Goal: Task Accomplishment & Management: Complete application form

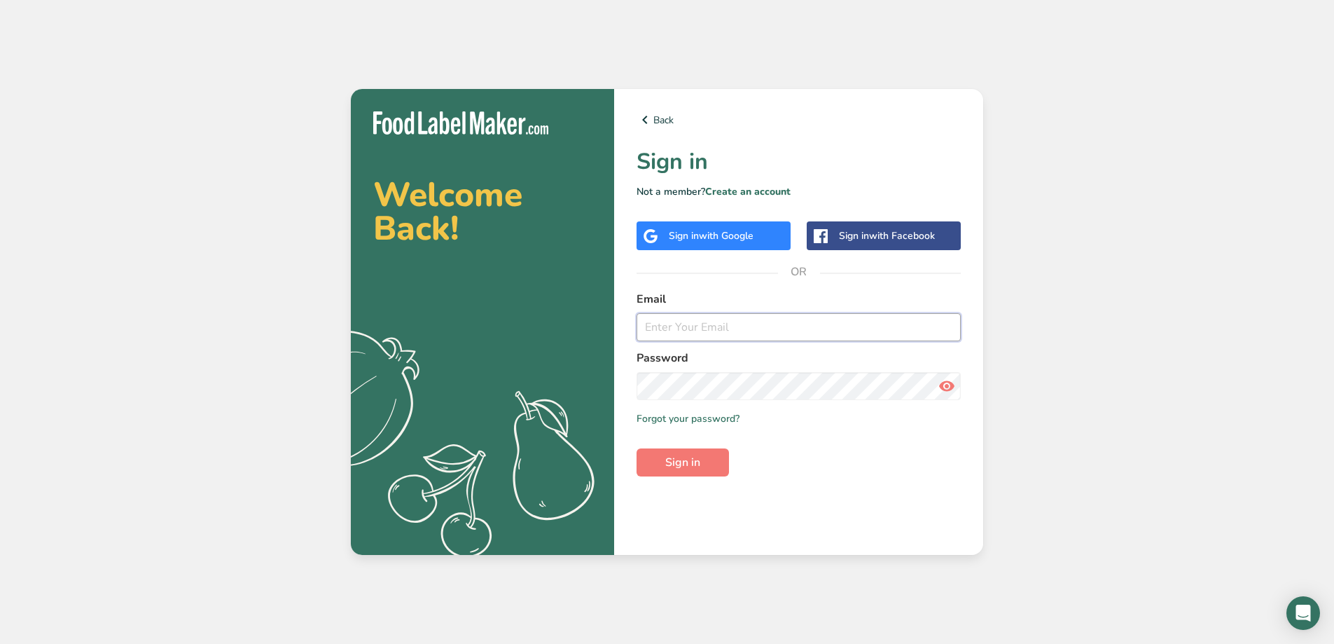
click at [710, 323] on input "email" at bounding box center [799, 327] width 324 height 28
type input "[EMAIL_ADDRESS][DOMAIN_NAME]"
click at [953, 385] on icon at bounding box center [947, 385] width 17 height 25
click at [683, 464] on span "Sign in" at bounding box center [682, 462] width 35 height 17
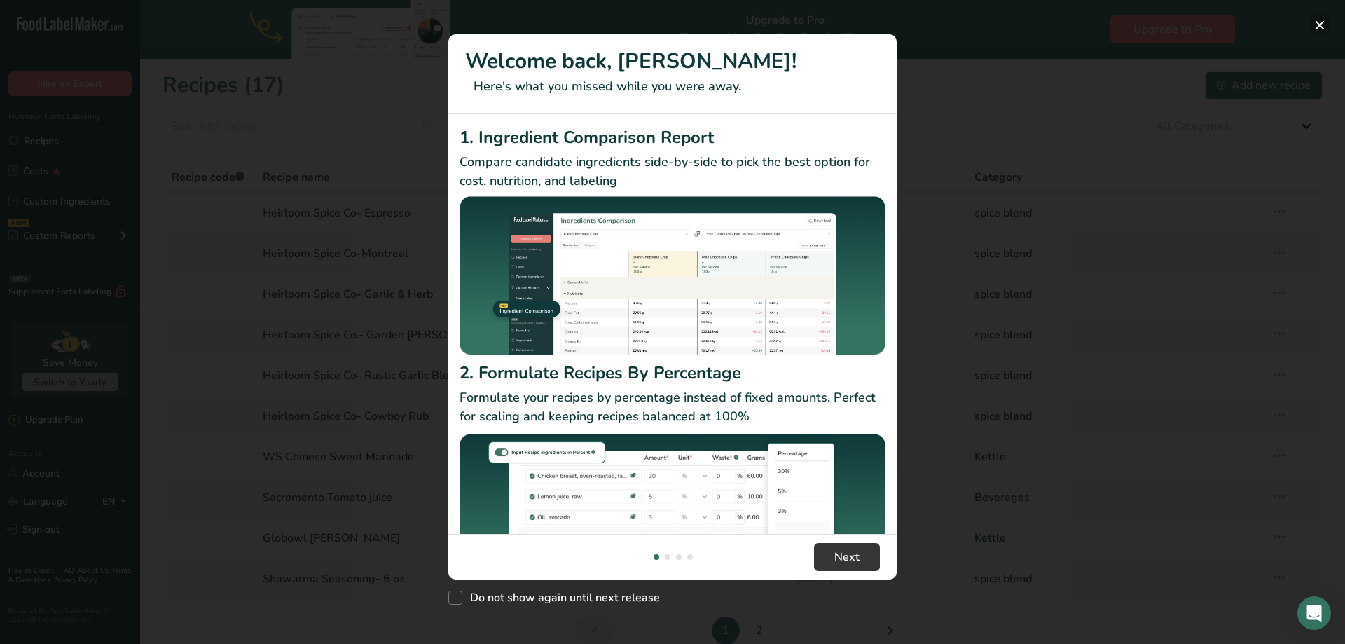
click at [1326, 34] on button "New Features" at bounding box center [1319, 25] width 22 height 22
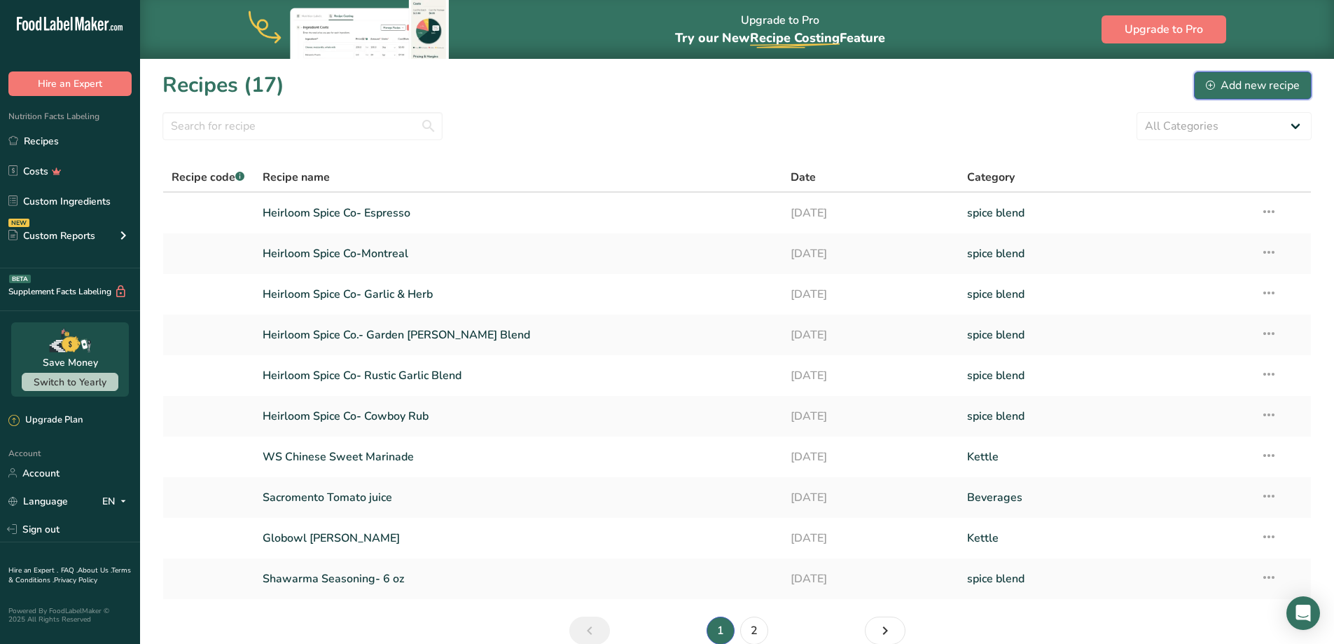
click at [1231, 82] on div "Add new recipe" at bounding box center [1253, 85] width 94 height 17
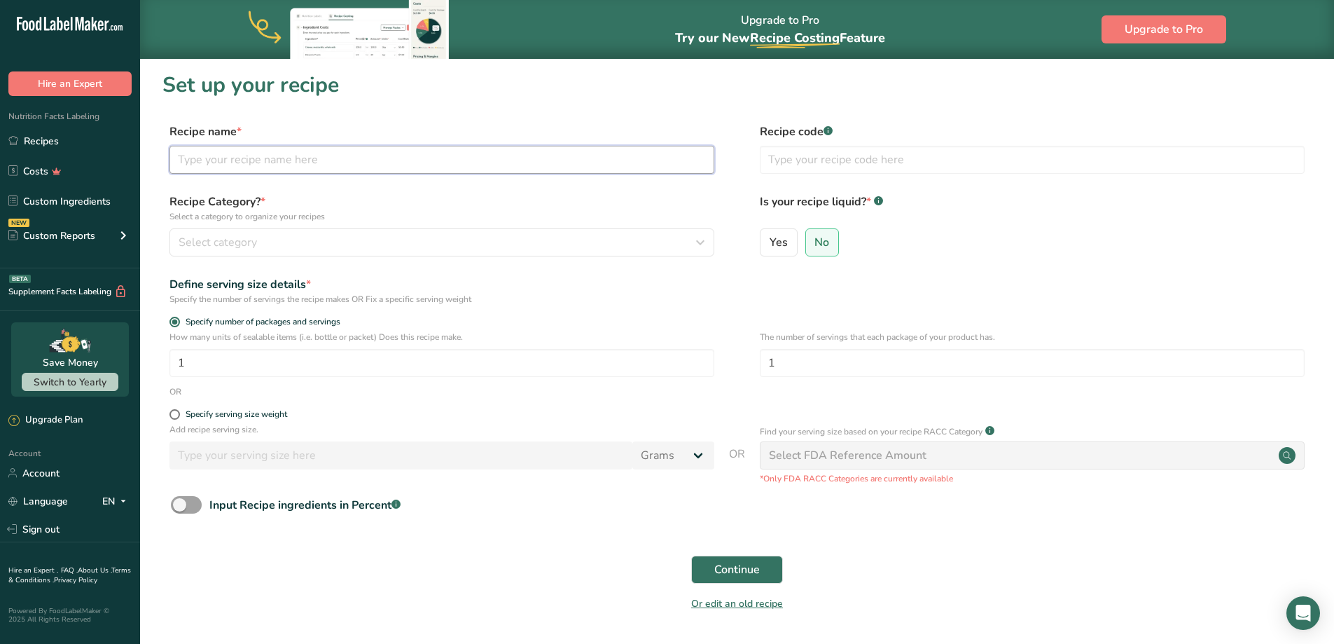
click at [235, 162] on input "text" at bounding box center [442, 160] width 545 height 28
type input "Heirloom Spice Co- Tex Mex"
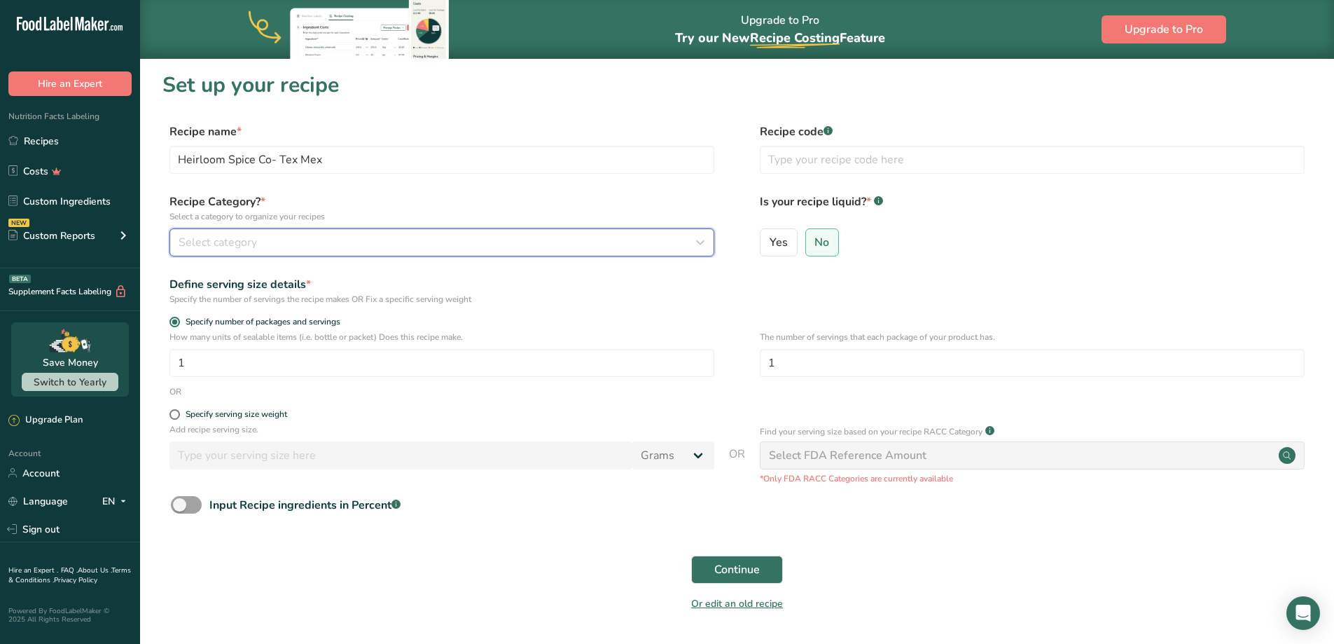
click at [237, 245] on span "Select category" at bounding box center [218, 242] width 78 height 17
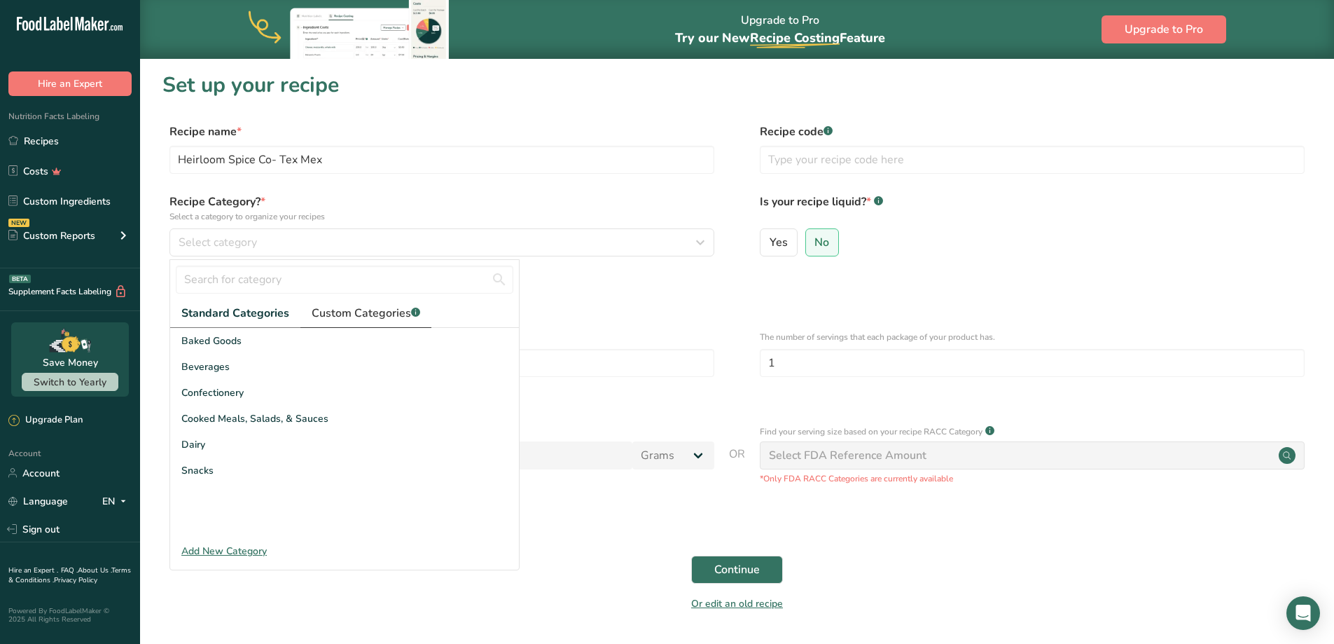
click at [373, 314] on span "Custom Categories .a-a{fill:#347362;}.b-a{fill:#fff;}" at bounding box center [366, 313] width 109 height 17
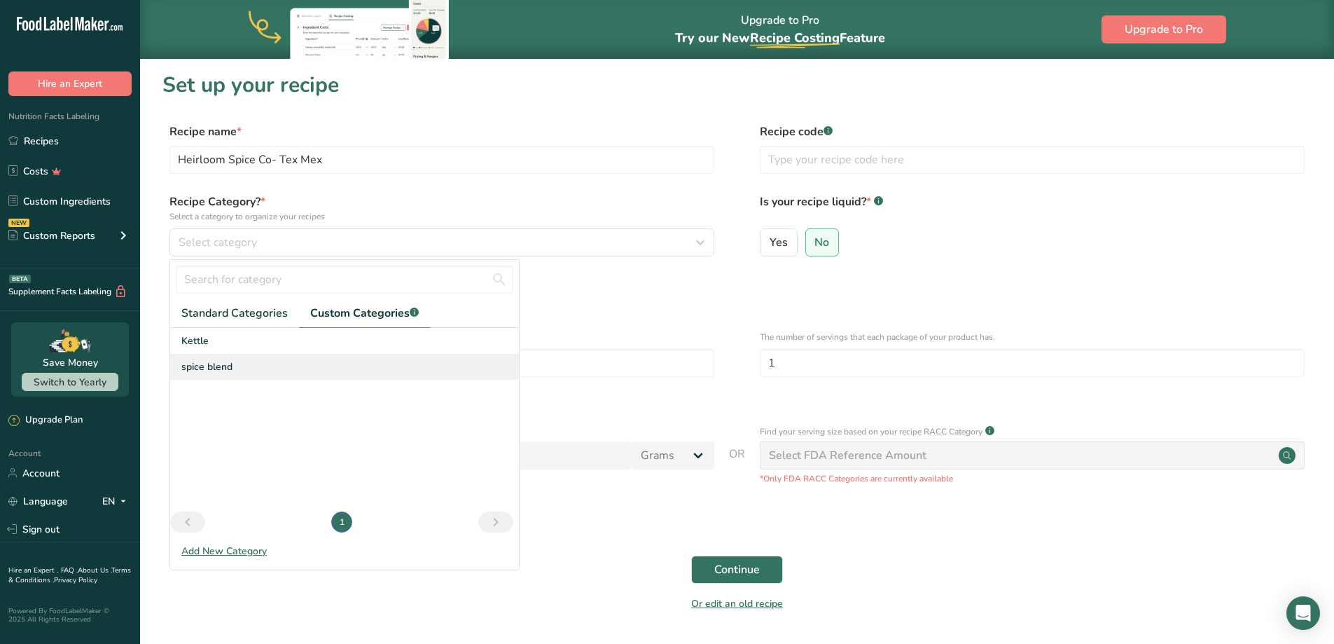
click at [242, 367] on div "spice blend" at bounding box center [344, 367] width 349 height 26
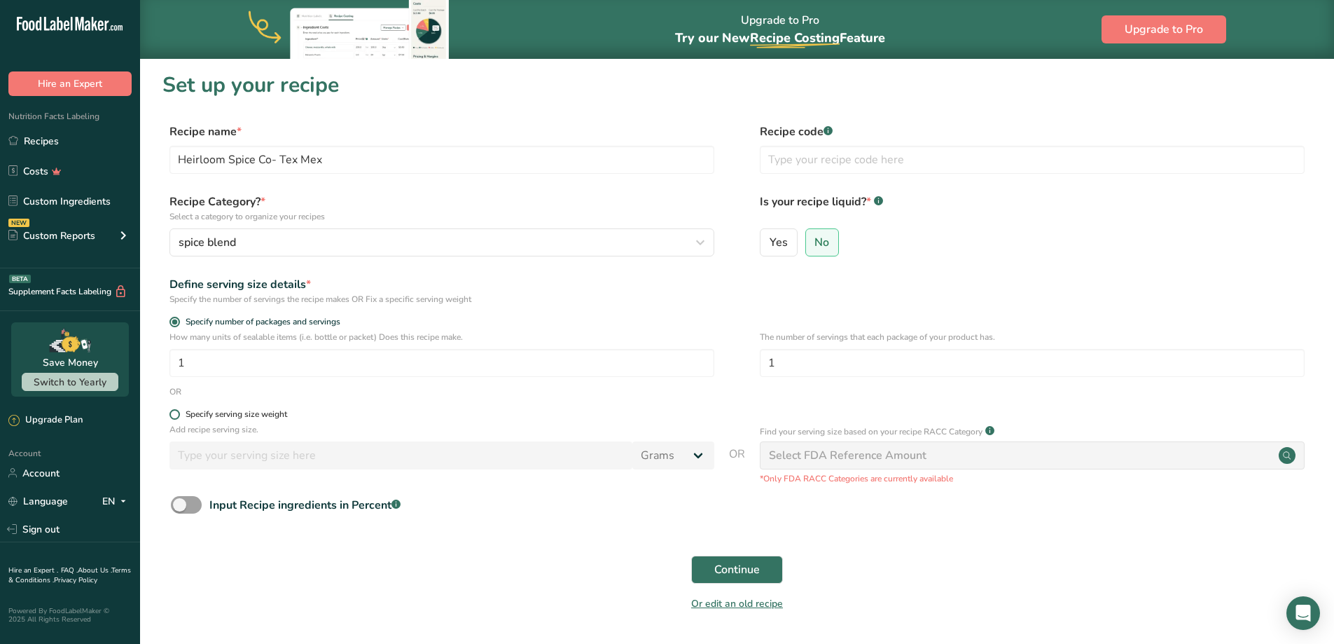
click at [177, 416] on span at bounding box center [175, 414] width 11 height 11
click at [177, 416] on input "Specify serving size weight" at bounding box center [174, 414] width 9 height 9
radio input "true"
radio input "false"
click at [433, 455] on input "number" at bounding box center [401, 455] width 463 height 28
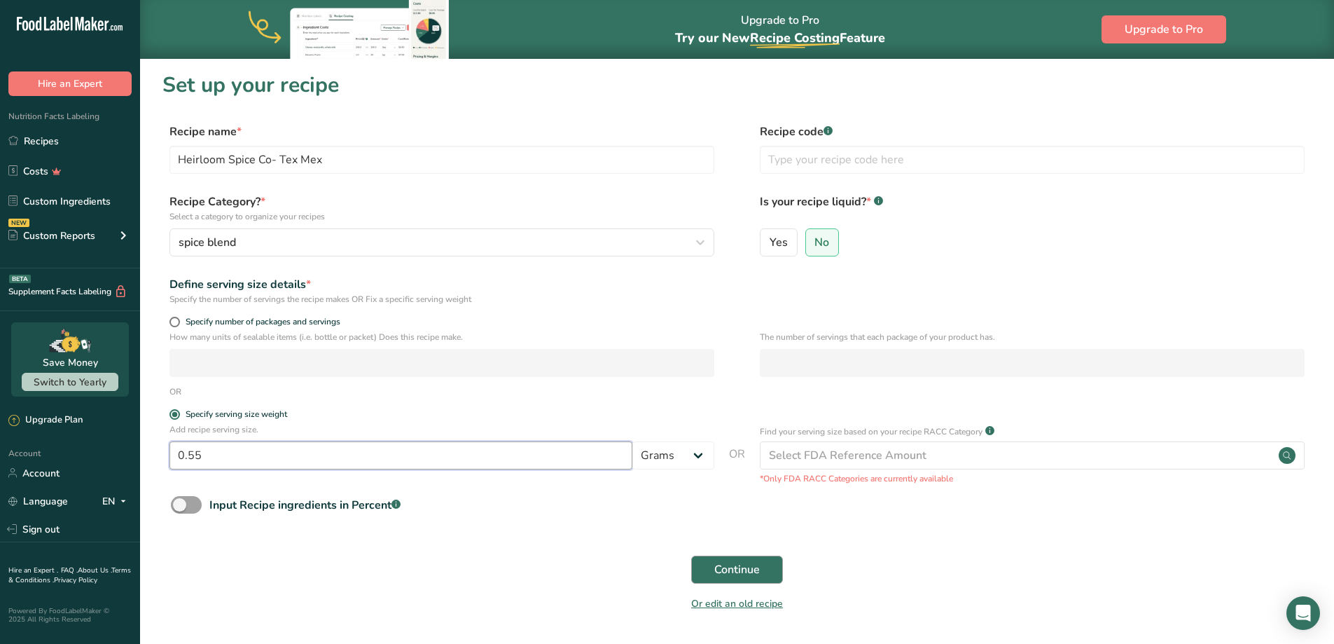
type input "0.55"
click at [742, 561] on span "Continue" at bounding box center [737, 569] width 46 height 17
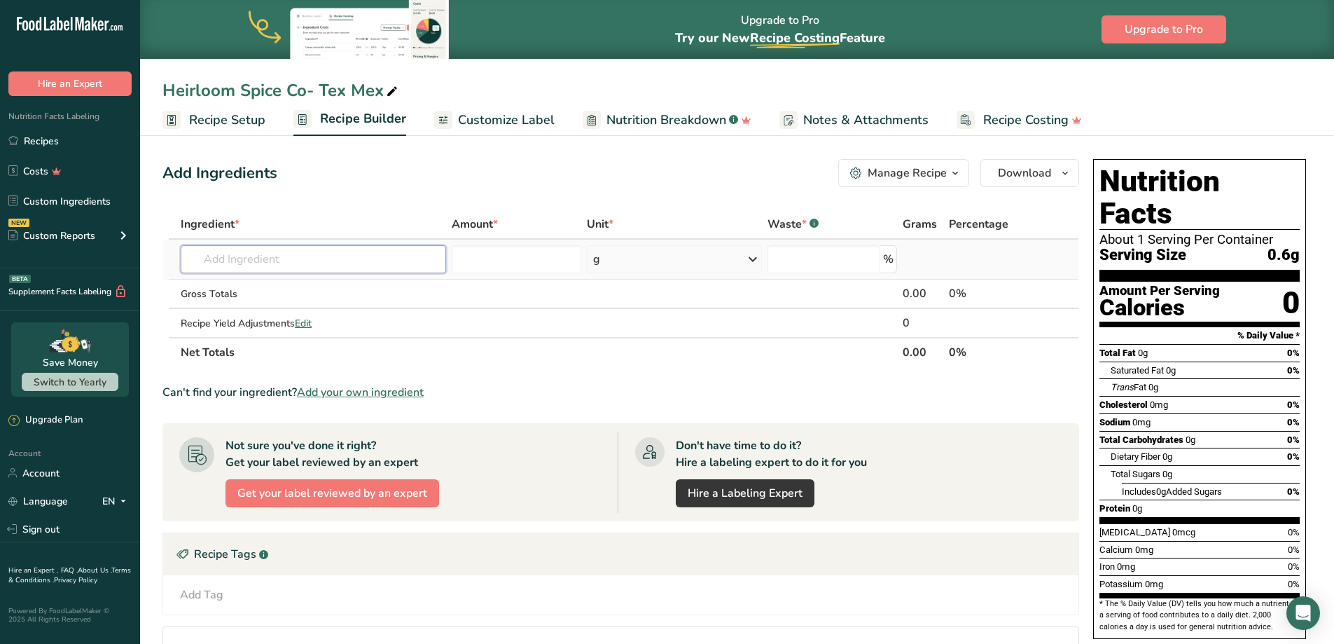
click at [261, 262] on input "text" at bounding box center [313, 259] width 265 height 28
type input "sea salt"
click at [251, 289] on div "Sea Salt" at bounding box center [302, 287] width 221 height 15
type input "Sea Salt"
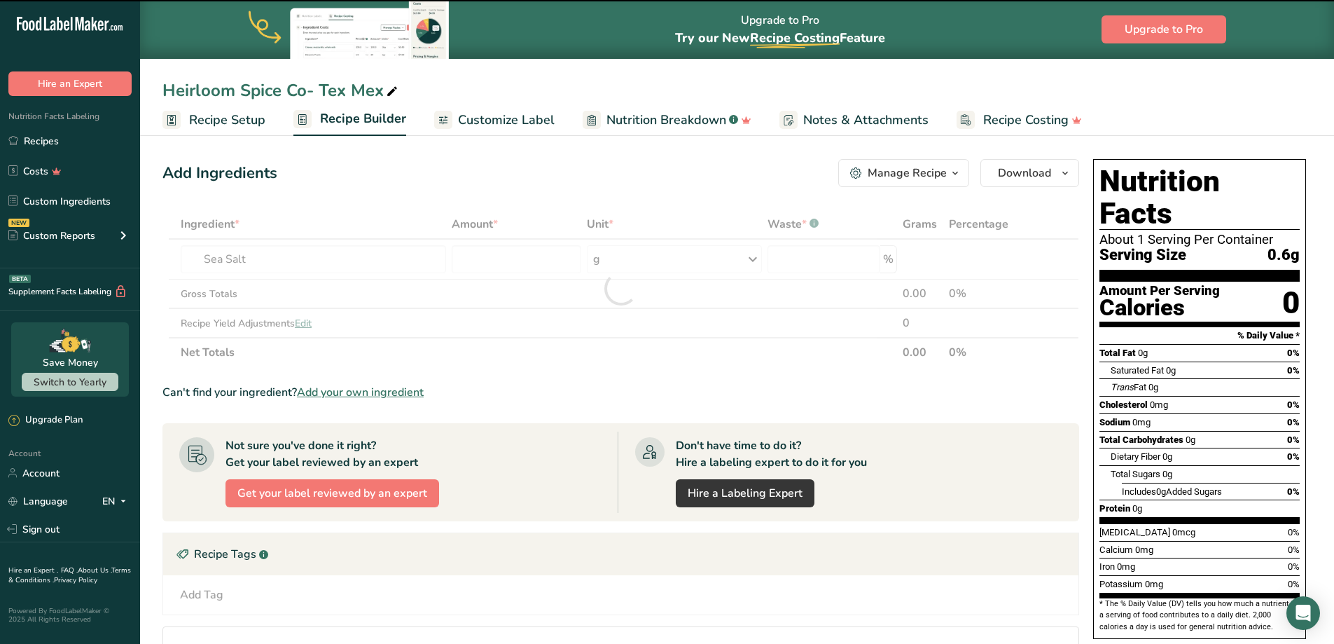
type input "0"
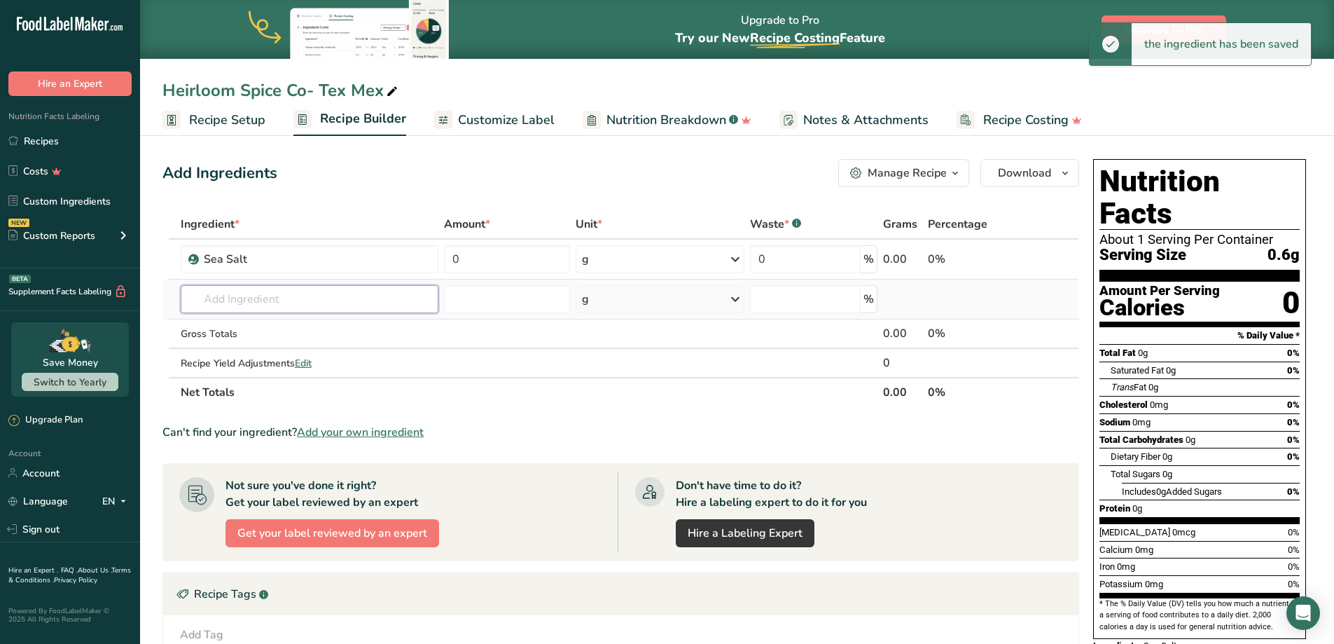
click at [262, 301] on input "text" at bounding box center [310, 299] width 258 height 28
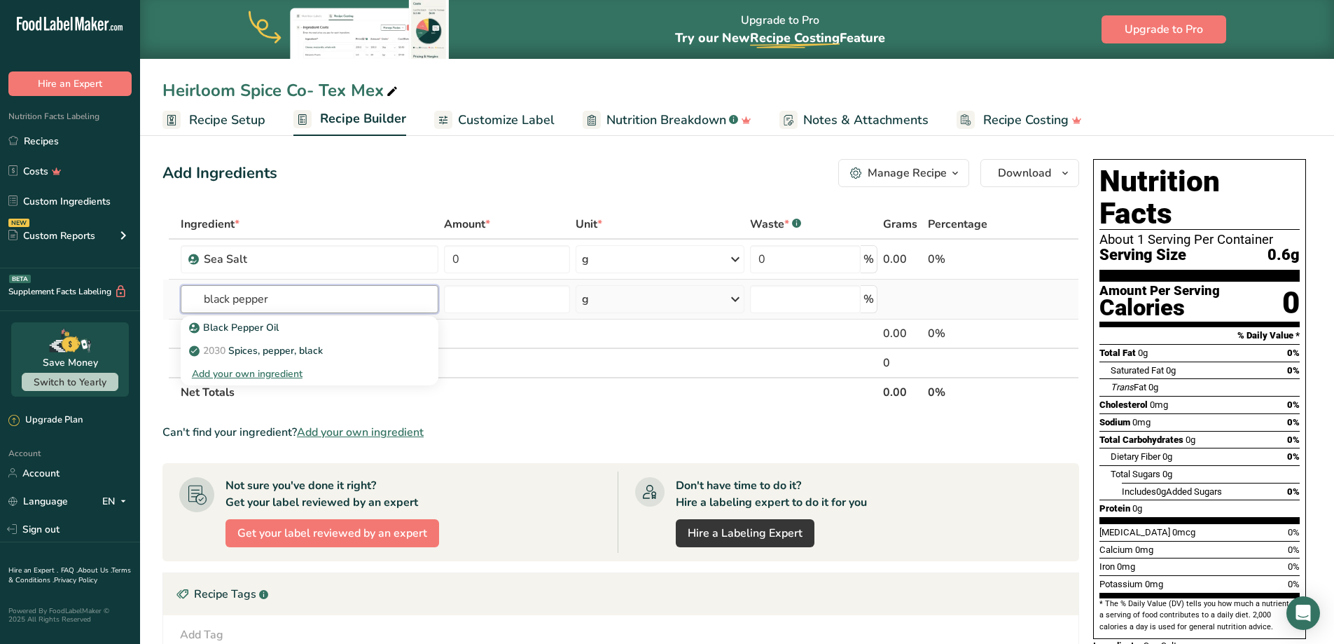
type input "black pepper"
click at [295, 363] on div "Add your own ingredient" at bounding box center [310, 373] width 258 height 23
click at [304, 353] on p "2030 Spices, pepper, black" at bounding box center [257, 350] width 131 height 15
type input "Spices, pepper, black"
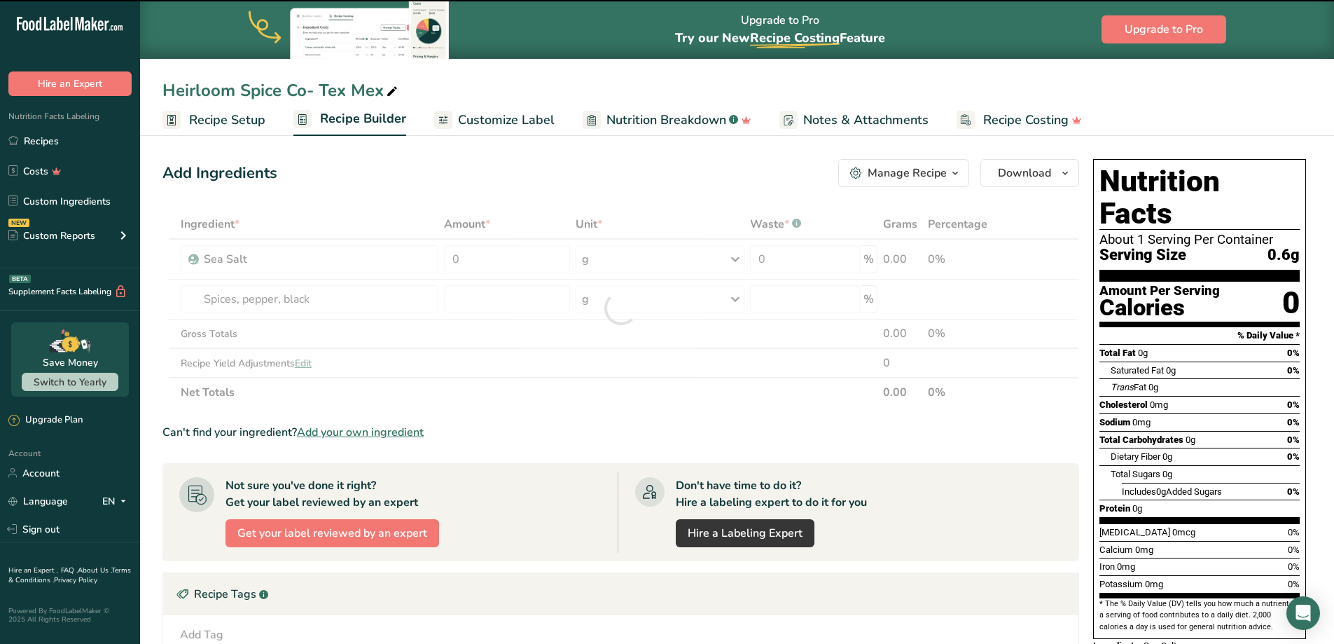
type input "0"
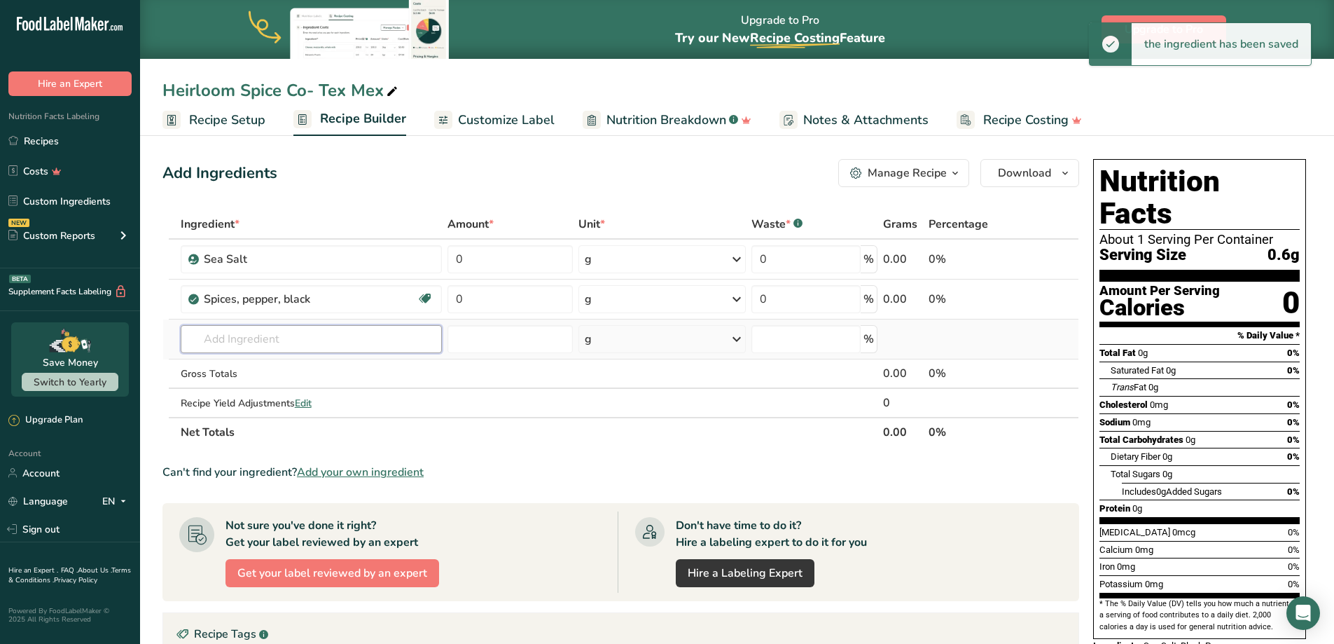
click at [286, 335] on input "text" at bounding box center [311, 339] width 261 height 28
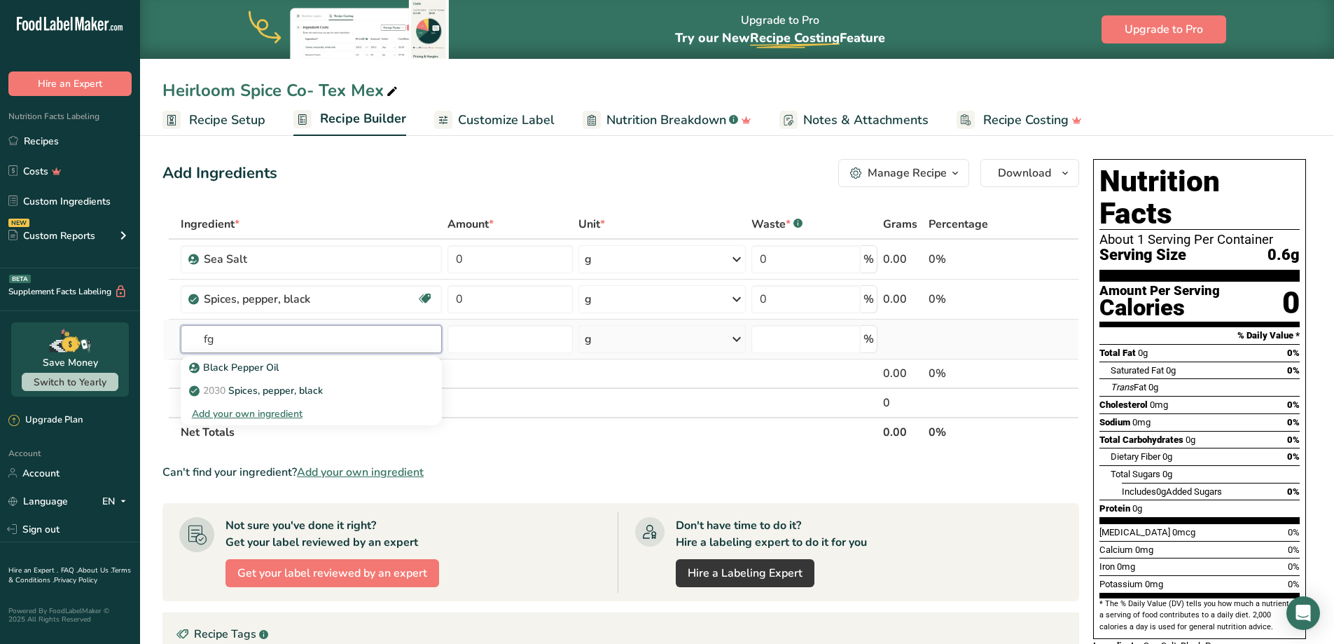
type input "f"
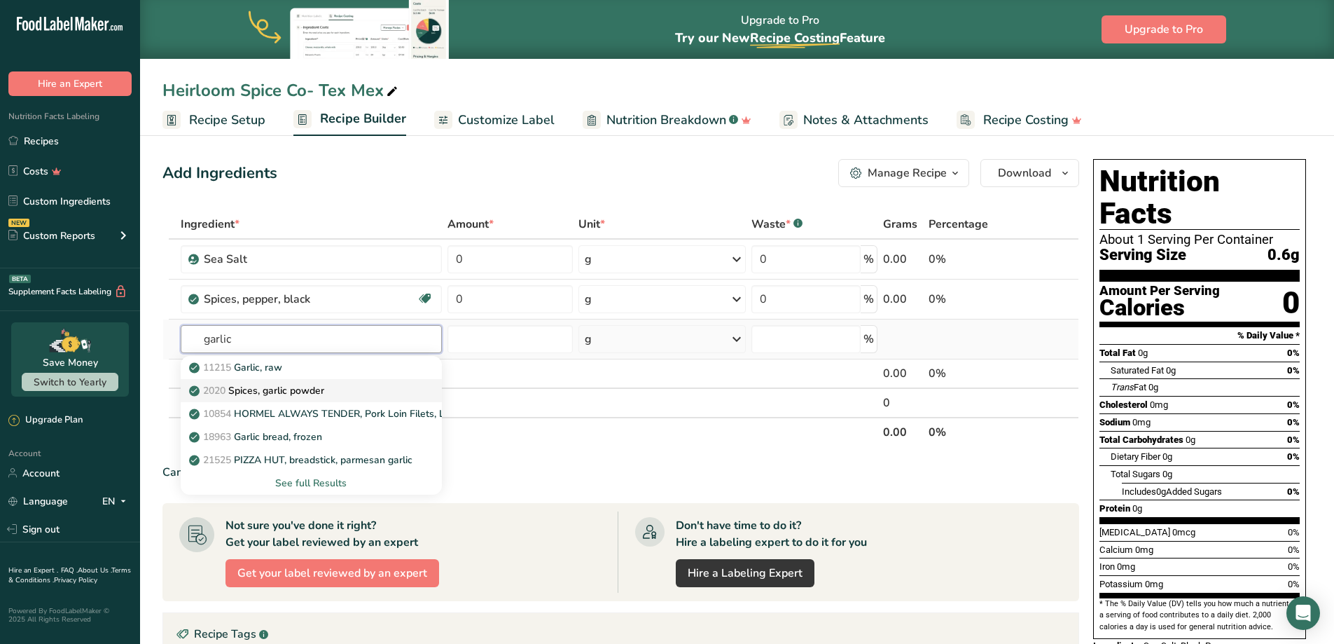
type input "garlic"
click at [293, 394] on p "2020 Spices, garlic powder" at bounding box center [258, 390] width 132 height 15
type input "Spices, garlic powder"
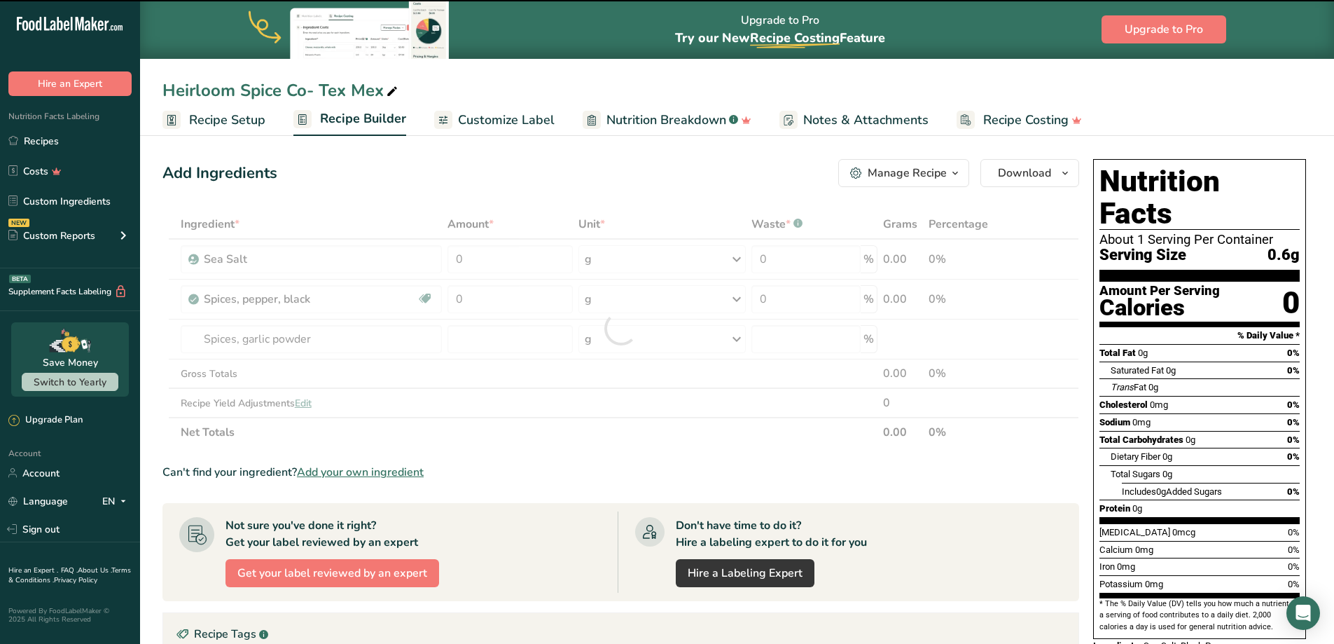
type input "0"
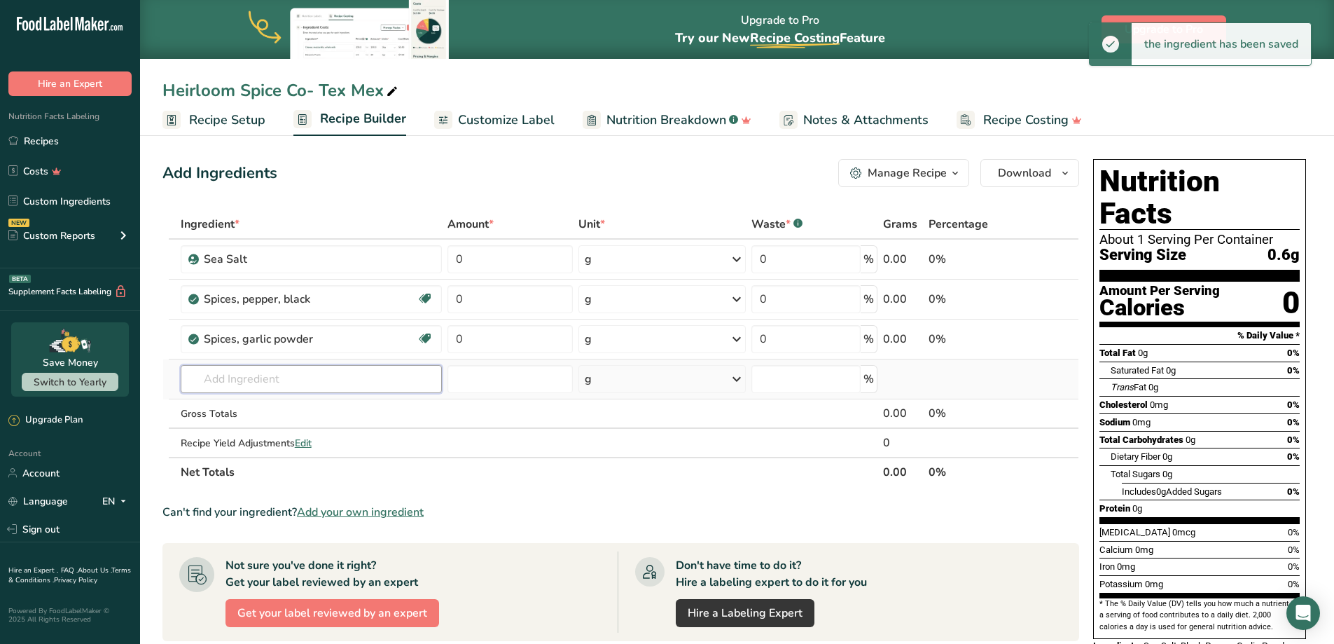
click at [264, 381] on input "text" at bounding box center [311, 379] width 261 height 28
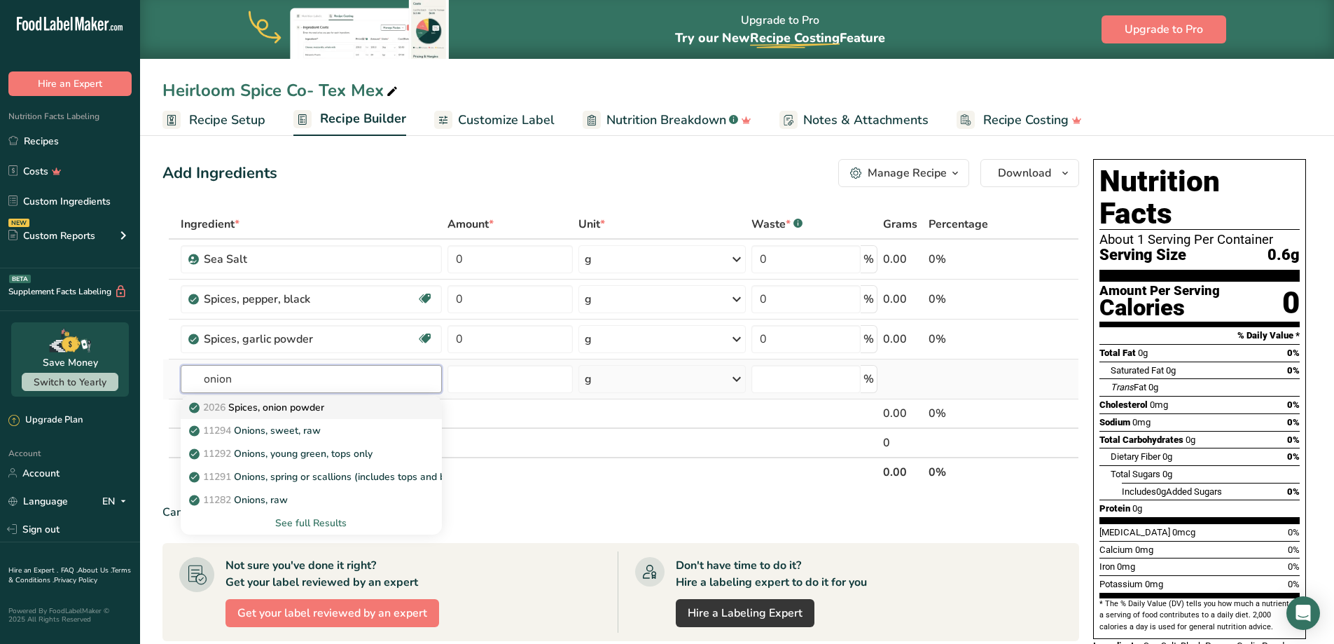
type input "onion"
click at [289, 408] on p "2026 Spices, onion powder" at bounding box center [258, 407] width 132 height 15
type input "Spices, onion powder"
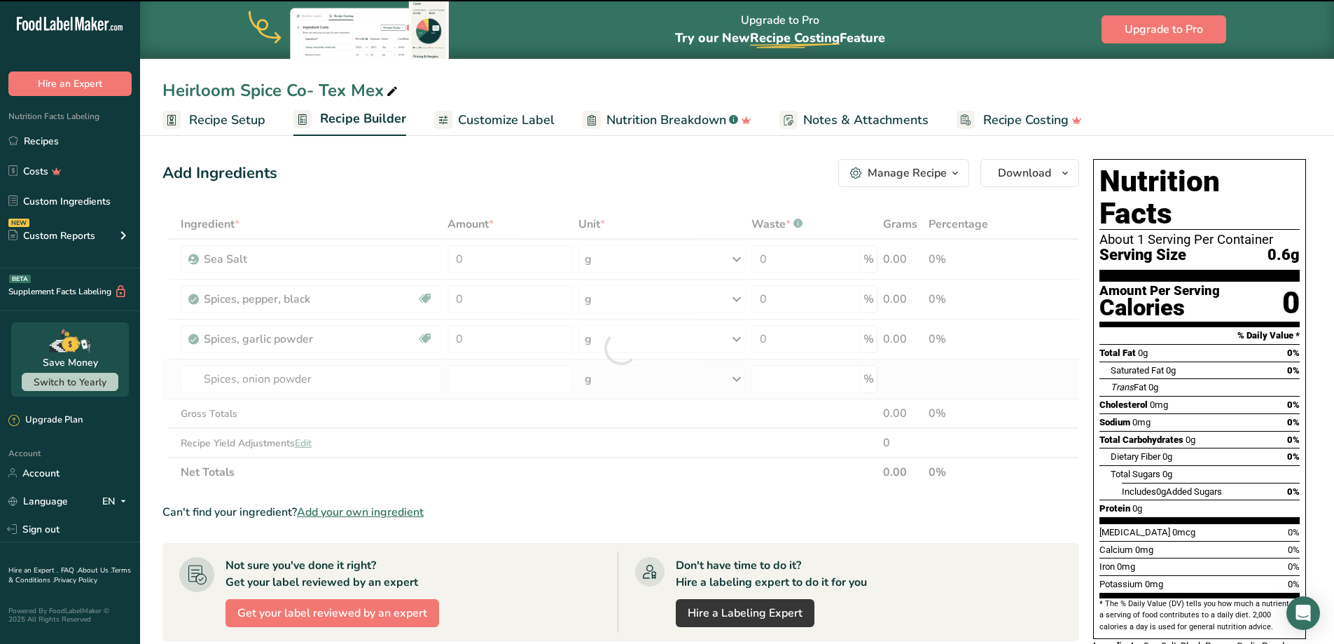
type input "0"
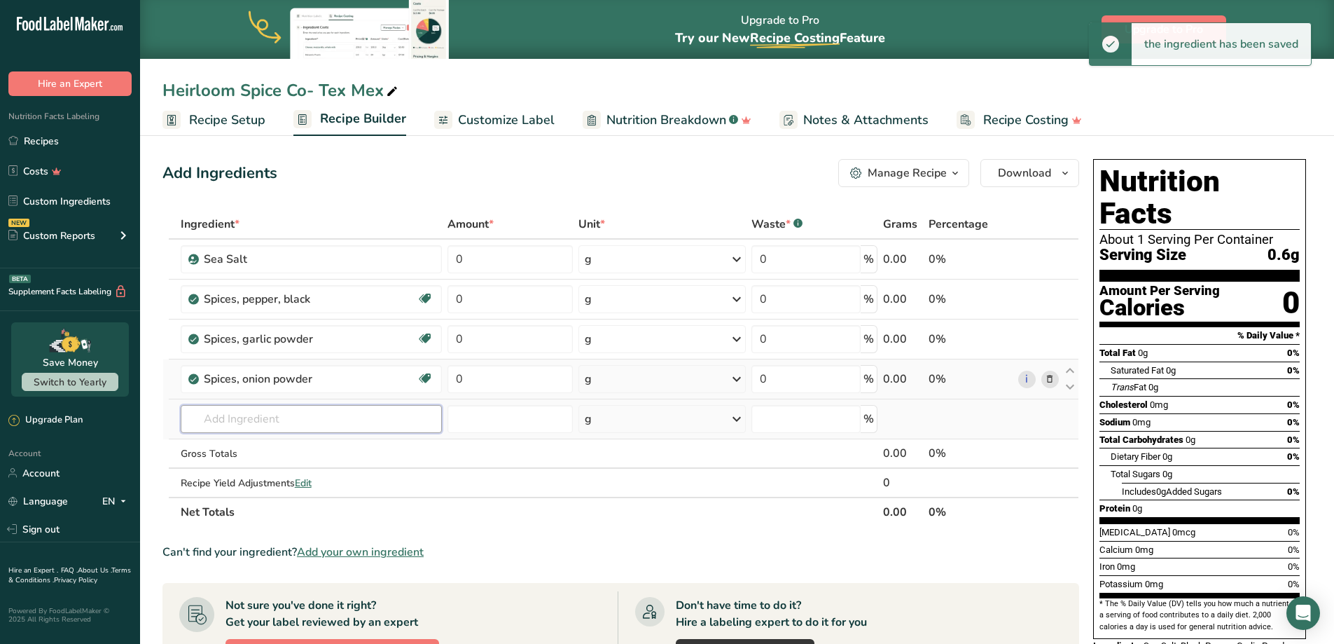
click at [279, 423] on input "text" at bounding box center [311, 419] width 261 height 28
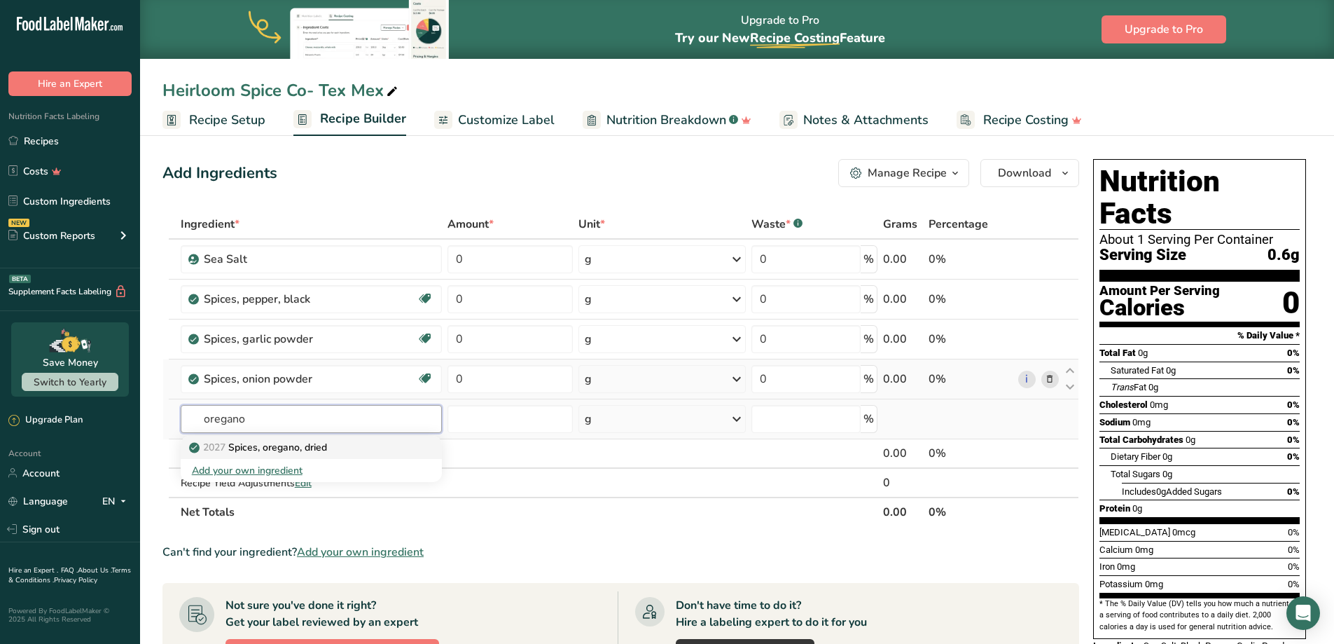
type input "oregano"
click at [293, 452] on p "2027 Spices, oregano, dried" at bounding box center [259, 447] width 135 height 15
type input "Spices, oregano, dried"
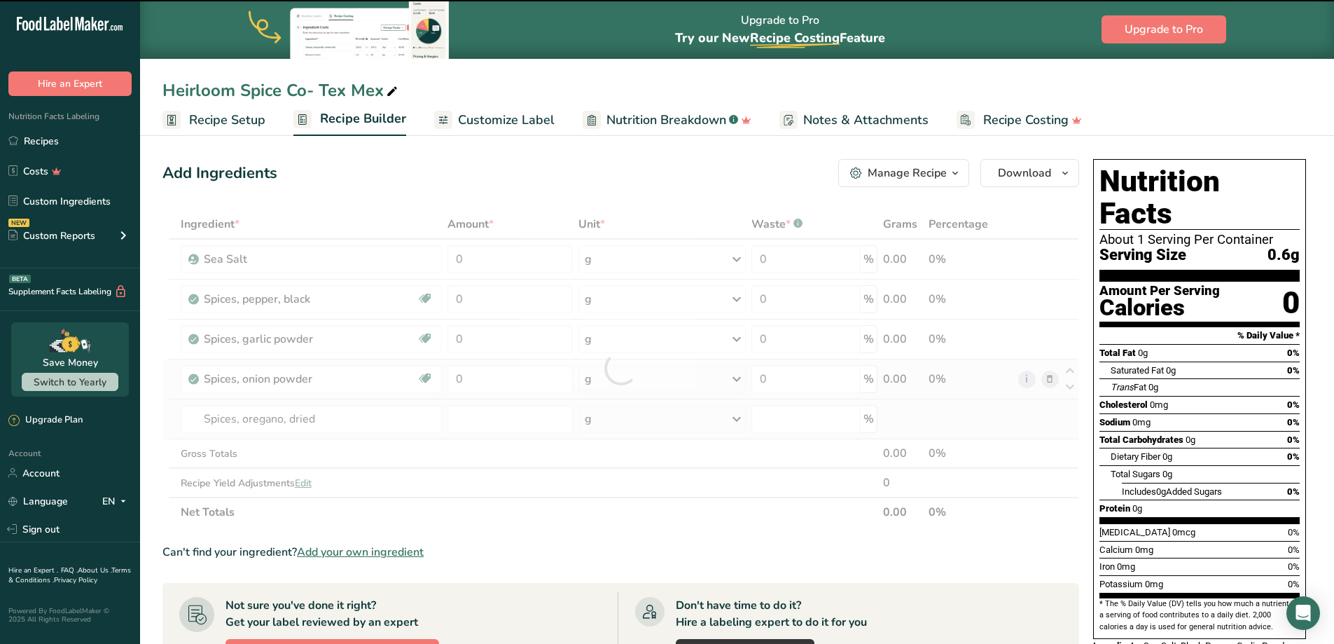
type input "0"
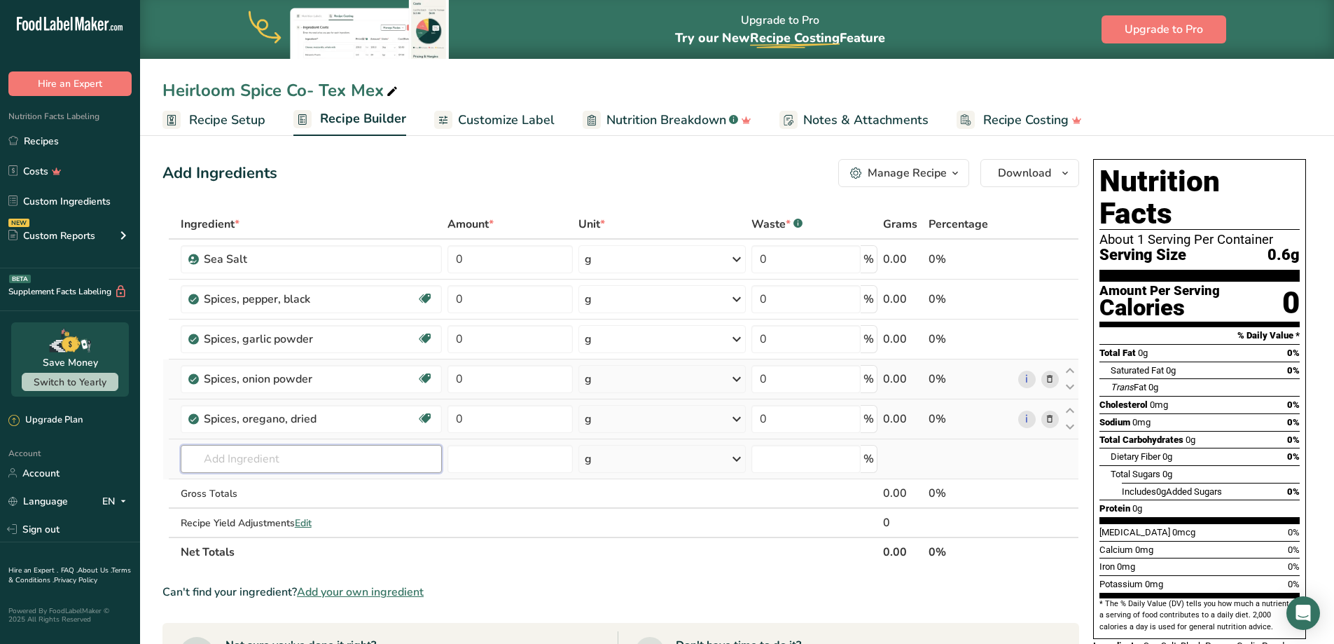
click at [224, 460] on input "text" at bounding box center [311, 459] width 261 height 28
type input "cumin"
click at [258, 488] on p "2014 Spices, cumin seed" at bounding box center [253, 487] width 122 height 15
type input "Spices, cumin seed"
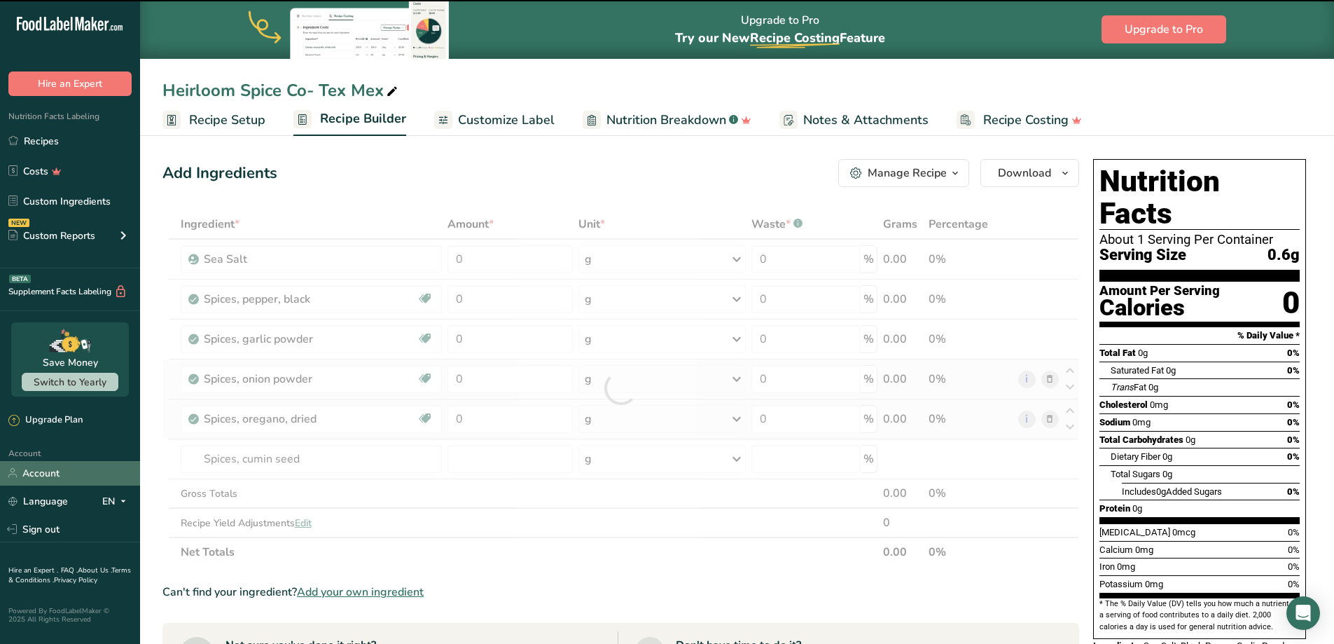
type input "0"
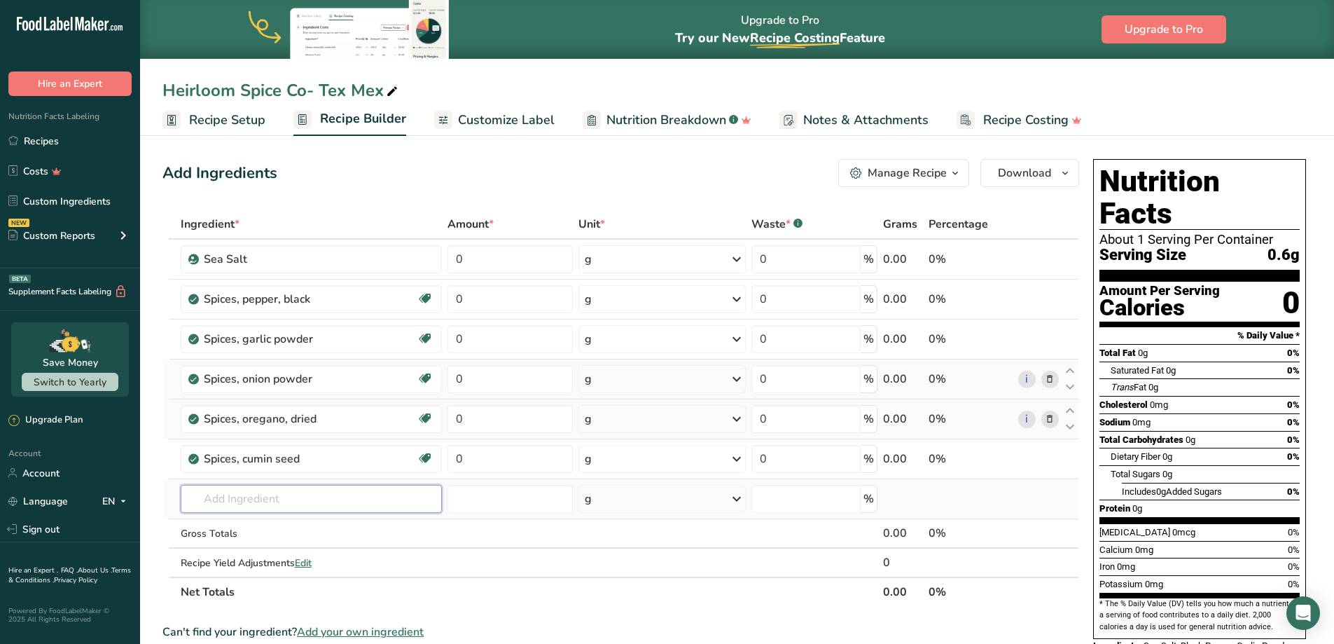
click at [309, 502] on input "text" at bounding box center [311, 499] width 261 height 28
type input "smoked pap"
click at [265, 528] on p "Smoked Paprika" at bounding box center [234, 527] width 84 height 15
type input "Smoked Paprika"
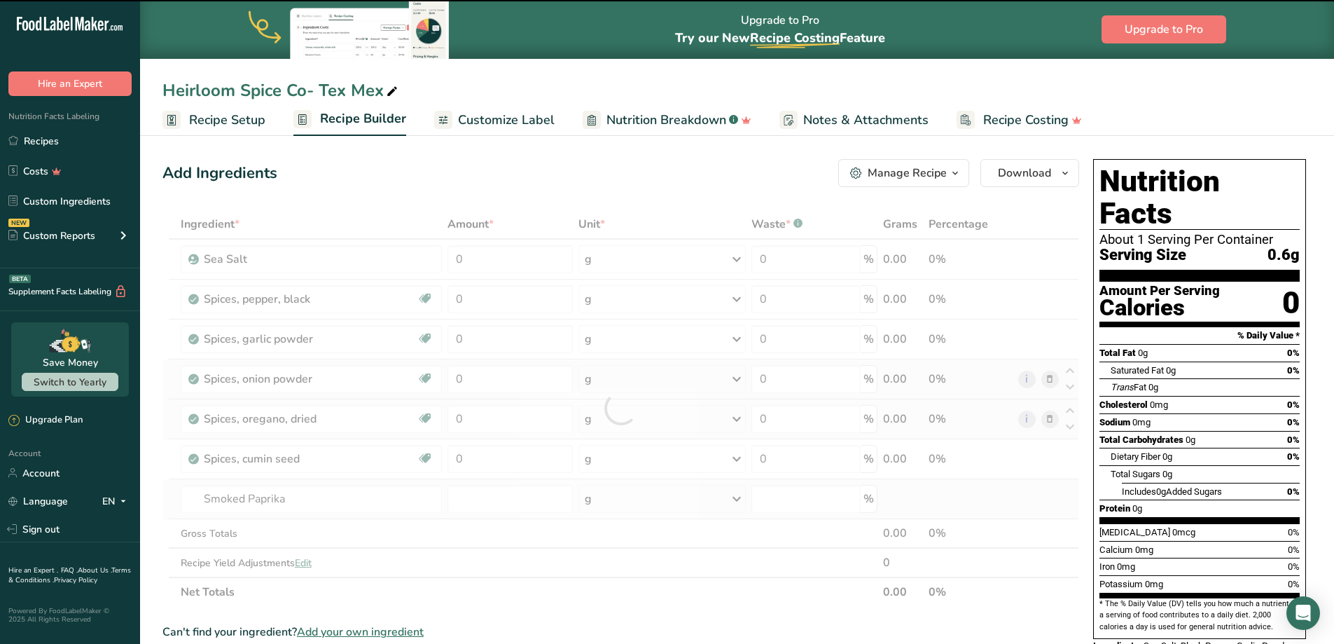
type input "0"
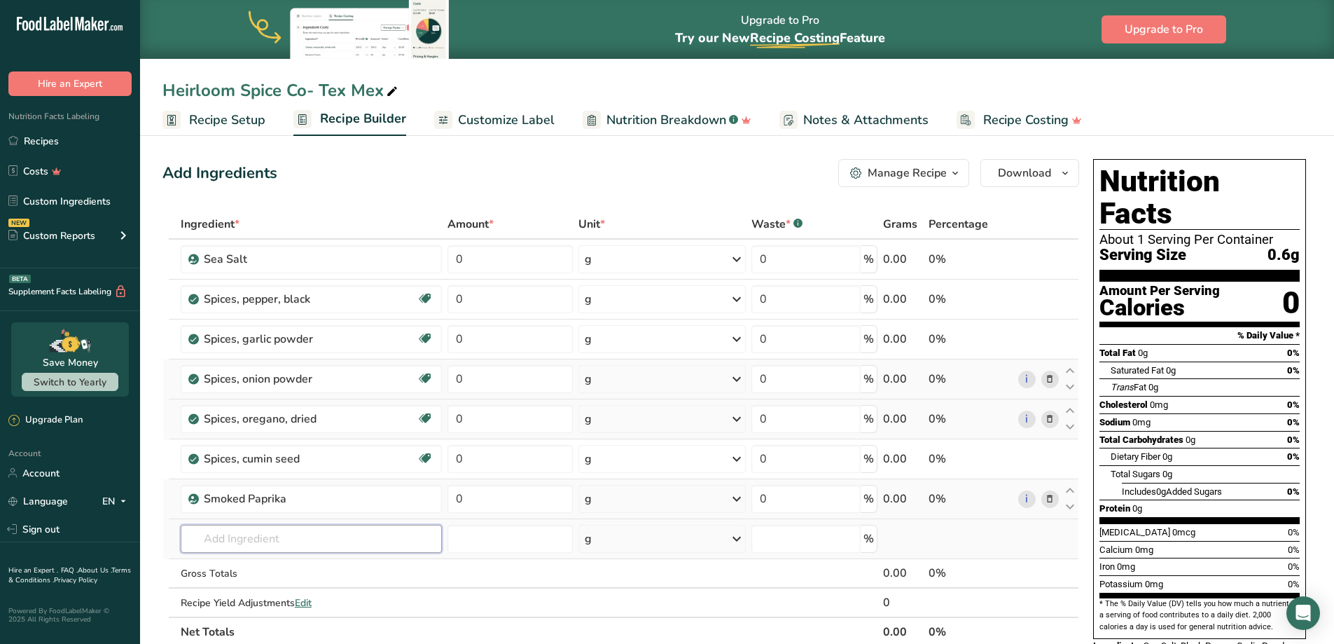
click at [243, 541] on input "text" at bounding box center [311, 539] width 261 height 28
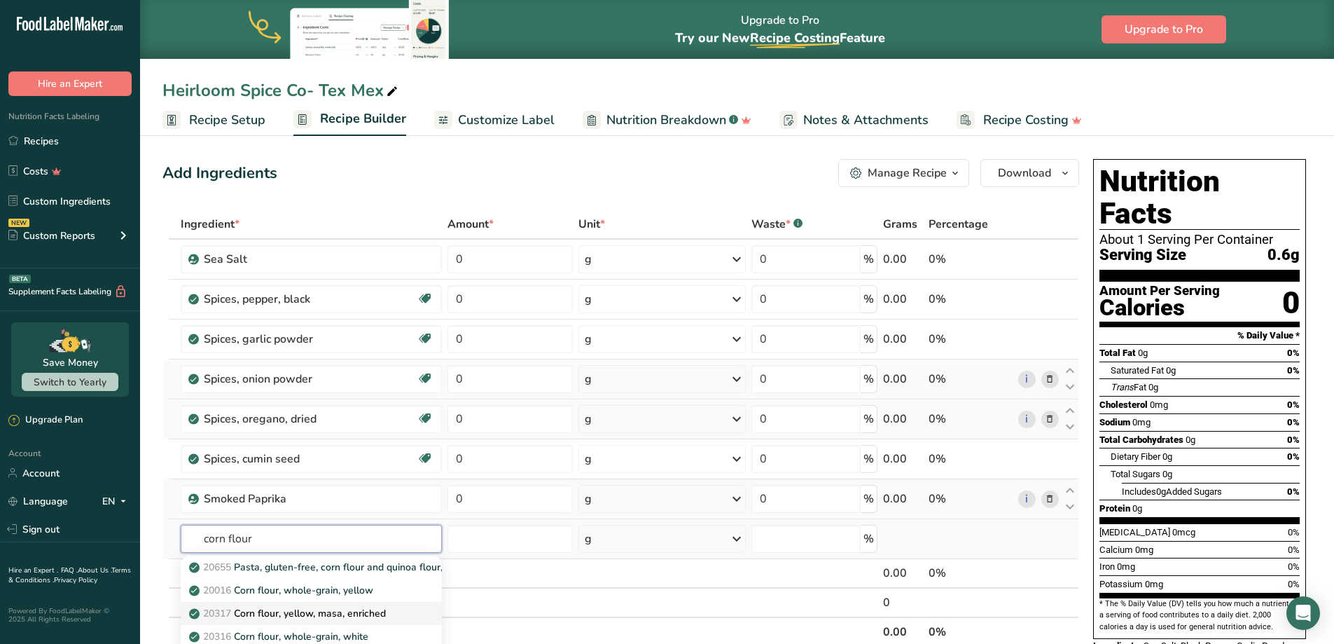
type input "corn flour"
click at [316, 610] on p "20317 Corn flour, yellow, masa, enriched" at bounding box center [289, 613] width 194 height 15
type input "Corn flour, yellow, masa, enriched"
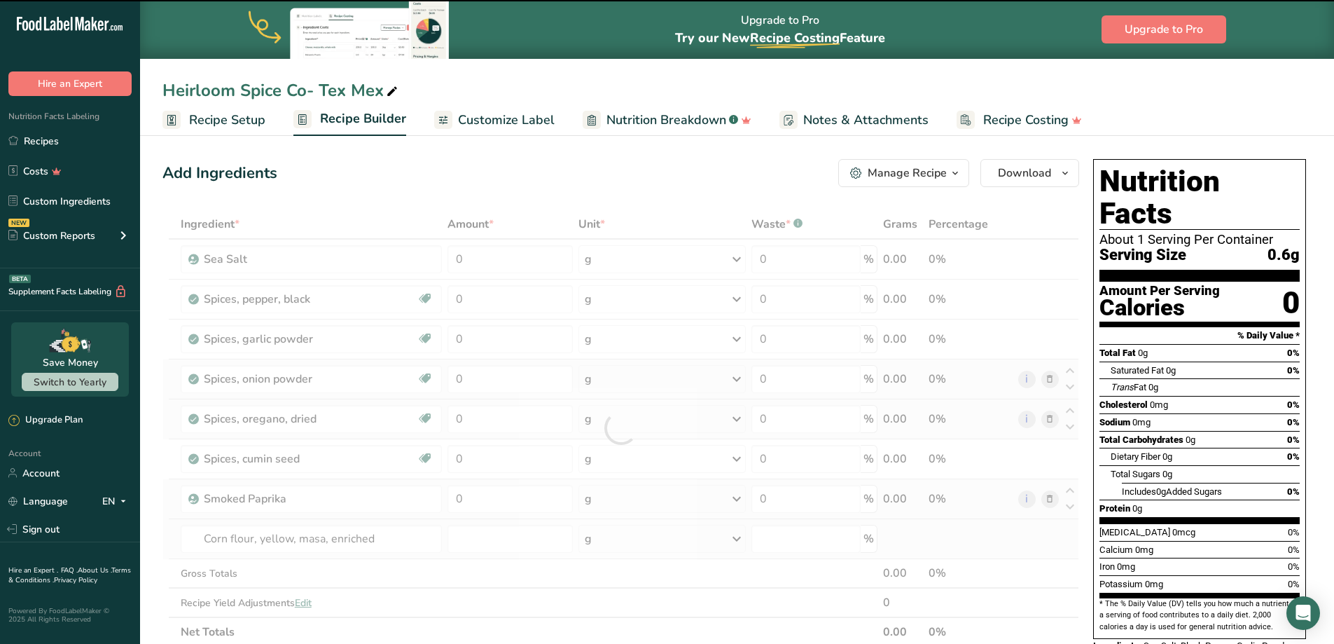
type input "0"
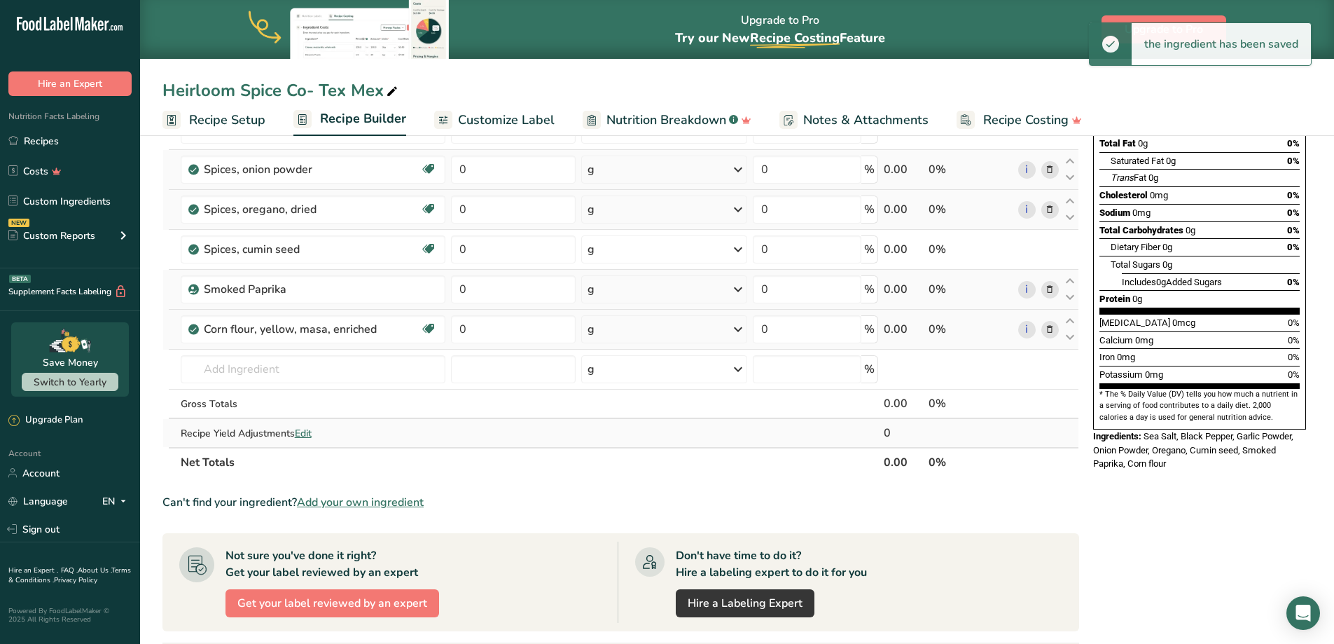
scroll to position [210, 0]
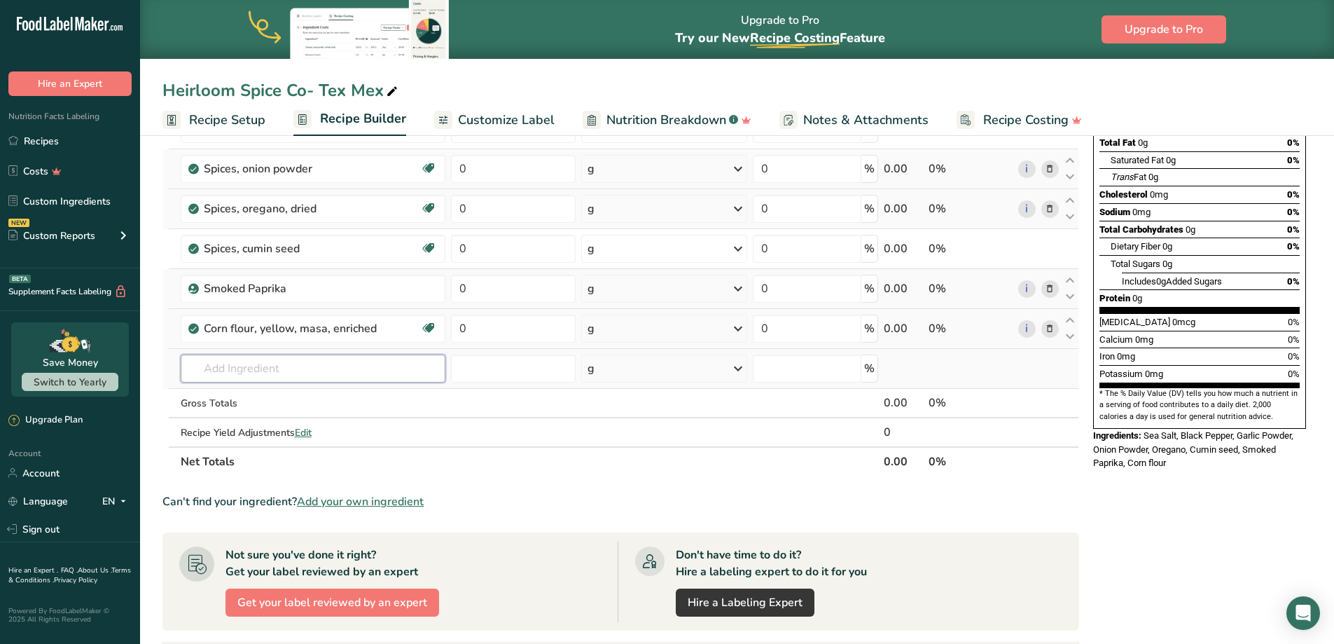
click at [265, 371] on input "text" at bounding box center [313, 368] width 265 height 28
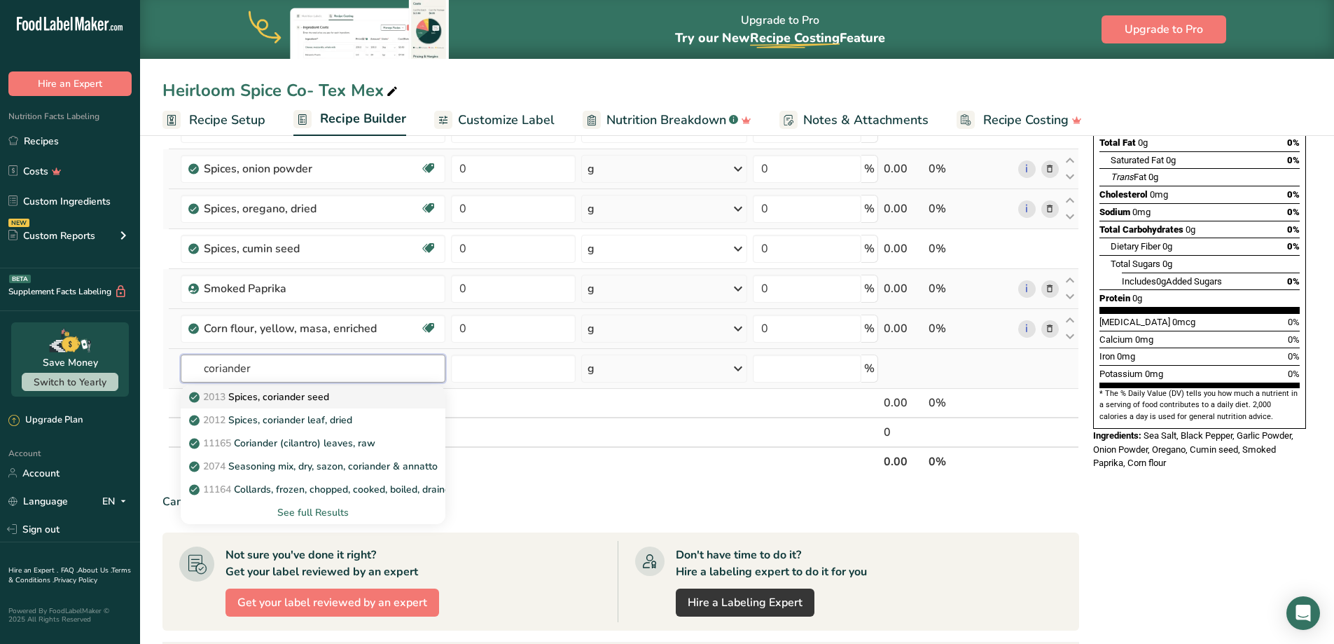
type input "coriander"
click at [280, 400] on p "2013 Spices, coriander seed" at bounding box center [260, 396] width 137 height 15
type input "Spices, coriander seed"
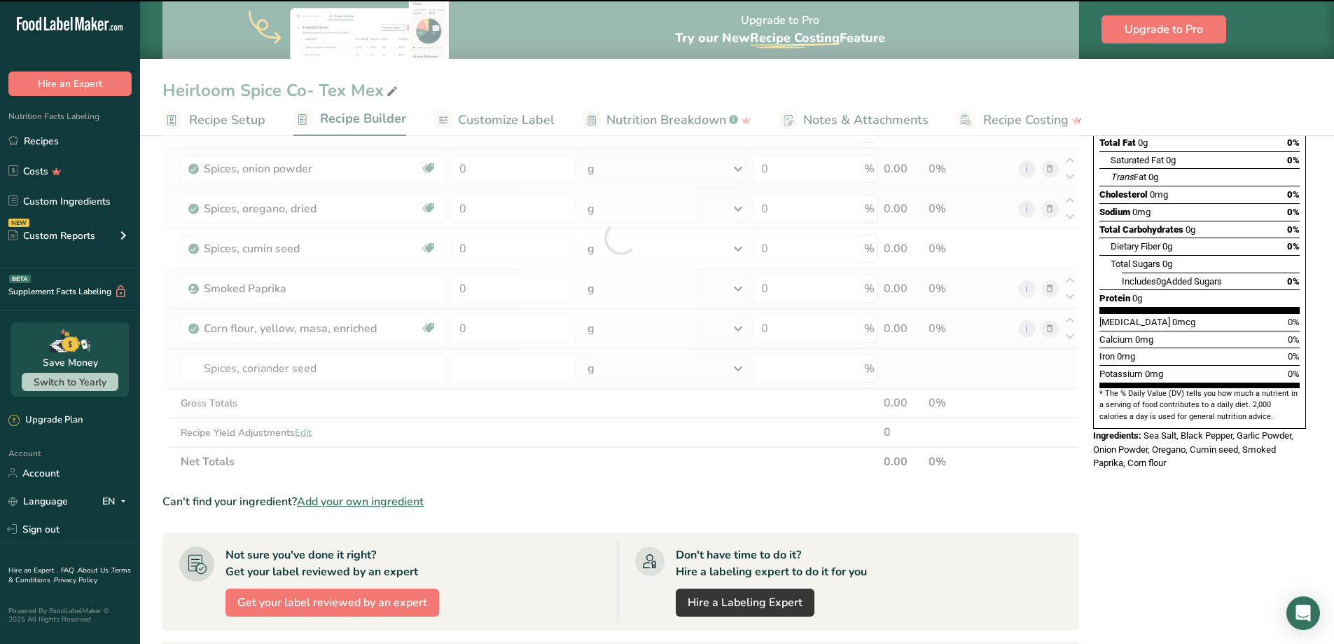
type input "0"
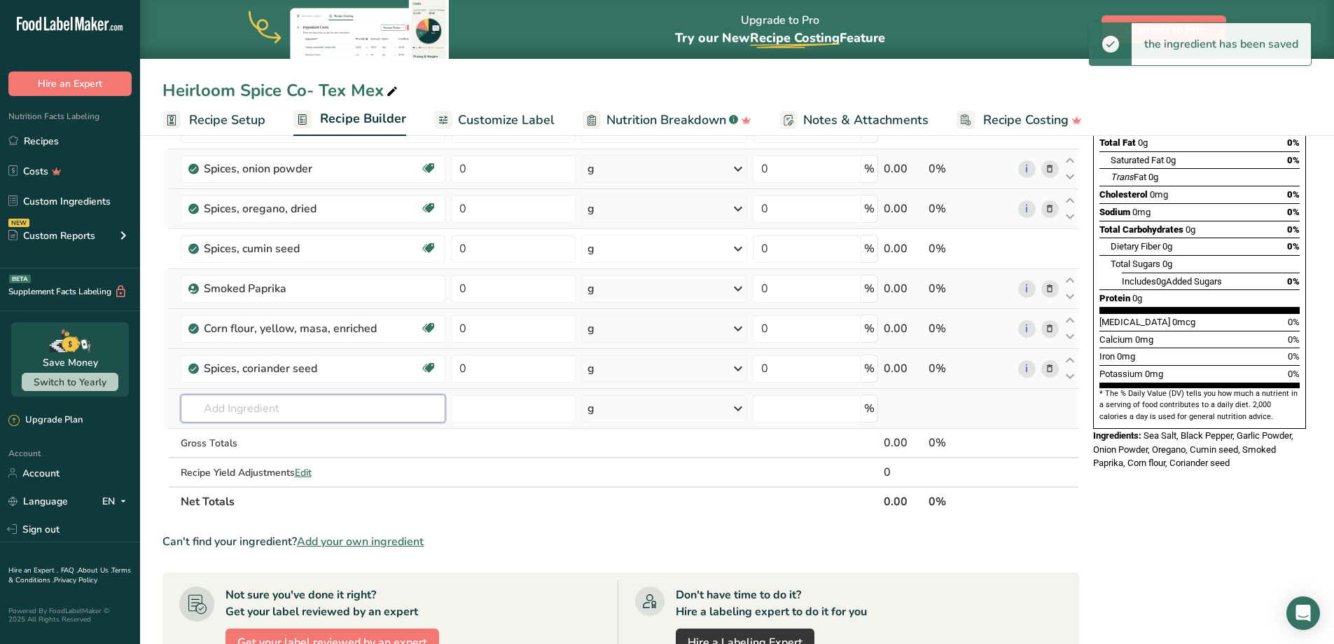
click at [286, 413] on input "text" at bounding box center [313, 408] width 265 height 28
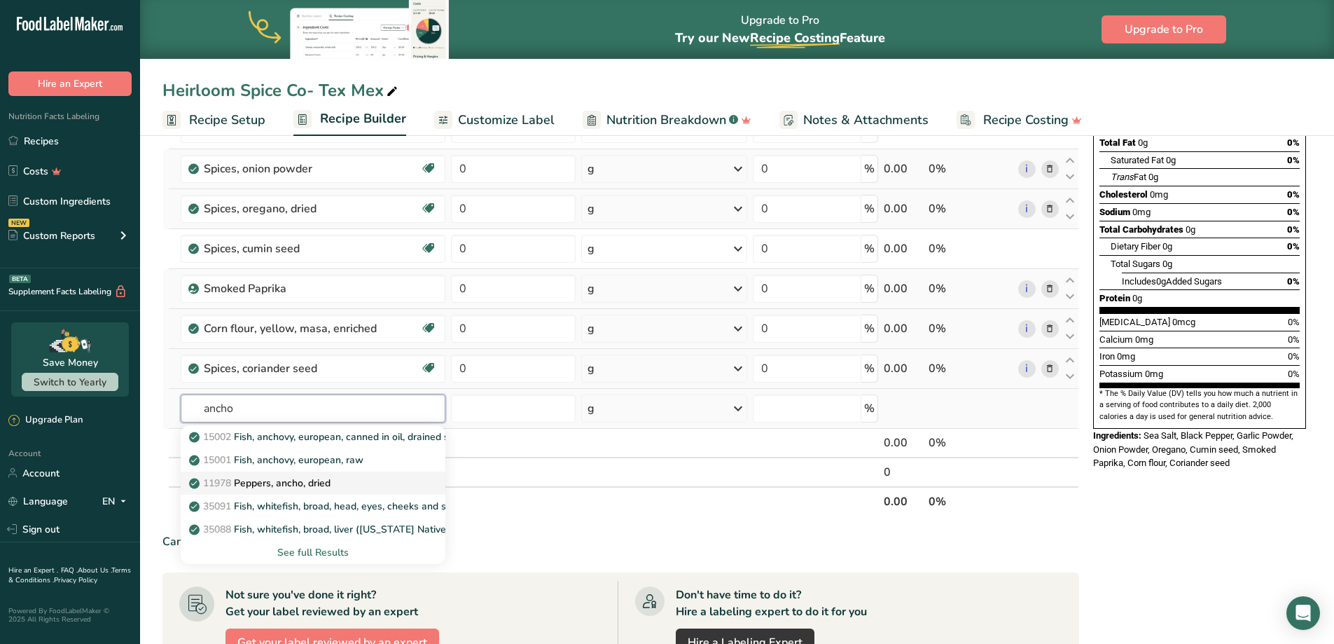
type input "ancho"
click at [301, 488] on p "11978 Peppers, ancho, dried" at bounding box center [261, 483] width 139 height 15
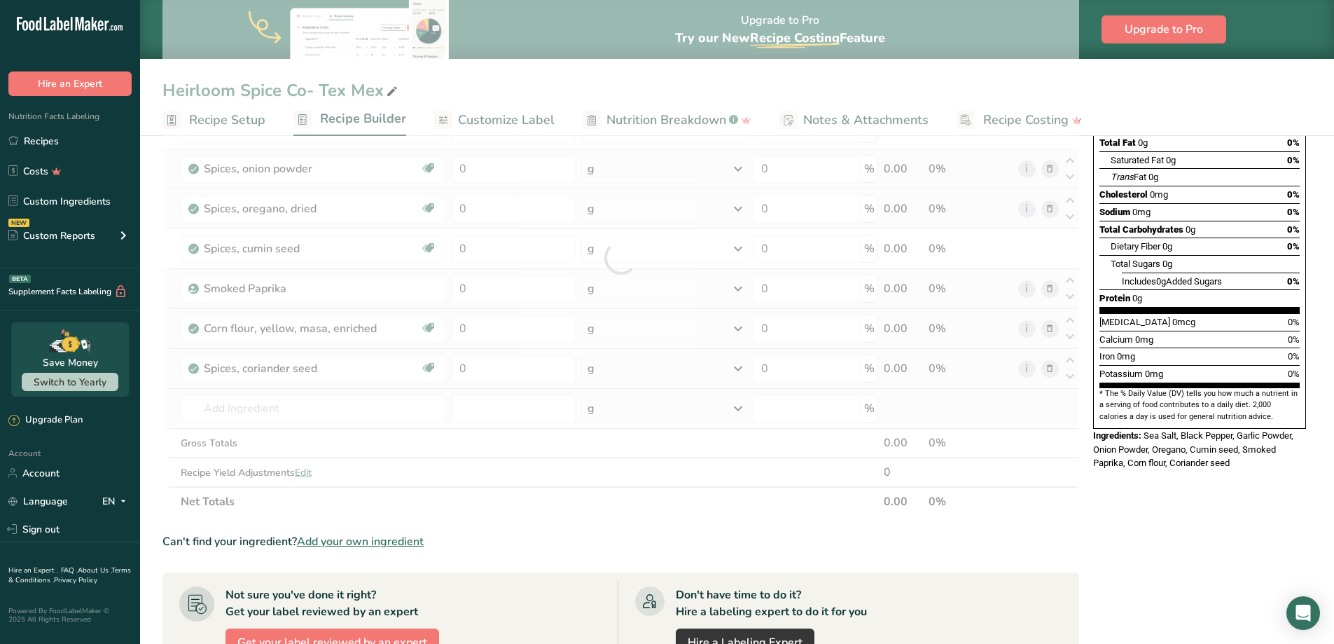
type input "Peppers, ancho, dried"
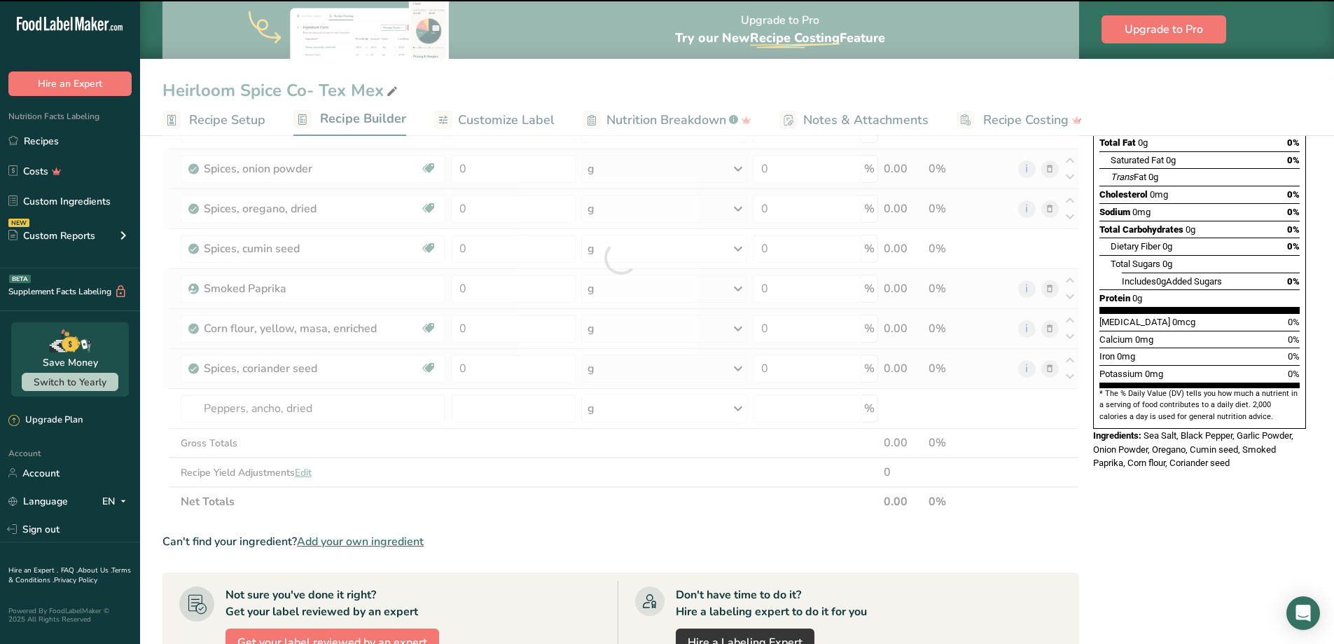
type input "0"
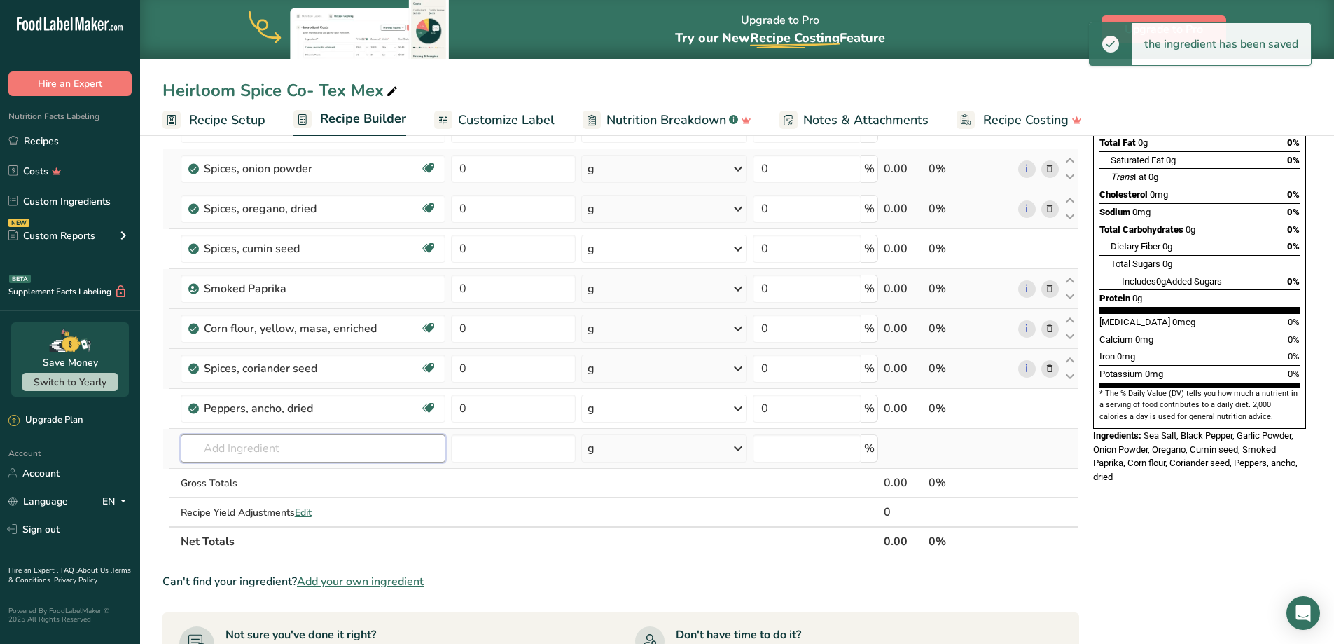
click at [291, 451] on input "text" at bounding box center [313, 448] width 265 height 28
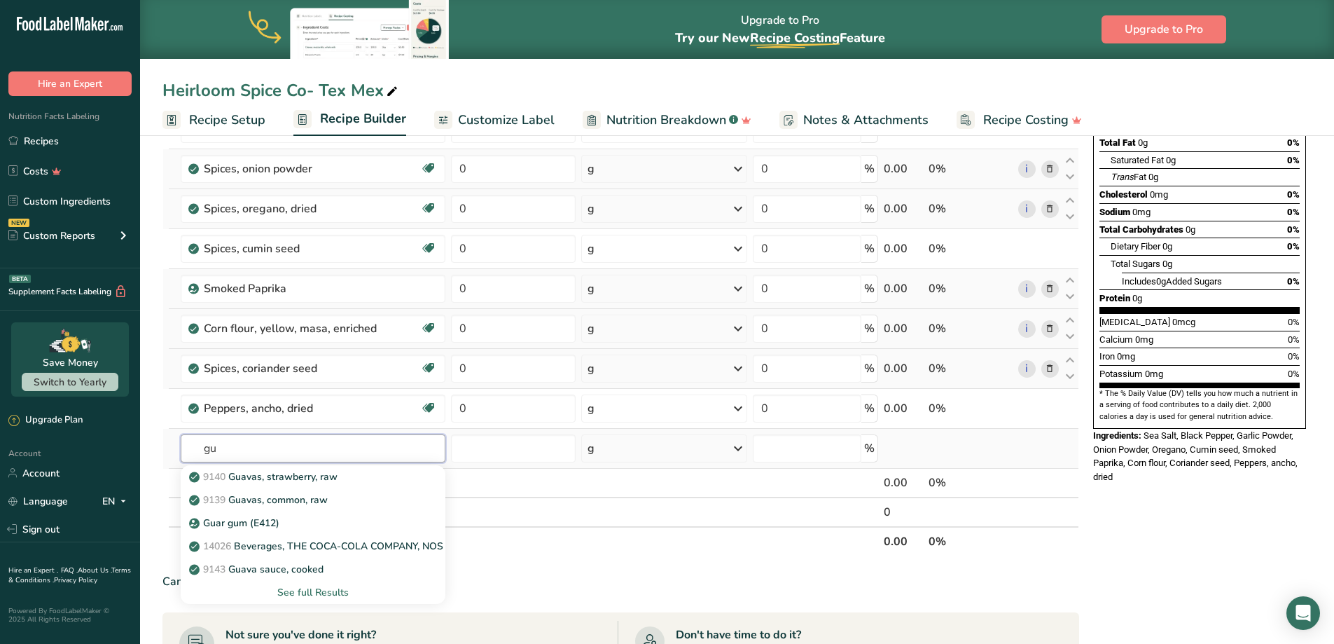
type input "g"
type input "ancho"
click at [312, 525] on p "11978 Peppers, ancho, dried" at bounding box center [261, 523] width 139 height 15
type input "Peppers, ancho, dried"
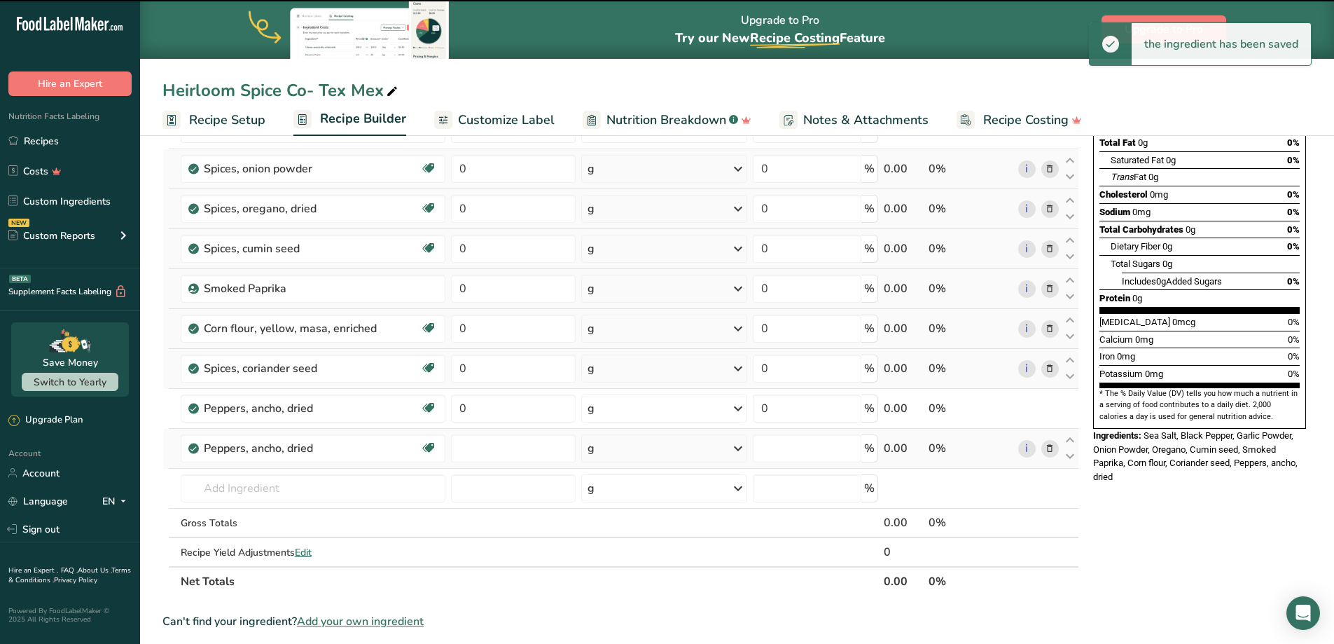
type input "0"
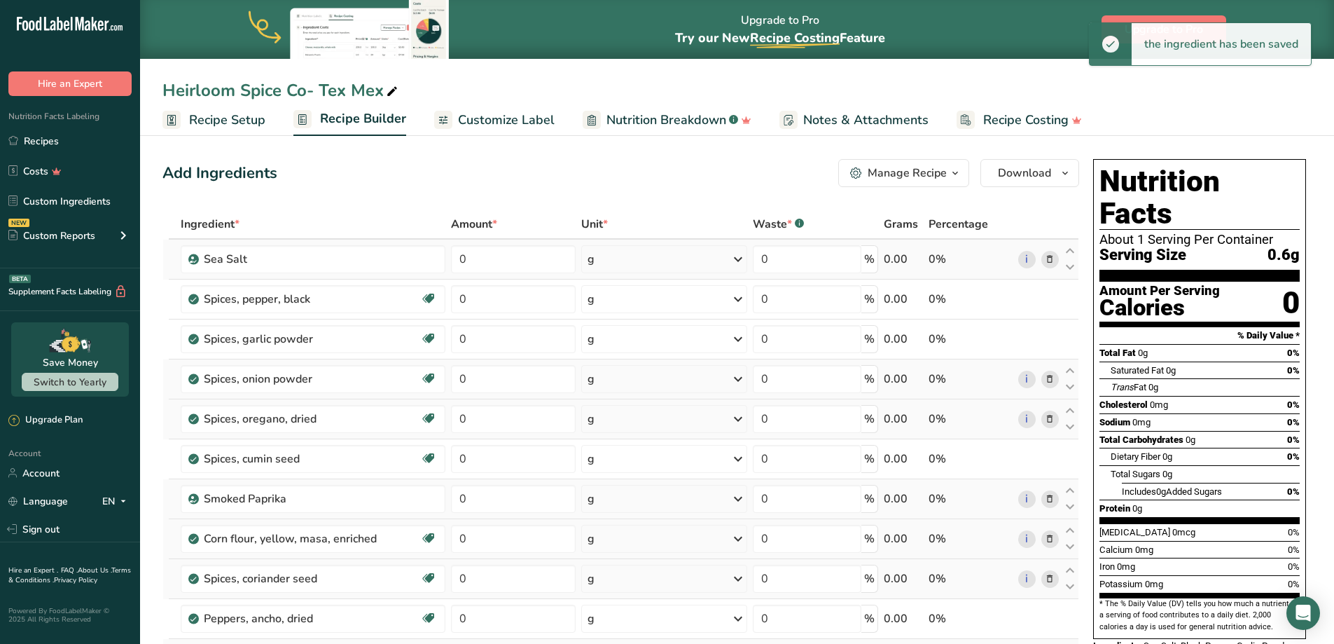
click at [729, 258] on div "g" at bounding box center [663, 259] width 165 height 28
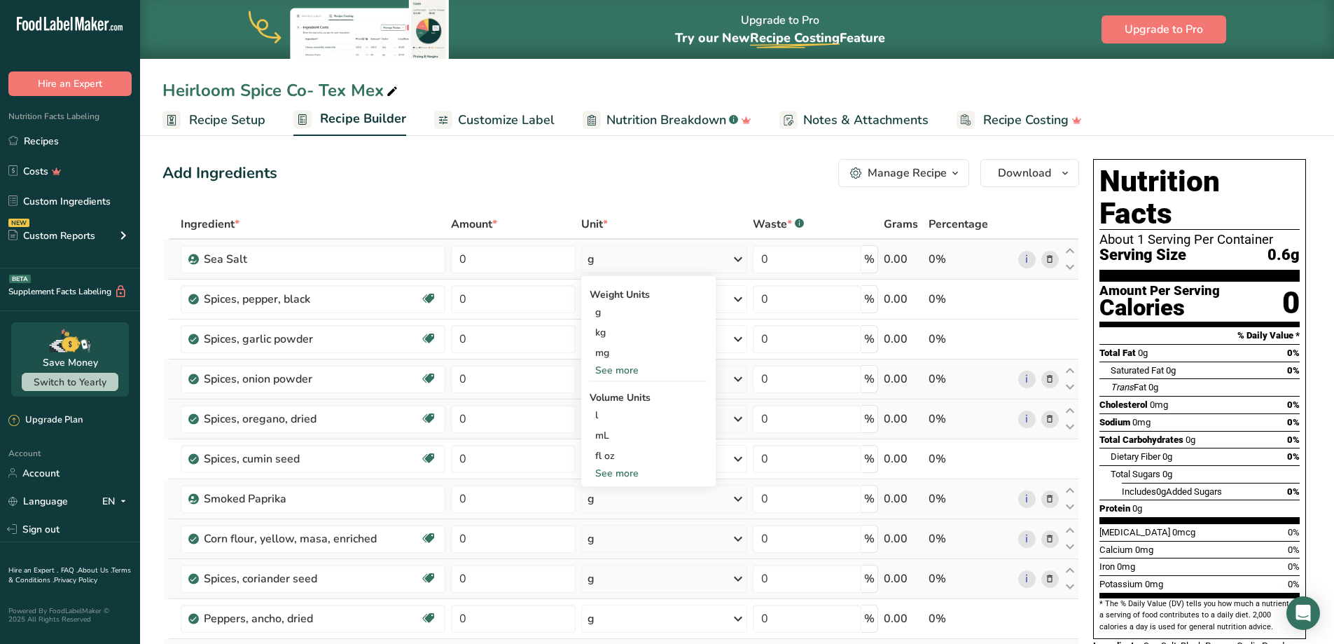
click at [636, 371] on div "See more" at bounding box center [649, 370] width 118 height 15
click at [629, 416] on div "oz" at bounding box center [649, 413] width 118 height 20
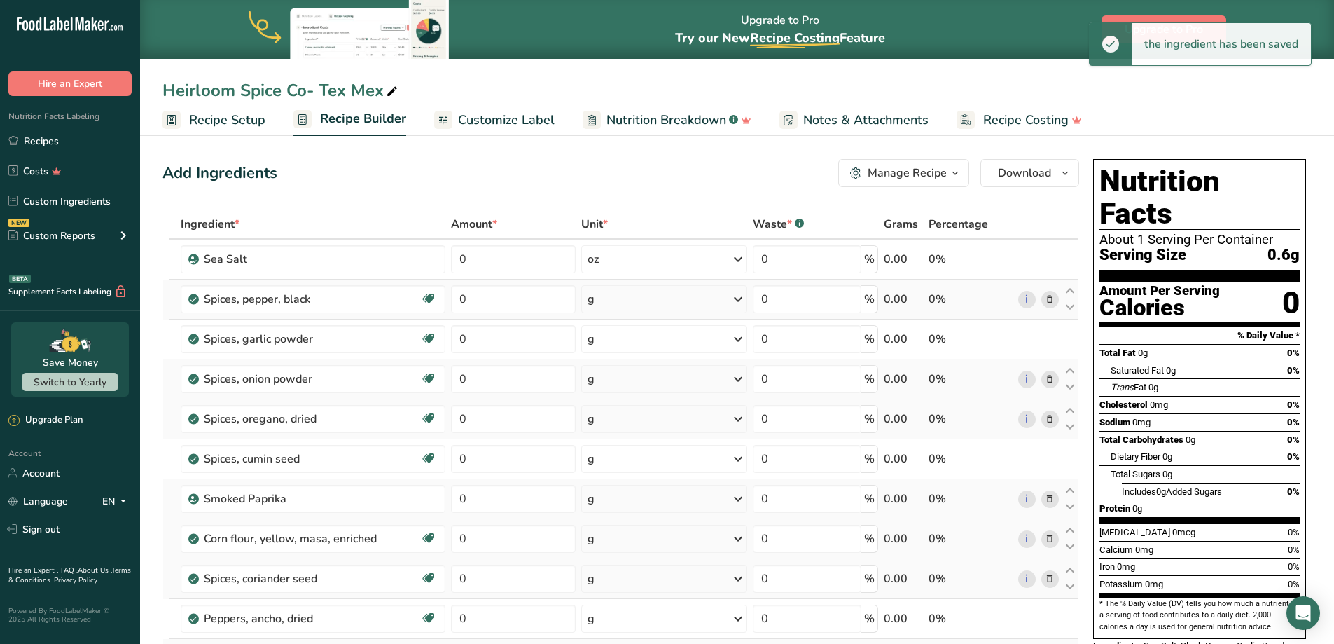
click at [661, 301] on div "g" at bounding box center [664, 299] width 166 height 28
click at [630, 511] on div "See more" at bounding box center [649, 507] width 118 height 15
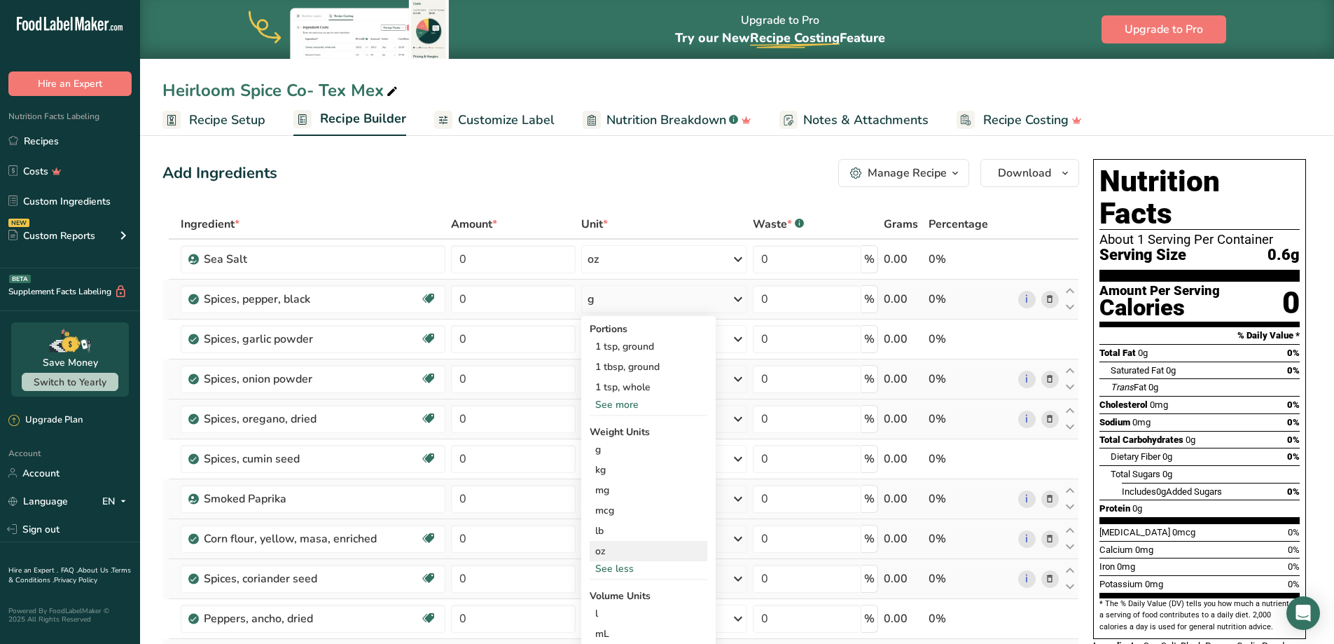
click at [619, 550] on div "oz" at bounding box center [649, 551] width 118 height 20
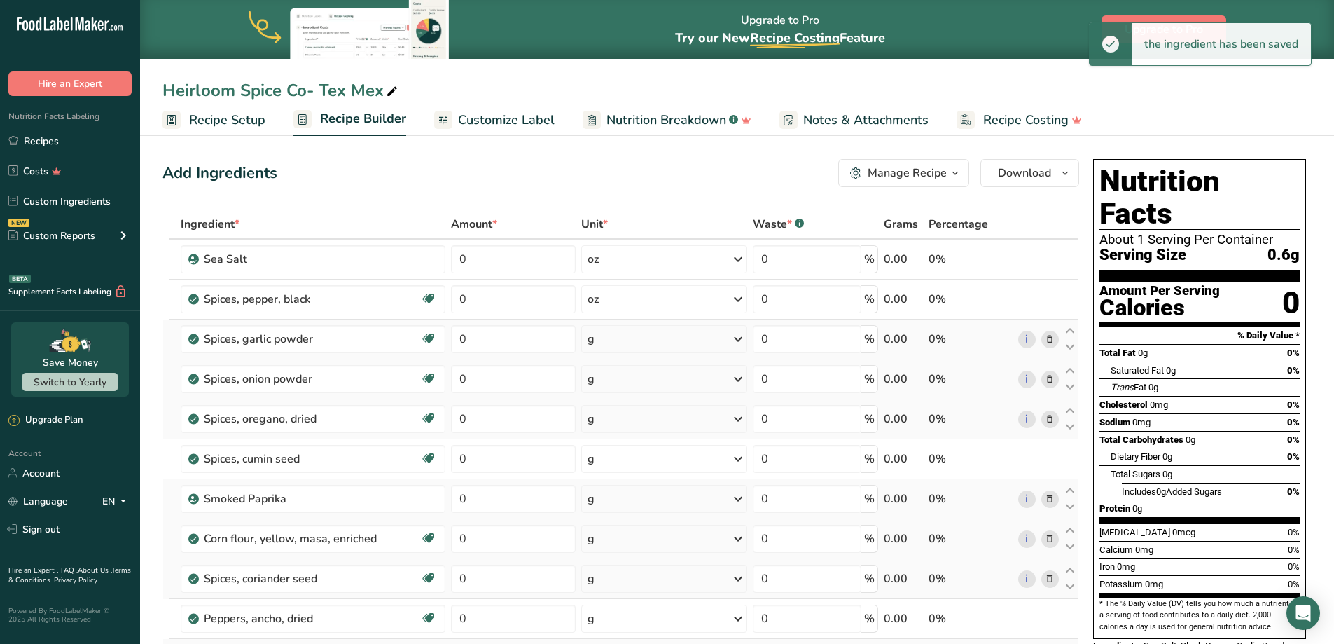
click at [686, 340] on div "g" at bounding box center [664, 339] width 166 height 28
click at [631, 513] on div "See more" at bounding box center [649, 512] width 118 height 15
click at [633, 554] on div "oz" at bounding box center [649, 556] width 118 height 20
click at [693, 379] on div "g" at bounding box center [664, 379] width 166 height 28
click at [625, 553] on div "See more" at bounding box center [649, 552] width 118 height 15
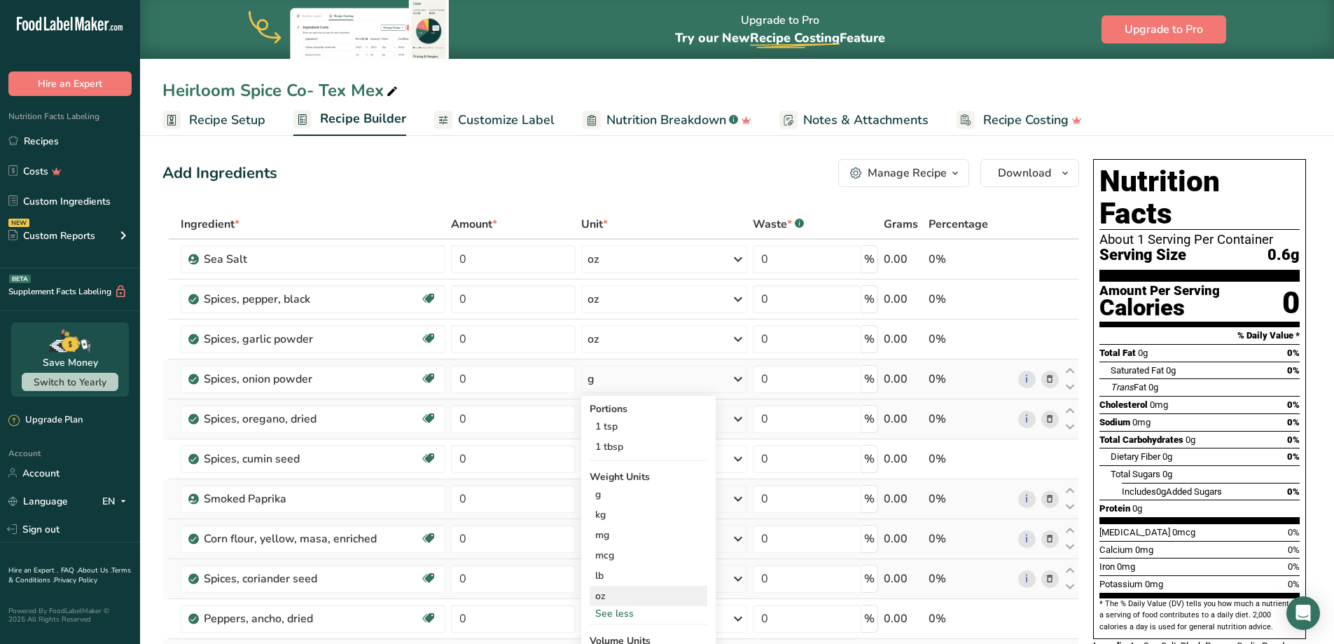
click at [624, 595] on div "oz" at bounding box center [649, 596] width 118 height 20
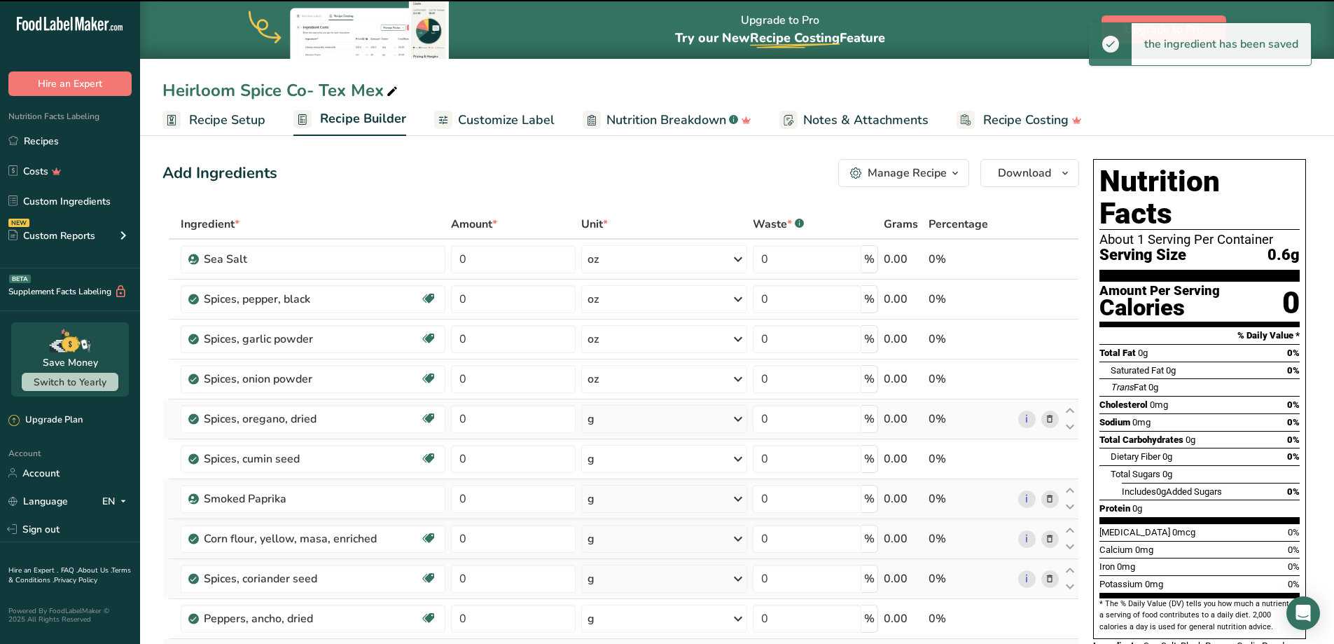
scroll to position [210, 0]
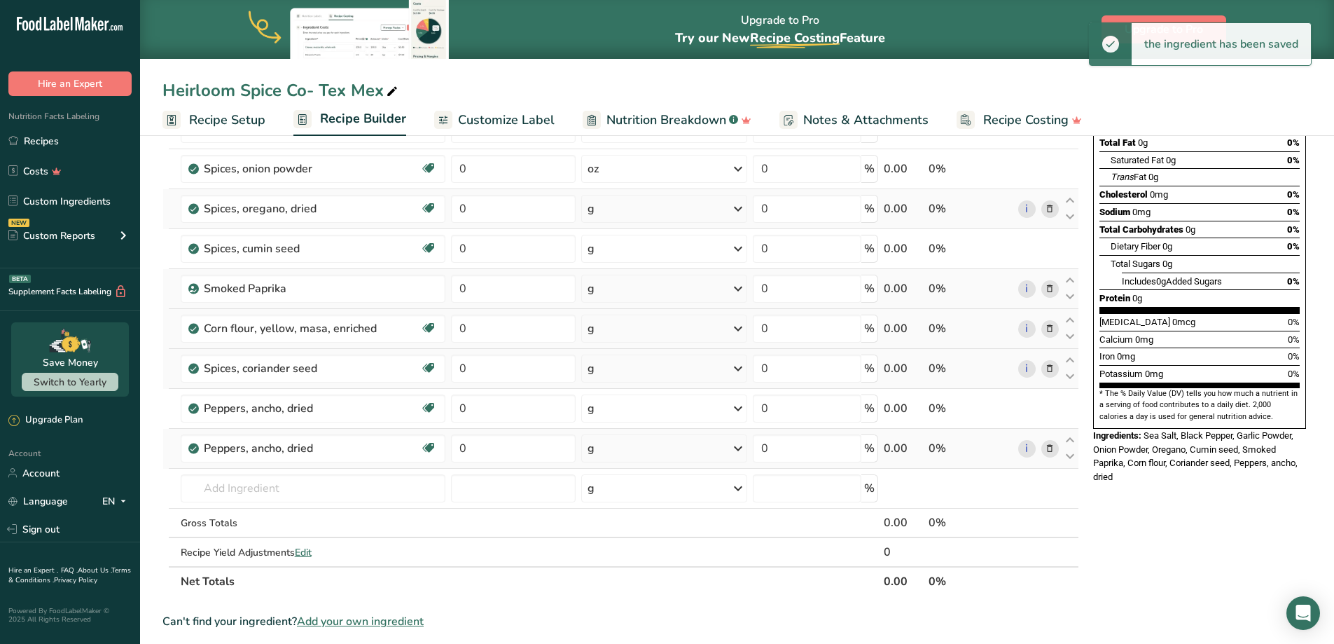
click at [663, 214] on div "g" at bounding box center [664, 209] width 166 height 28
click at [629, 382] on div "See more" at bounding box center [649, 382] width 118 height 15
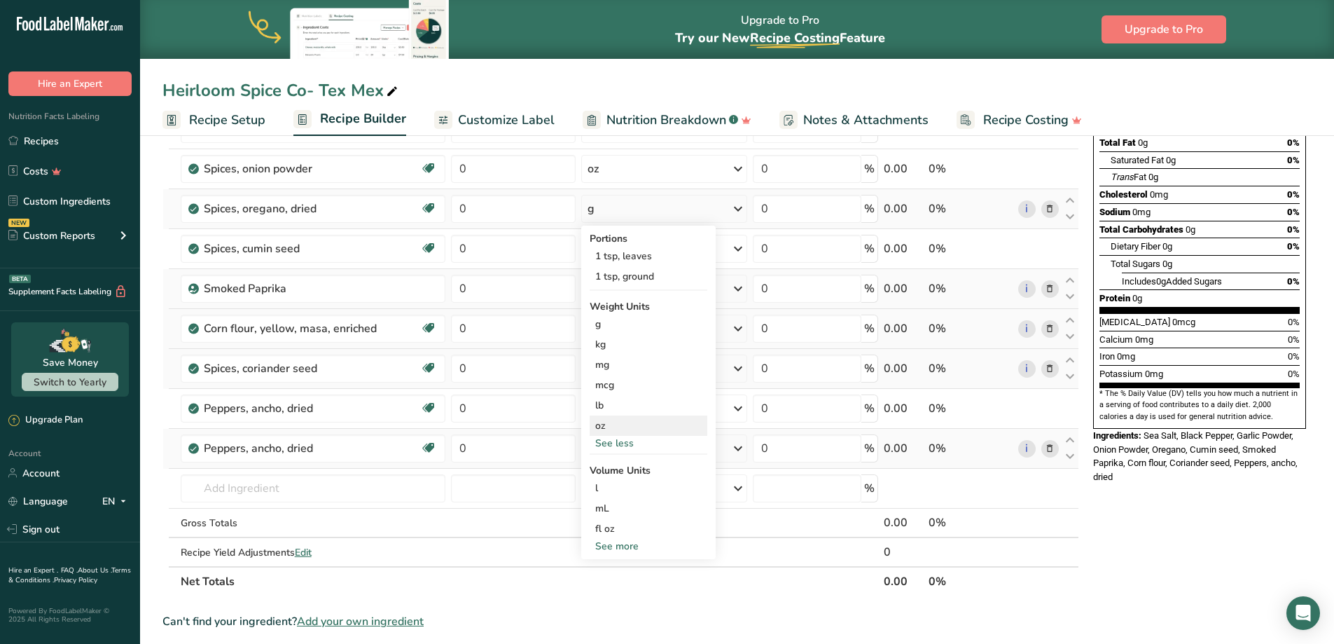
click at [614, 427] on div "oz" at bounding box center [649, 425] width 118 height 20
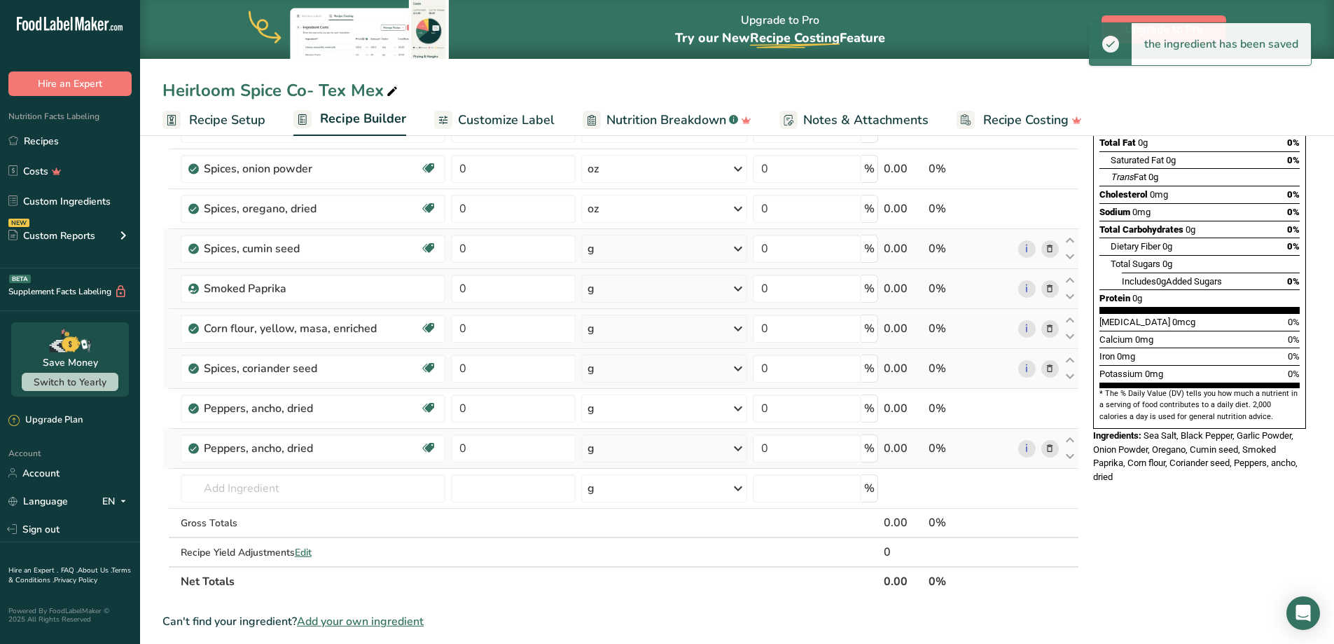
click at [640, 238] on div "g" at bounding box center [664, 249] width 166 height 28
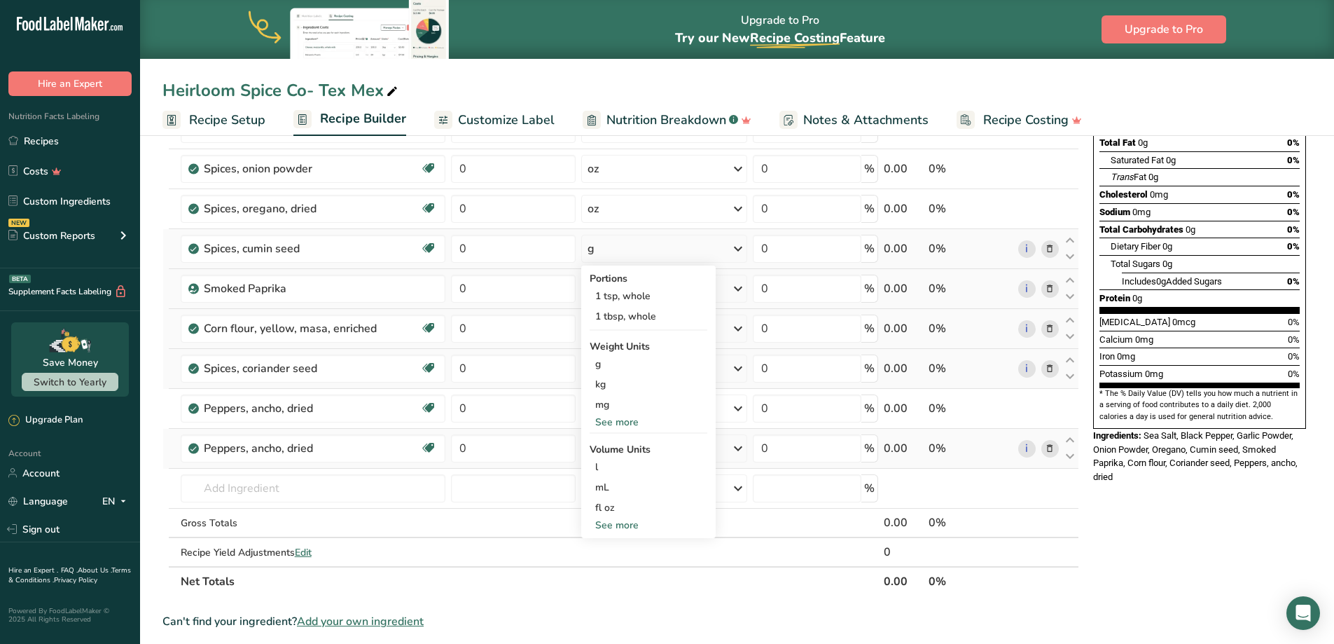
click at [621, 420] on div "See more" at bounding box center [649, 422] width 118 height 15
click at [621, 462] on div "oz" at bounding box center [649, 465] width 118 height 20
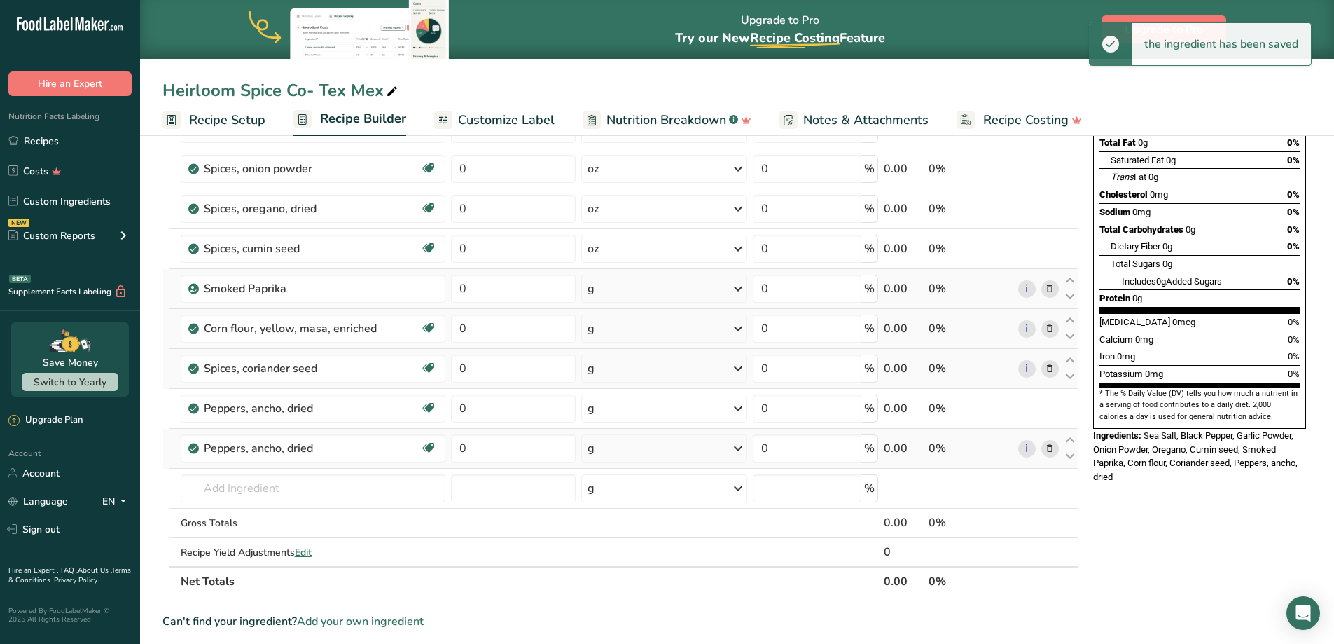
click at [674, 296] on div "g" at bounding box center [664, 289] width 166 height 28
click at [619, 400] on div "See more" at bounding box center [649, 399] width 118 height 15
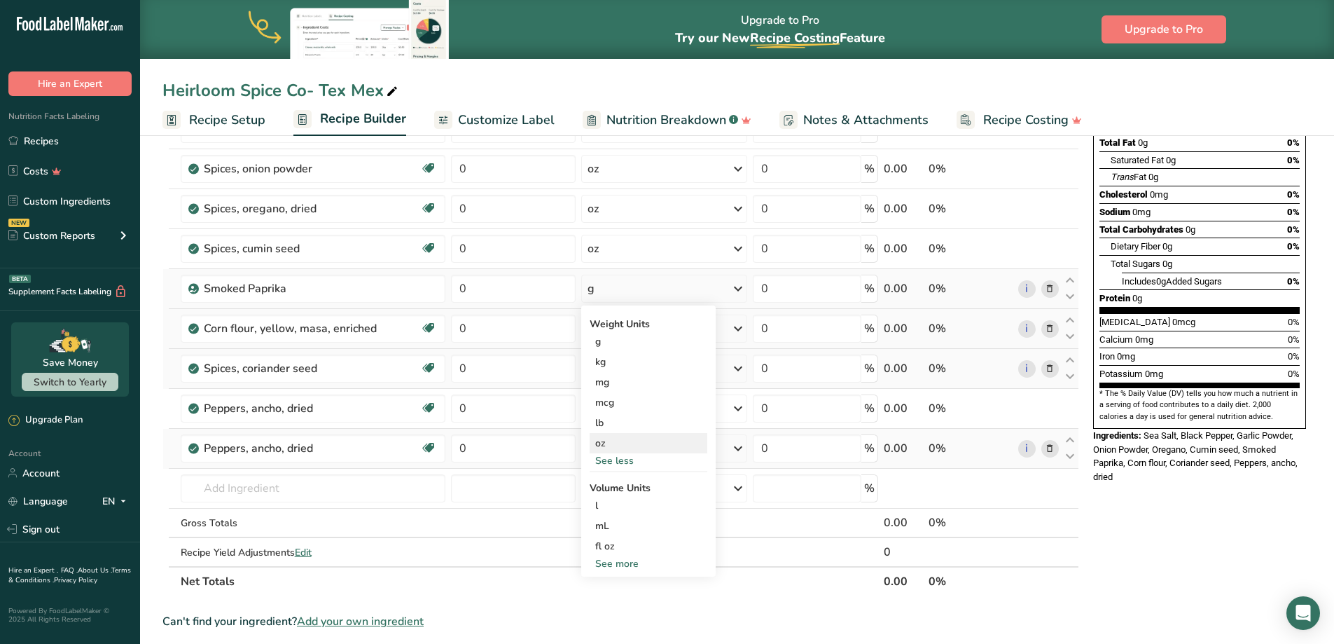
click at [613, 444] on div "oz" at bounding box center [649, 443] width 118 height 20
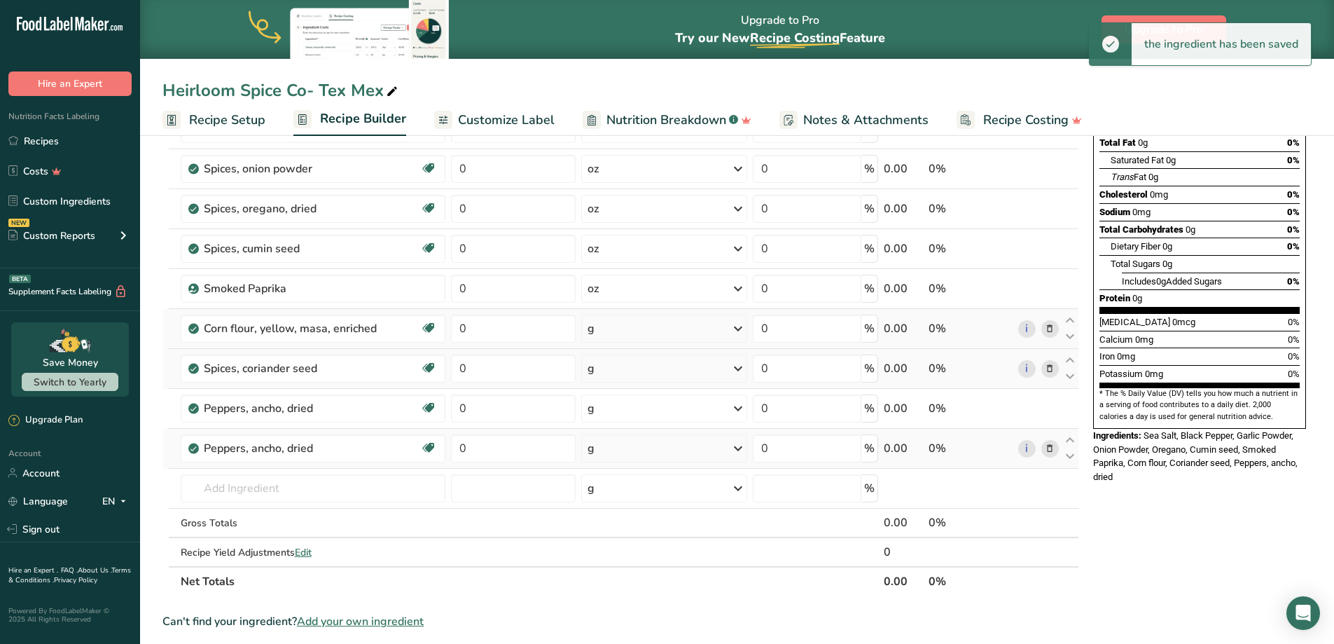
click at [631, 330] on div "g" at bounding box center [664, 329] width 166 height 28
click at [633, 482] on div "See more" at bounding box center [649, 481] width 118 height 15
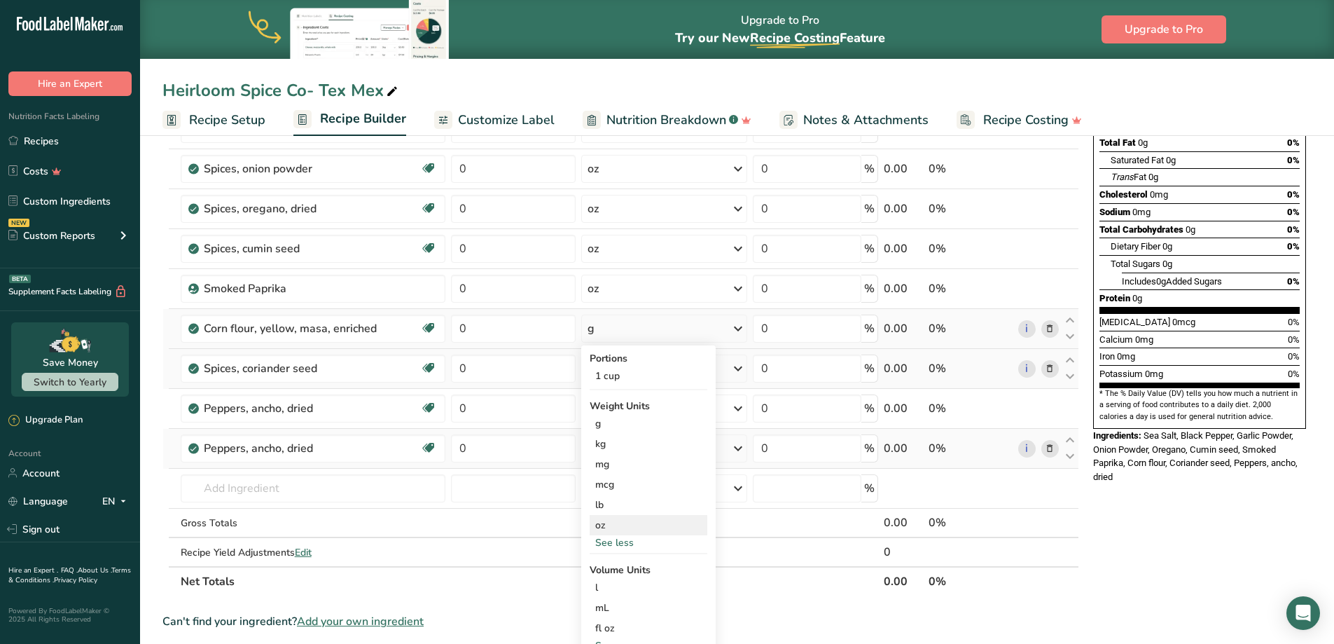
click at [622, 527] on div "oz" at bounding box center [649, 525] width 118 height 20
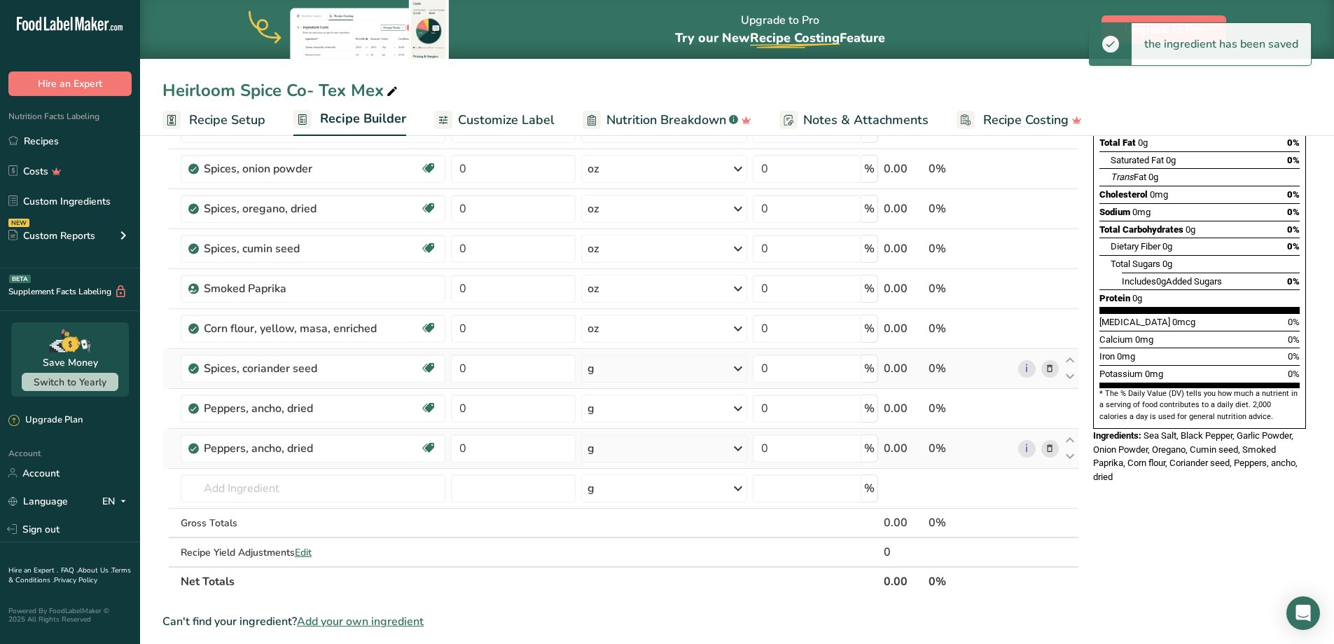
click at [637, 371] on div "g" at bounding box center [664, 368] width 166 height 28
click at [653, 542] on div "See more" at bounding box center [649, 541] width 118 height 15
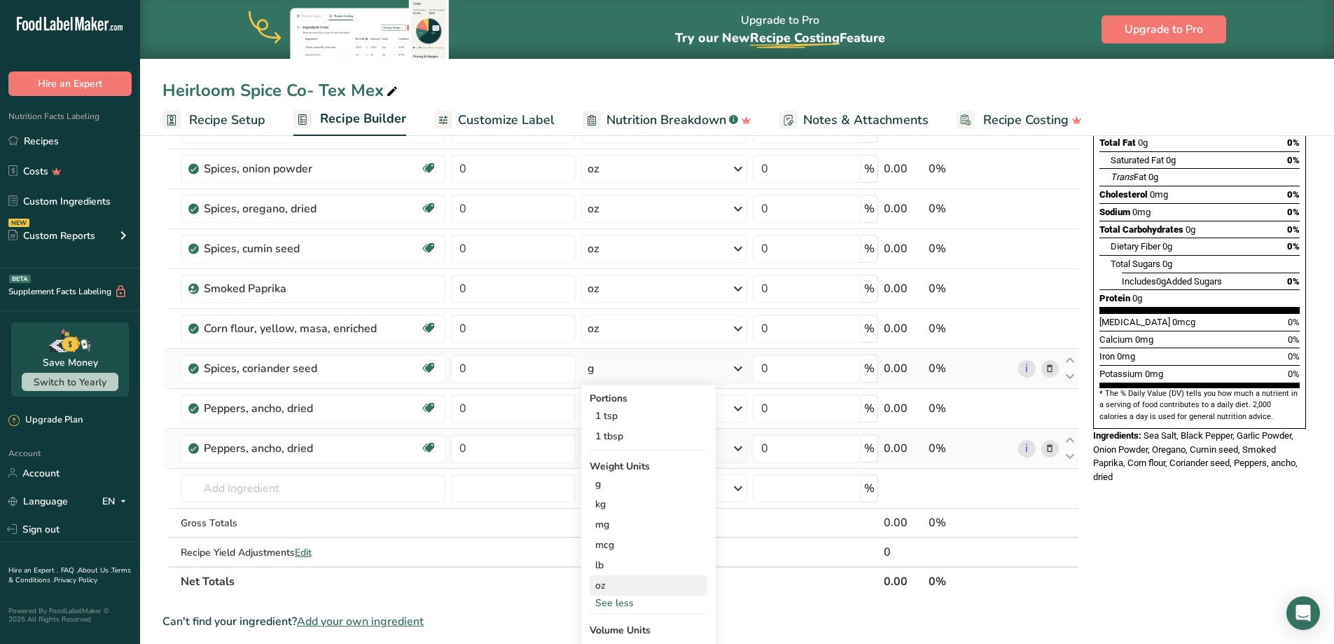
click at [623, 586] on div "oz" at bounding box center [649, 585] width 118 height 20
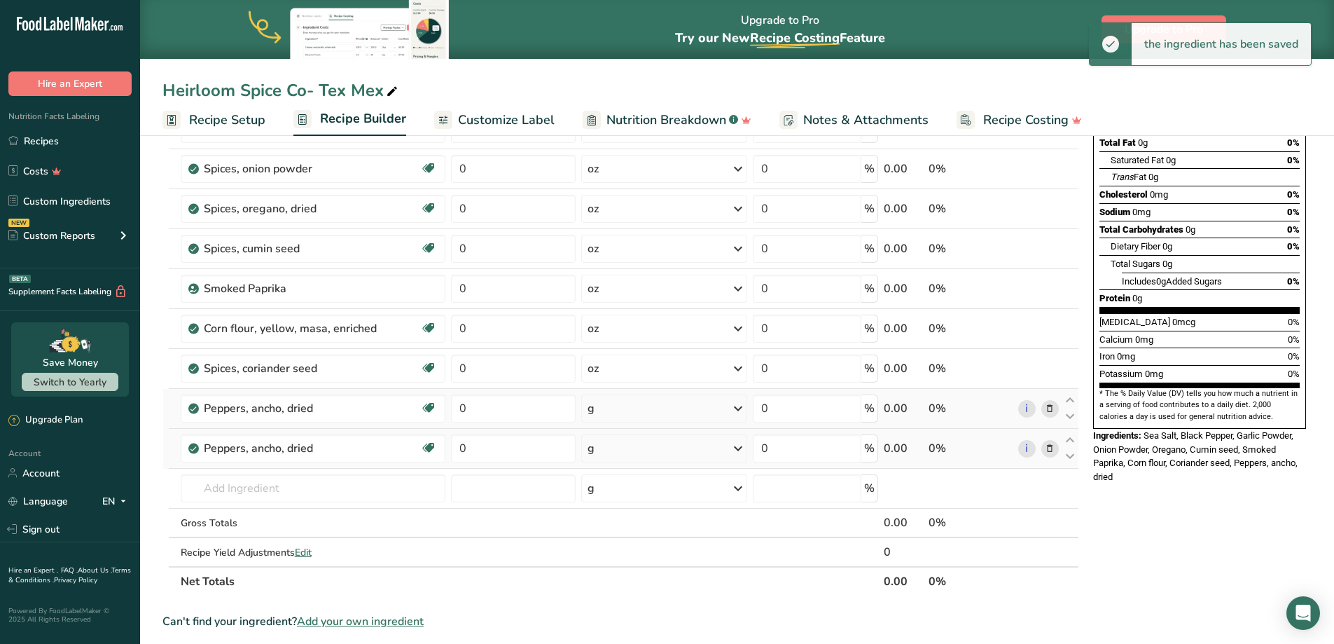
click at [661, 412] on div "g" at bounding box center [664, 408] width 166 height 28
click at [649, 566] on div "See more" at bounding box center [649, 561] width 118 height 15
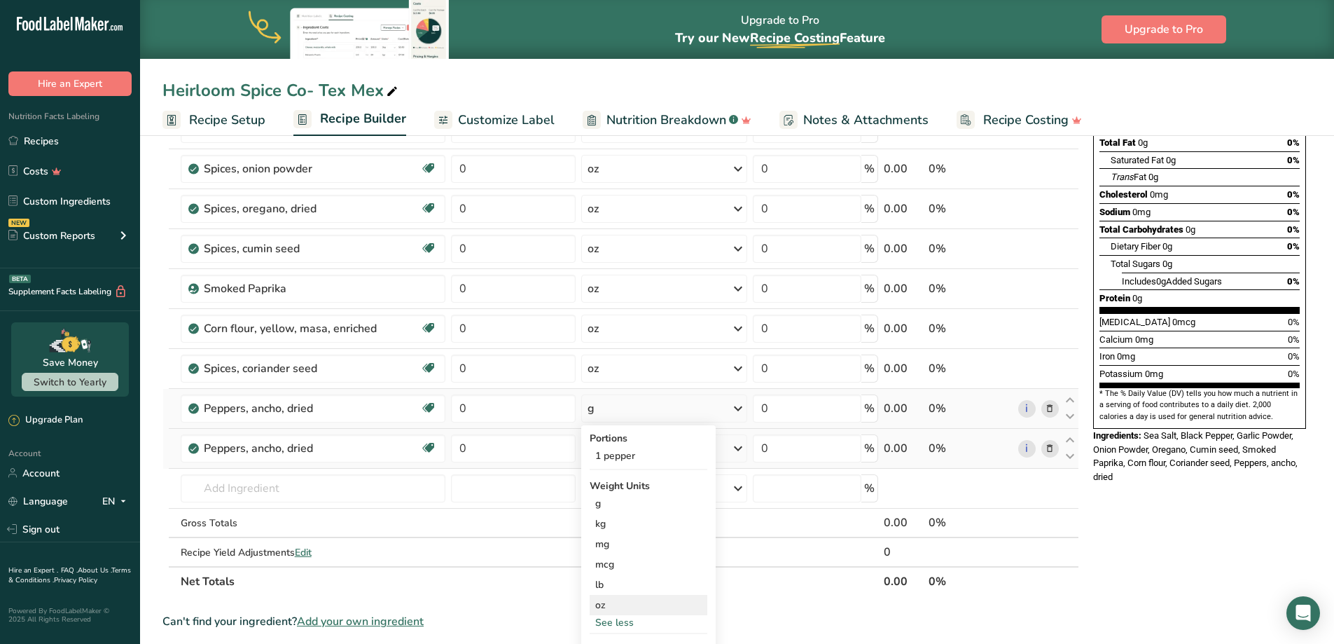
click at [622, 606] on div "oz" at bounding box center [649, 605] width 118 height 20
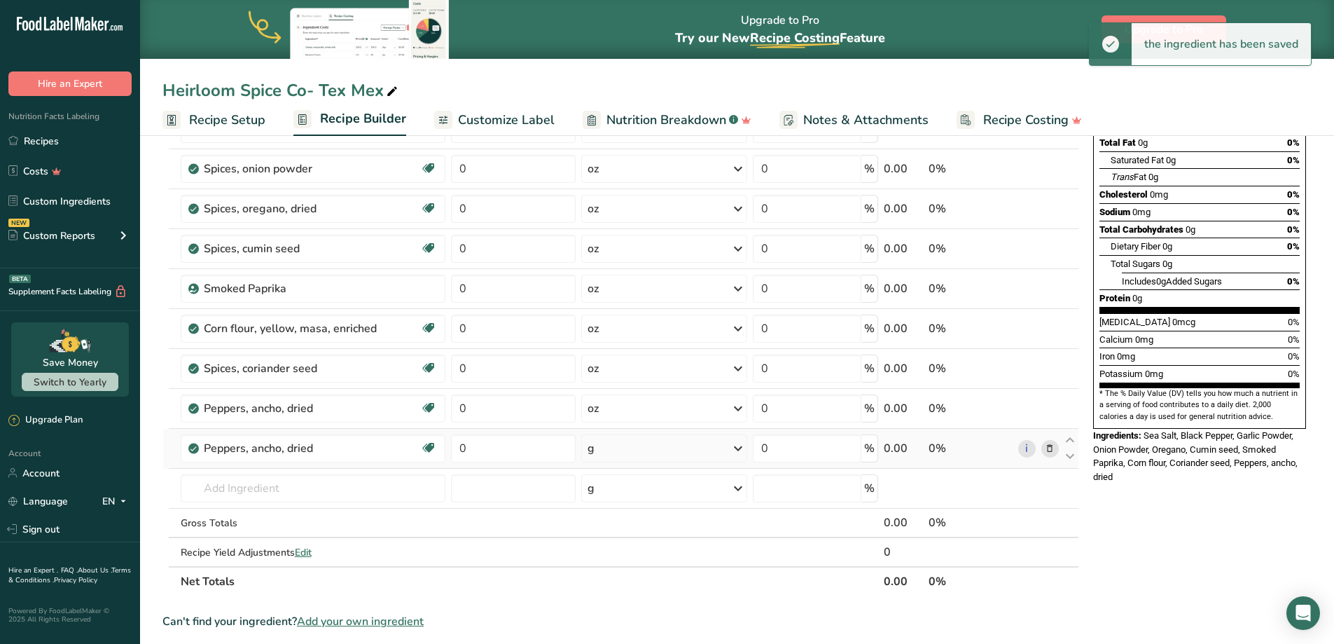
click at [649, 444] on div "g" at bounding box center [664, 448] width 166 height 28
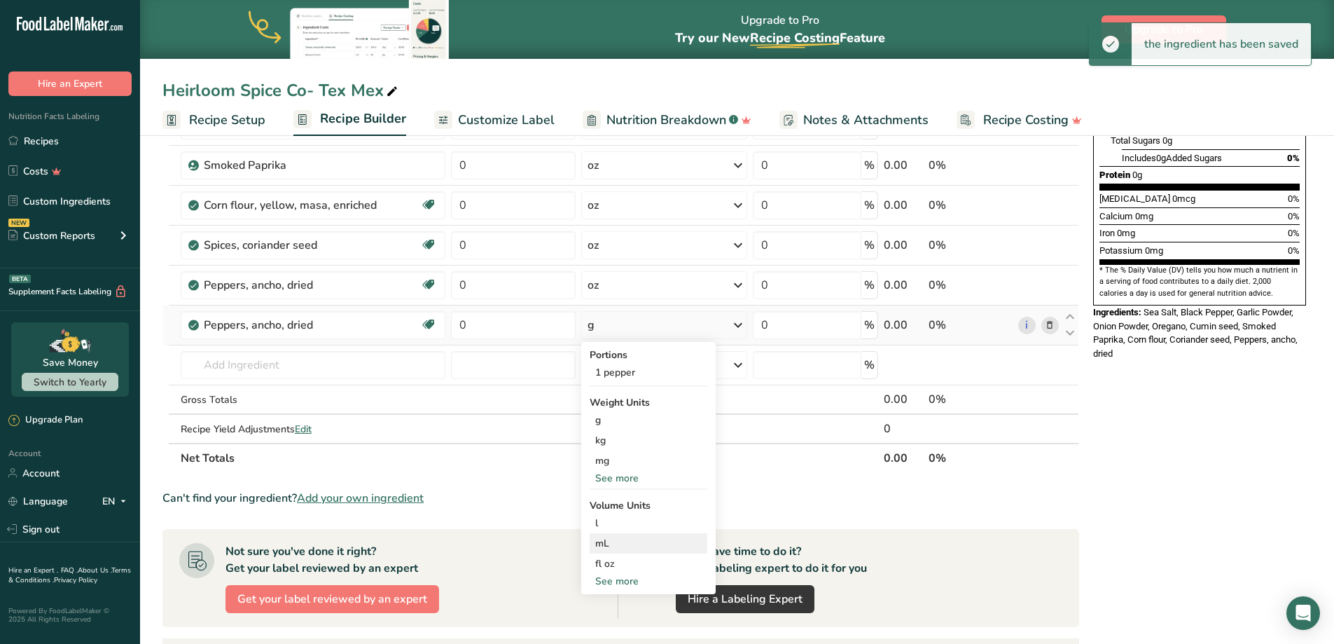
scroll to position [350, 0]
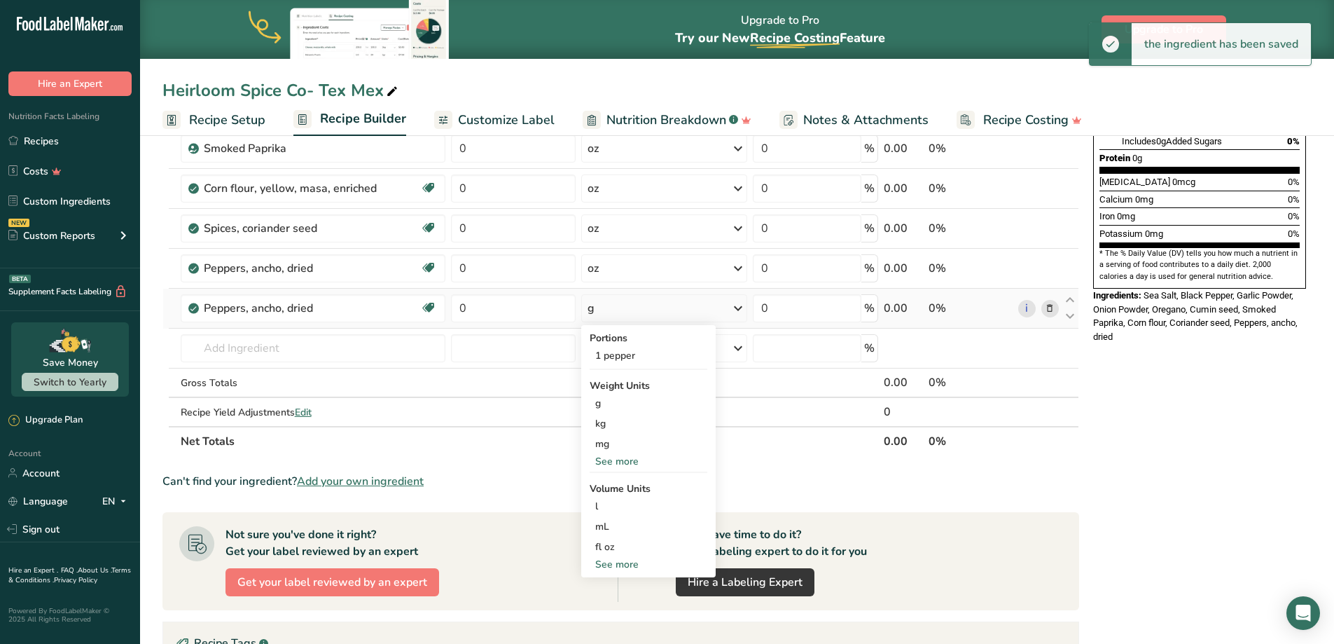
click at [637, 457] on div "See more" at bounding box center [649, 461] width 118 height 15
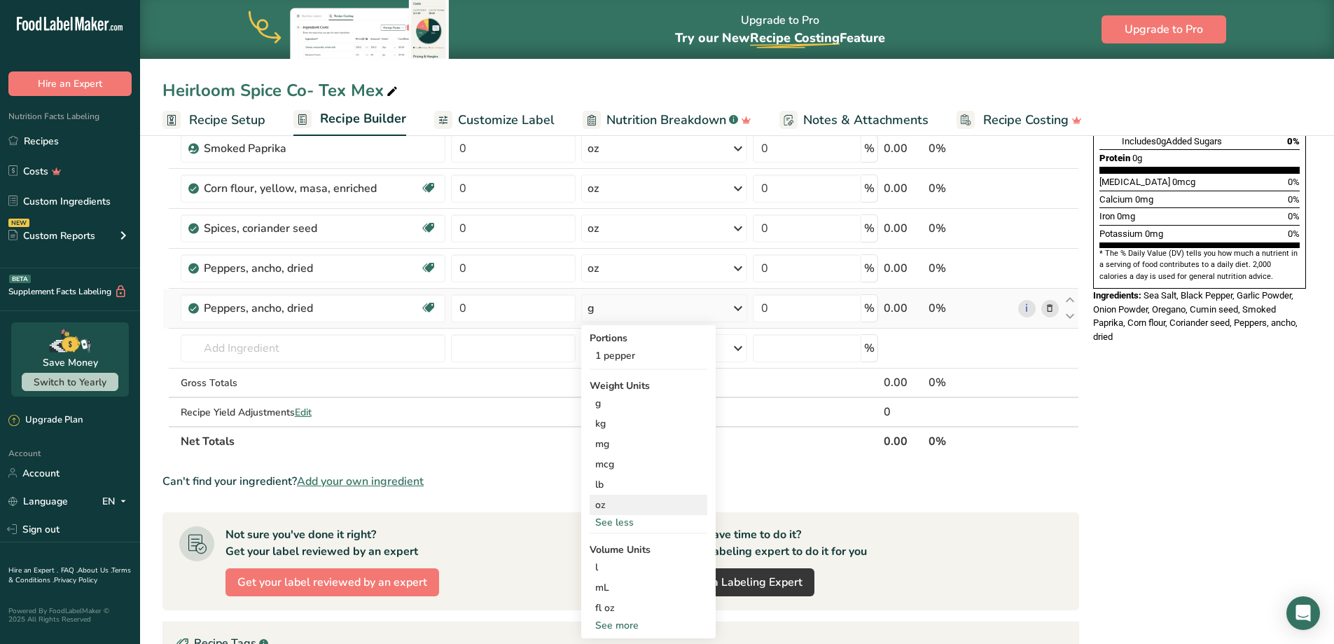
click at [634, 506] on div "oz" at bounding box center [649, 505] width 118 height 20
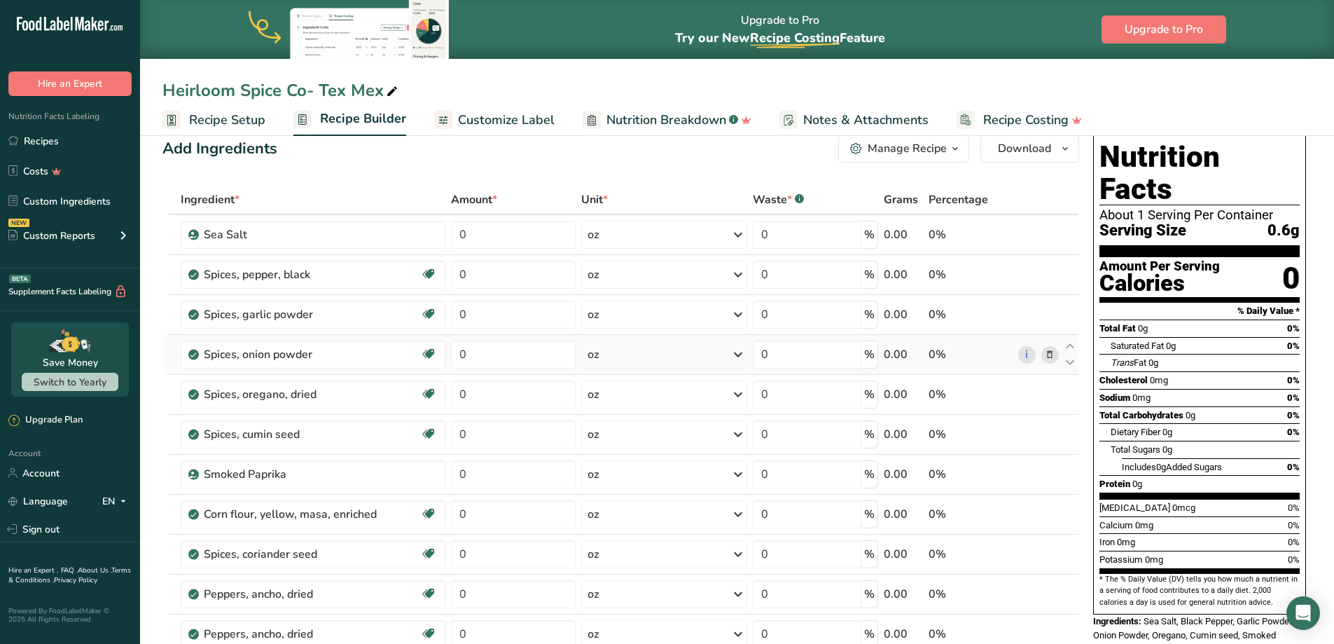
scroll to position [0, 0]
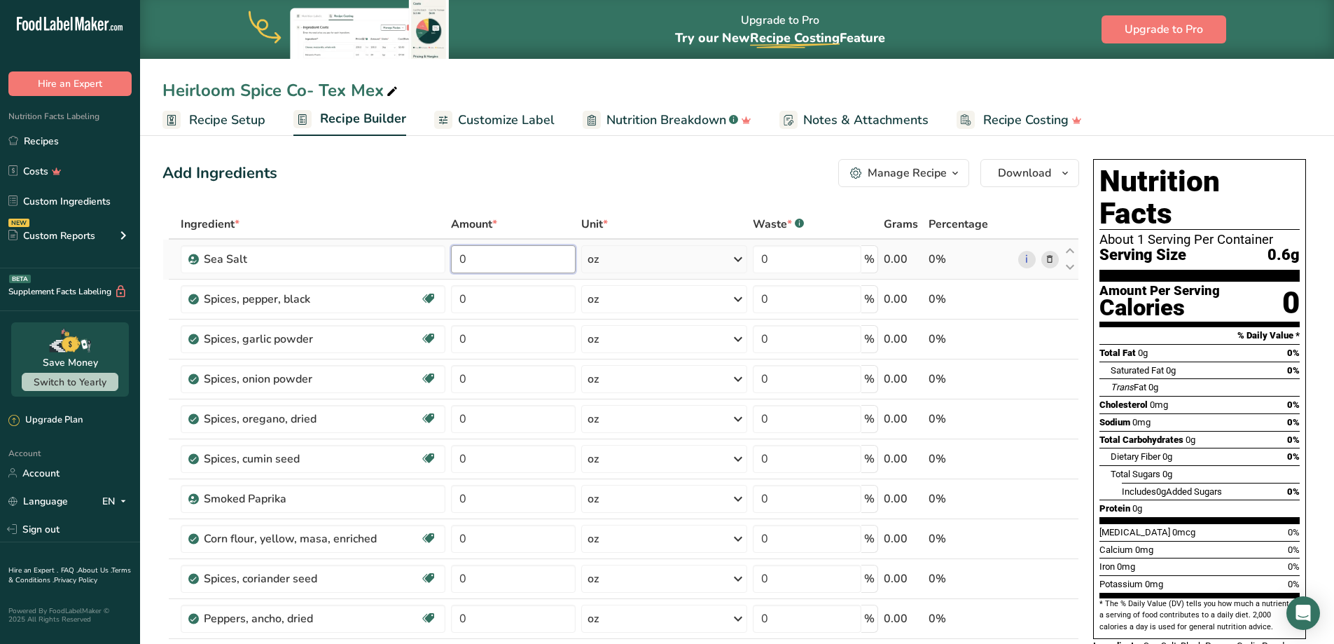
click at [502, 262] on input "0" at bounding box center [513, 259] width 125 height 28
type input "0.46753"
click at [510, 303] on div "Ingredient * Amount * Unit * Waste * .a-a{fill:#347362;}.b-a{fill:#fff;} Grams …" at bounding box center [621, 507] width 917 height 597
click at [502, 302] on input "0" at bounding box center [513, 299] width 125 height 28
type input "0.062337"
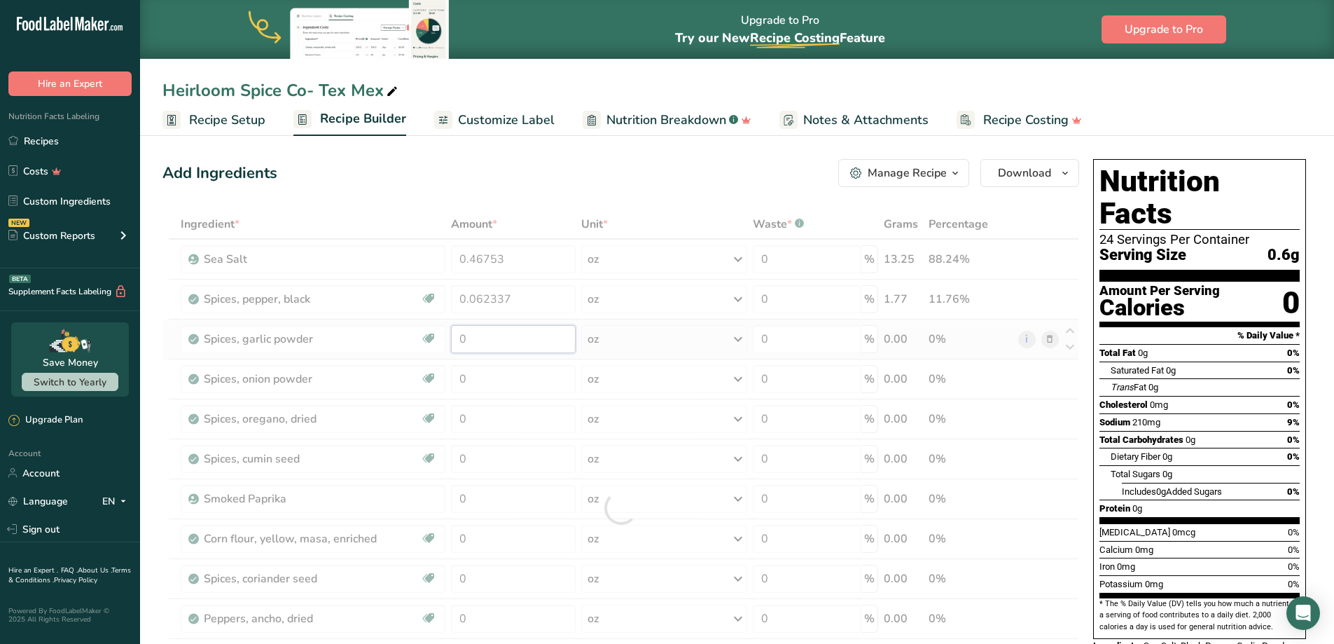
click at [509, 343] on div "Ingredient * Amount * Unit * Waste * .a-a{fill:#347362;}.b-a{fill:#fff;} Grams …" at bounding box center [621, 507] width 917 height 597
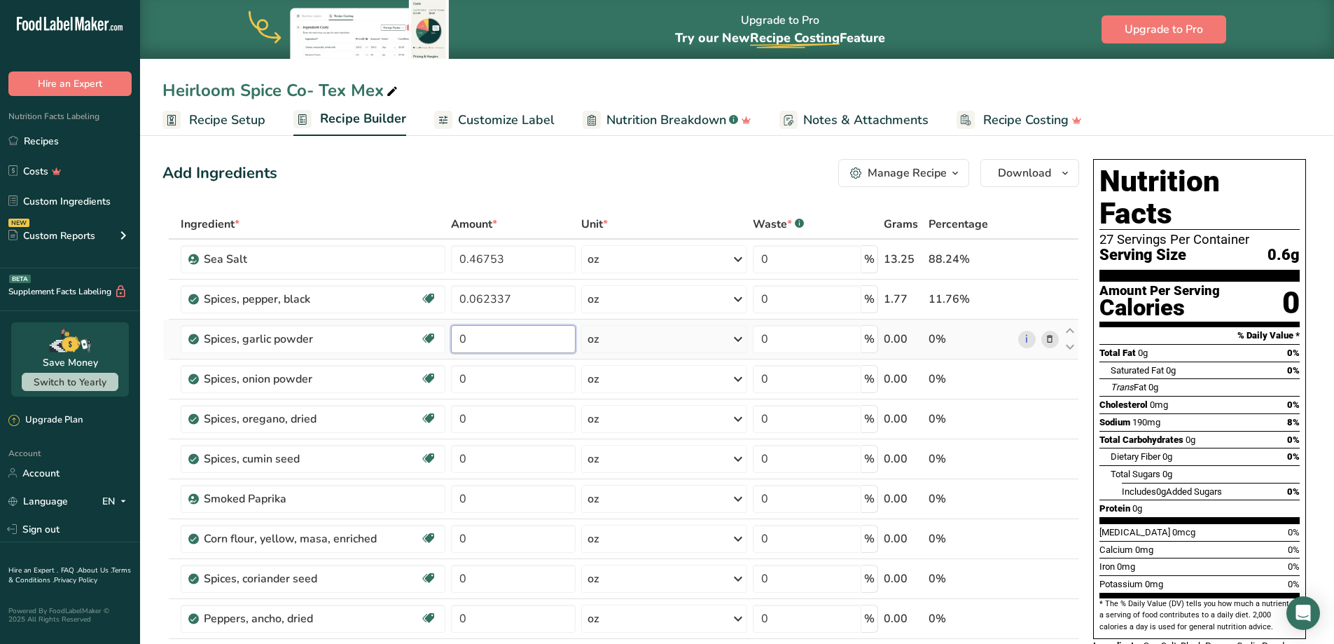
click at [492, 343] on input "0" at bounding box center [513, 339] width 125 height 28
type input "0.194805"
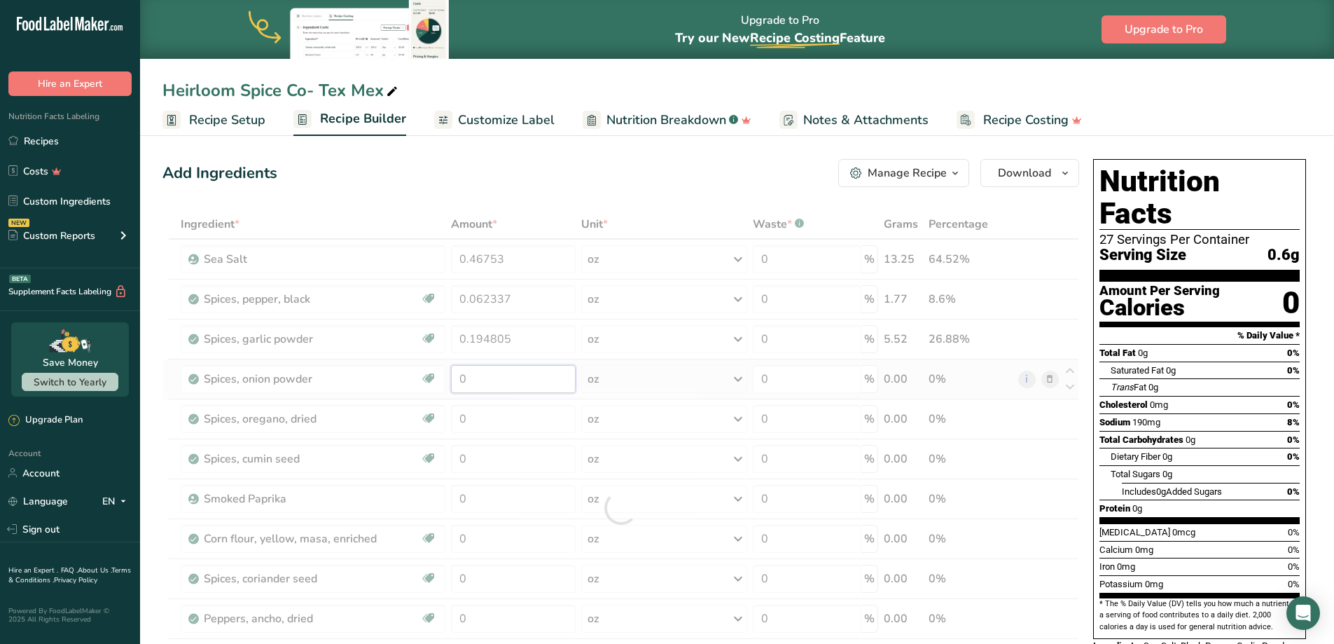
click at [518, 373] on div "Ingredient * Amount * Unit * Waste * .a-a{fill:#347362;}.b-a{fill:#fff;} Grams …" at bounding box center [621, 507] width 917 height 597
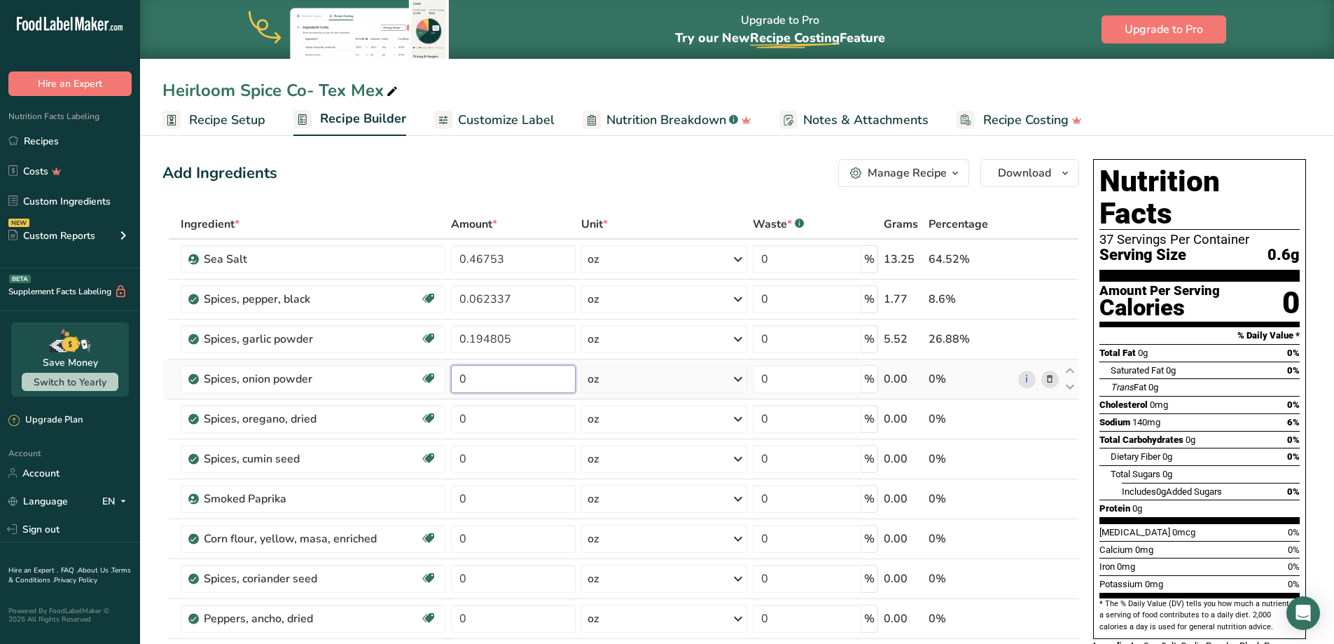
click at [469, 375] on input "0" at bounding box center [513, 379] width 125 height 28
type input "0.233766"
click at [496, 417] on div "Ingredient * Amount * Unit * Waste * .a-a{fill:#347362;}.b-a{fill:#fff;} Grams …" at bounding box center [621, 507] width 917 height 597
click at [551, 301] on div "Ingredient * Amount * Unit * Waste * .a-a{fill:#347362;}.b-a{fill:#fff;} Grams …" at bounding box center [621, 507] width 917 height 597
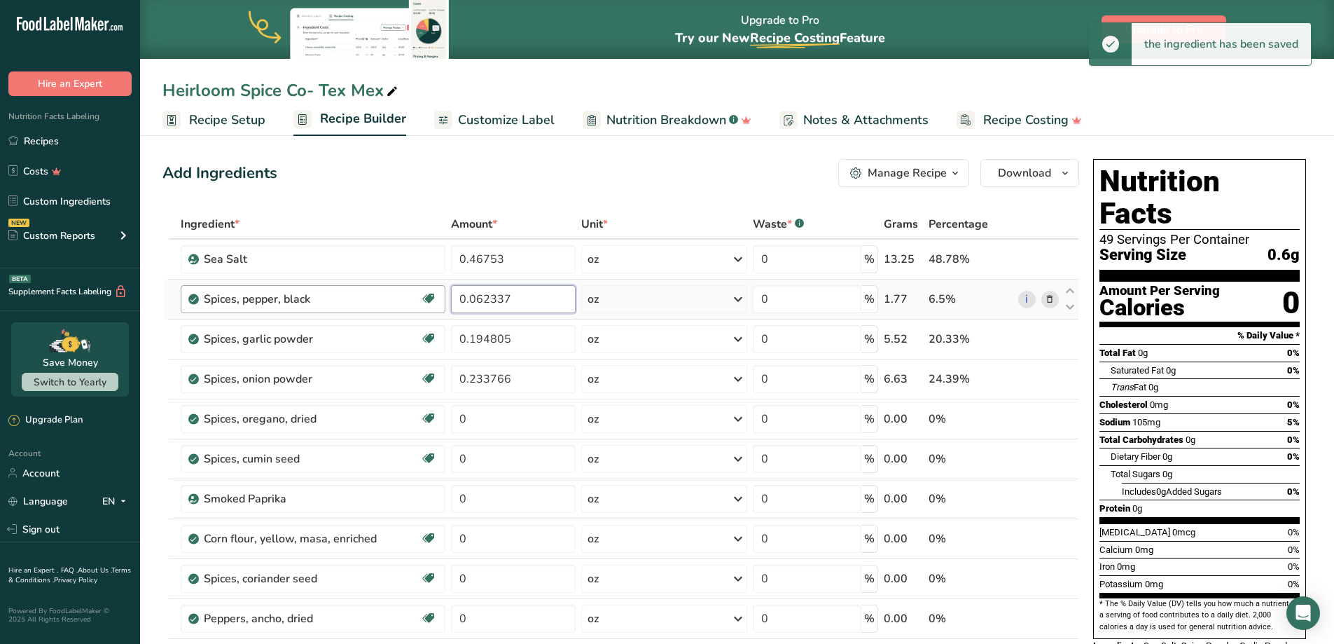
drag, startPoint x: 515, startPoint y: 297, endPoint x: 419, endPoint y: 300, distance: 96.0
click at [419, 300] on tr "Spices, pepper, black Source of Antioxidants Dairy free Gluten free Vegan Veget…" at bounding box center [621, 299] width 916 height 40
click at [492, 413] on div "Ingredient * Amount * Unit * Waste * .a-a{fill:#347362;}.b-a{fill:#fff;} Grams …" at bounding box center [621, 507] width 917 height 597
paste input ".062337"
type input "0.062337"
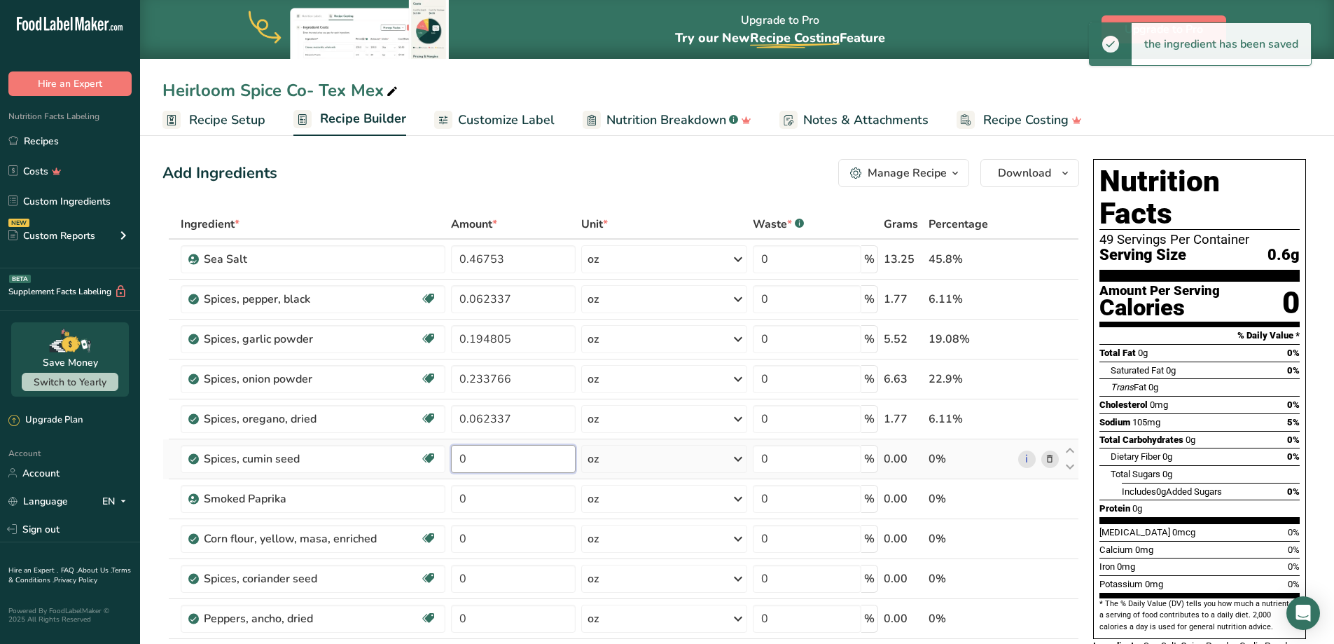
click at [520, 459] on div "Ingredient * Amount * Unit * Waste * .a-a{fill:#347362;}.b-a{fill:#fff;} Grams …" at bounding box center [621, 507] width 917 height 597
click at [497, 459] on input "0" at bounding box center [513, 459] width 125 height 28
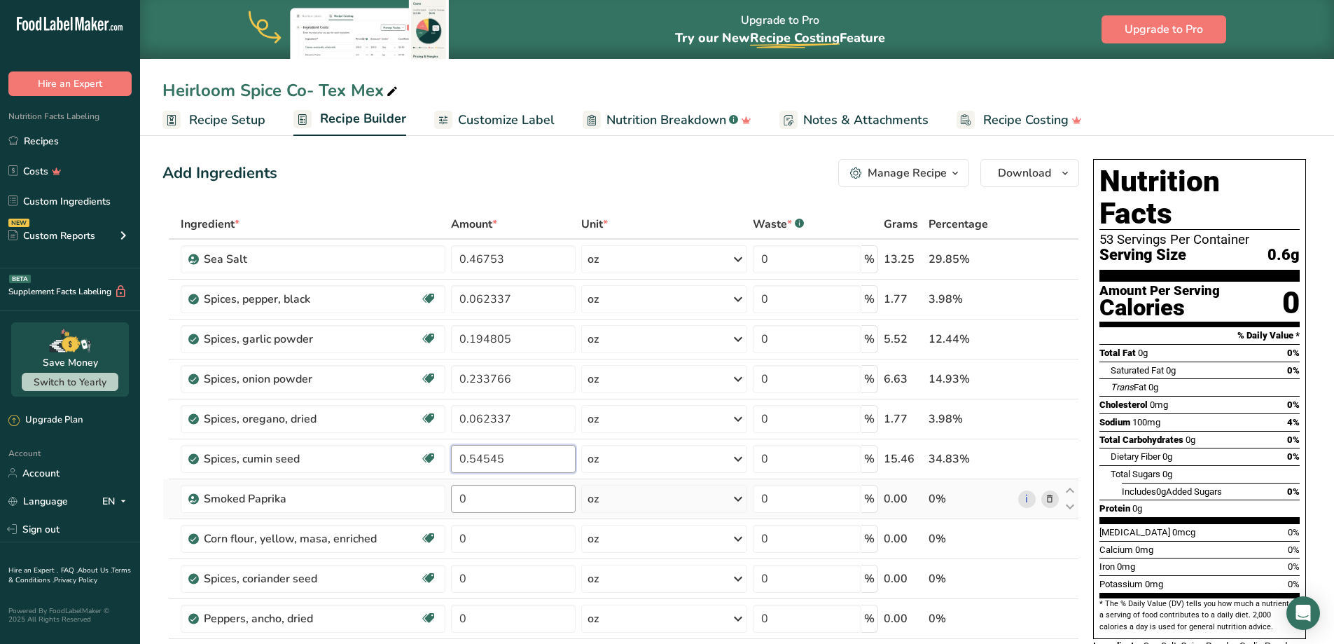
type input "0.54545"
click at [513, 502] on div "Ingredient * Amount * Unit * Waste * .a-a{fill:#347362;}.b-a{fill:#fff;} Grams …" at bounding box center [621, 507] width 917 height 597
click at [537, 254] on div "Ingredient * Amount * Unit * Waste * .a-a{fill:#347362;}.b-a{fill:#fff;} Grams …" at bounding box center [621, 507] width 917 height 597
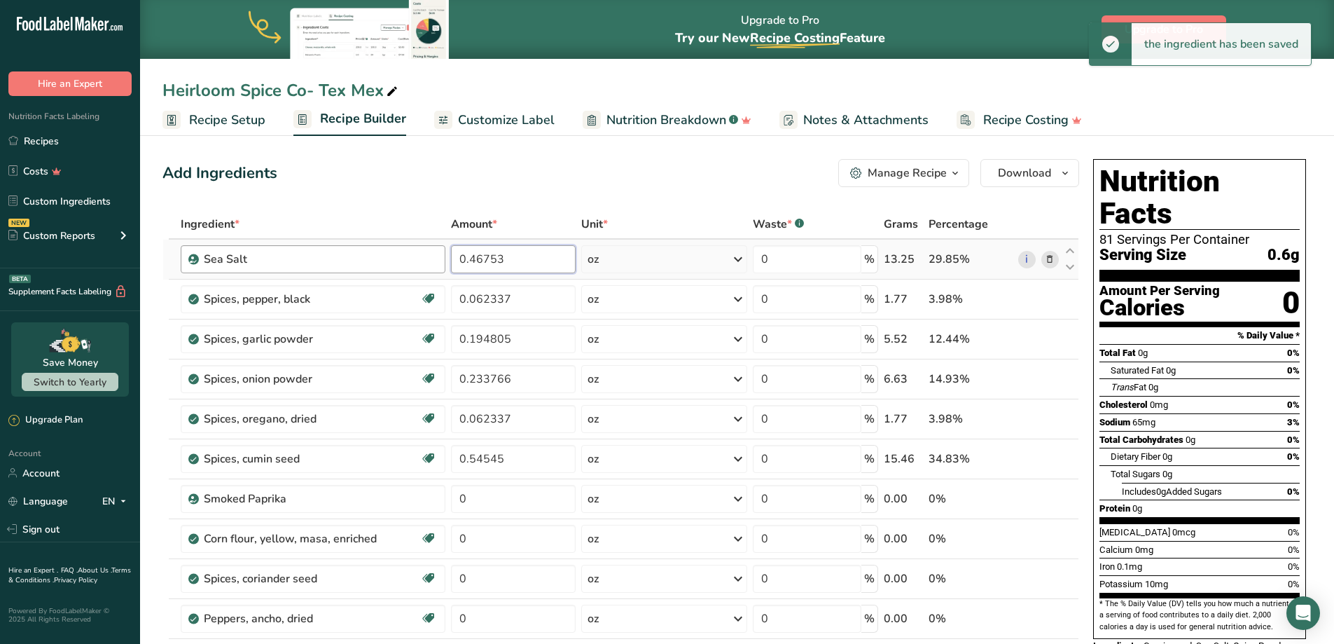
drag, startPoint x: 508, startPoint y: 259, endPoint x: 438, endPoint y: 259, distance: 70.0
click at [438, 259] on tr "Sea Salt 0.46753 oz Weight Units g kg mg mcg lb oz See less Volume Units l Volu…" at bounding box center [621, 260] width 916 height 40
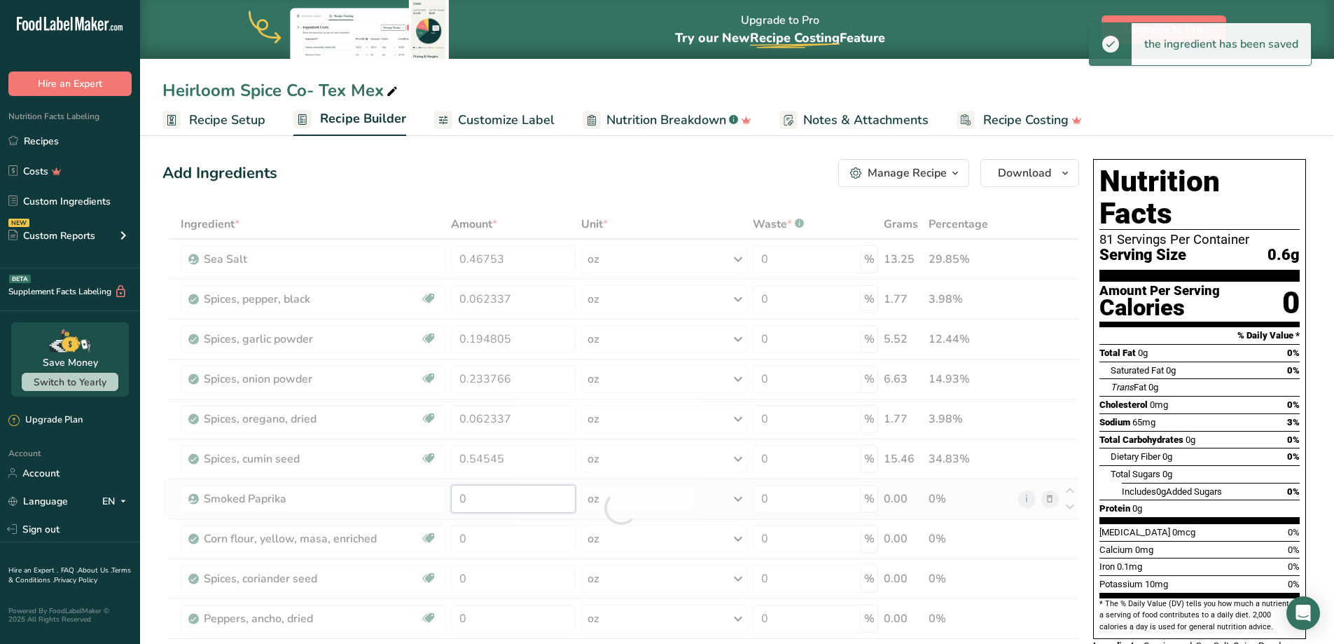
click at [504, 499] on div "Ingredient * Amount * Unit * Waste * .a-a{fill:#347362;}.b-a{fill:#fff;} Grams …" at bounding box center [621, 507] width 917 height 597
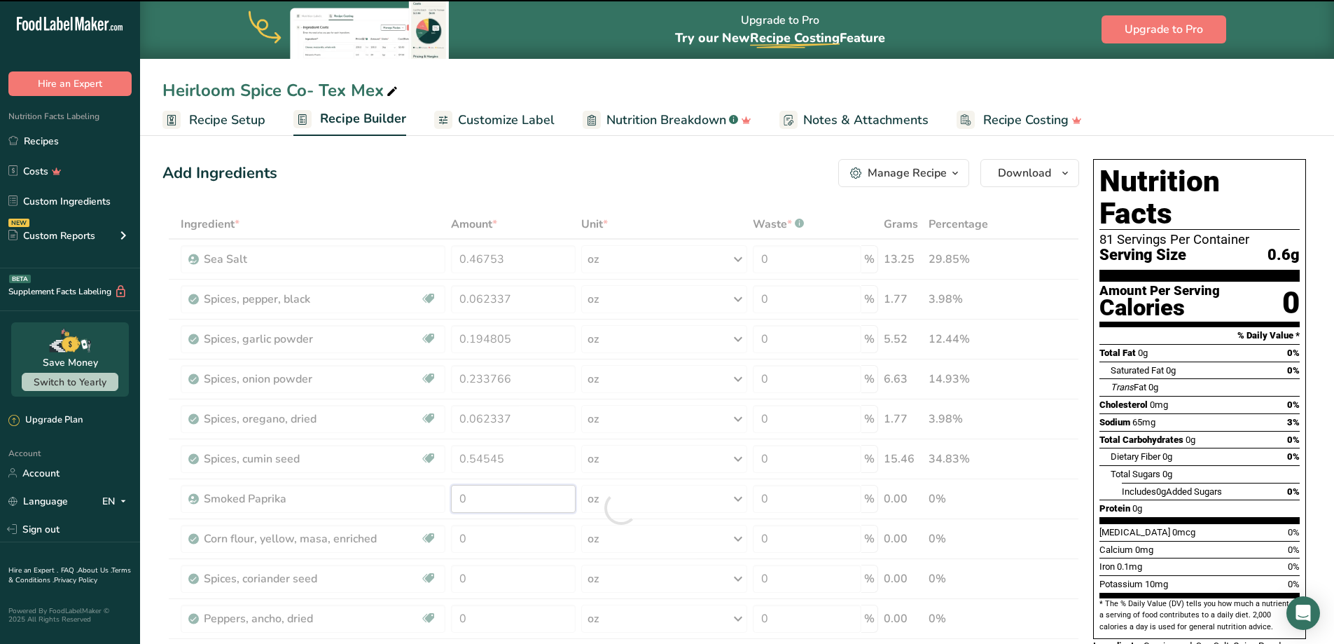
paste input ".46753"
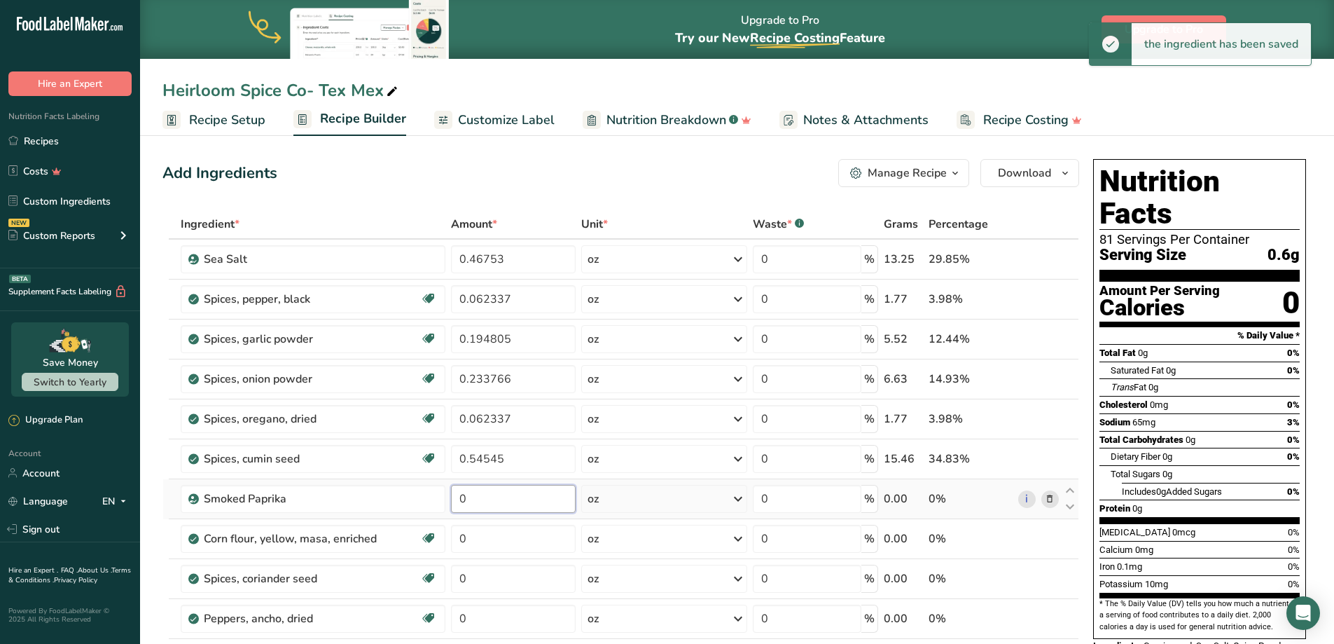
click at [481, 499] on input "0" at bounding box center [513, 499] width 125 height 28
paste input ".46753"
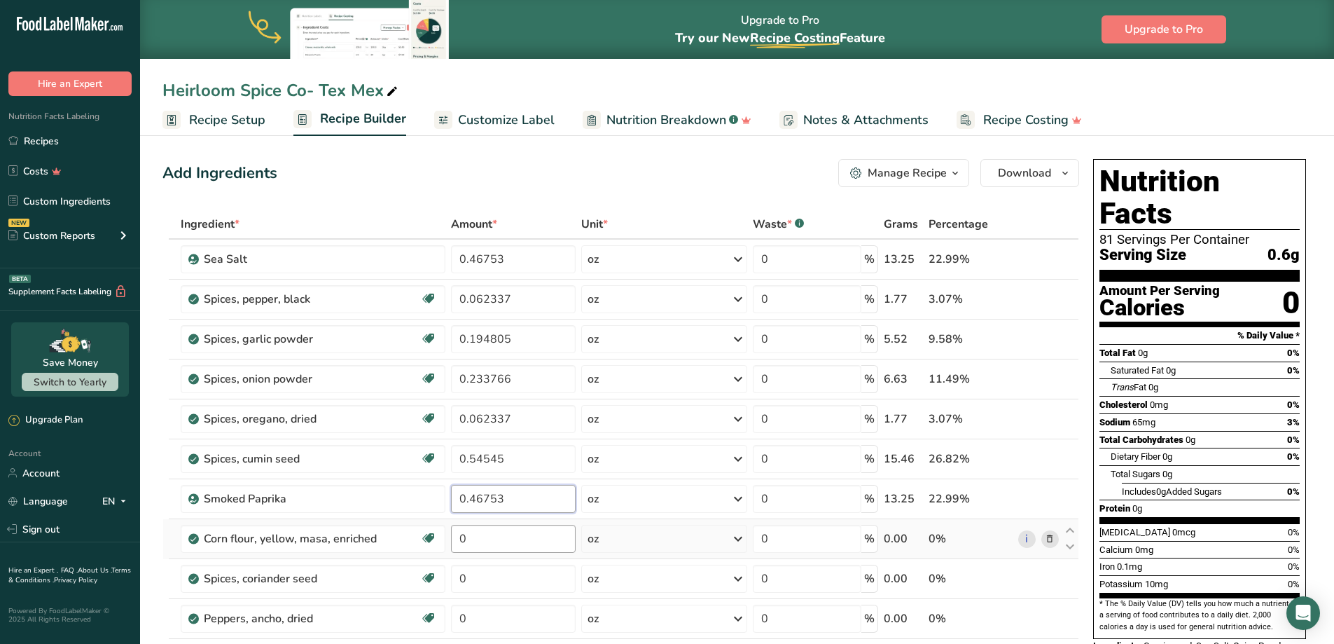
type input "0.46753"
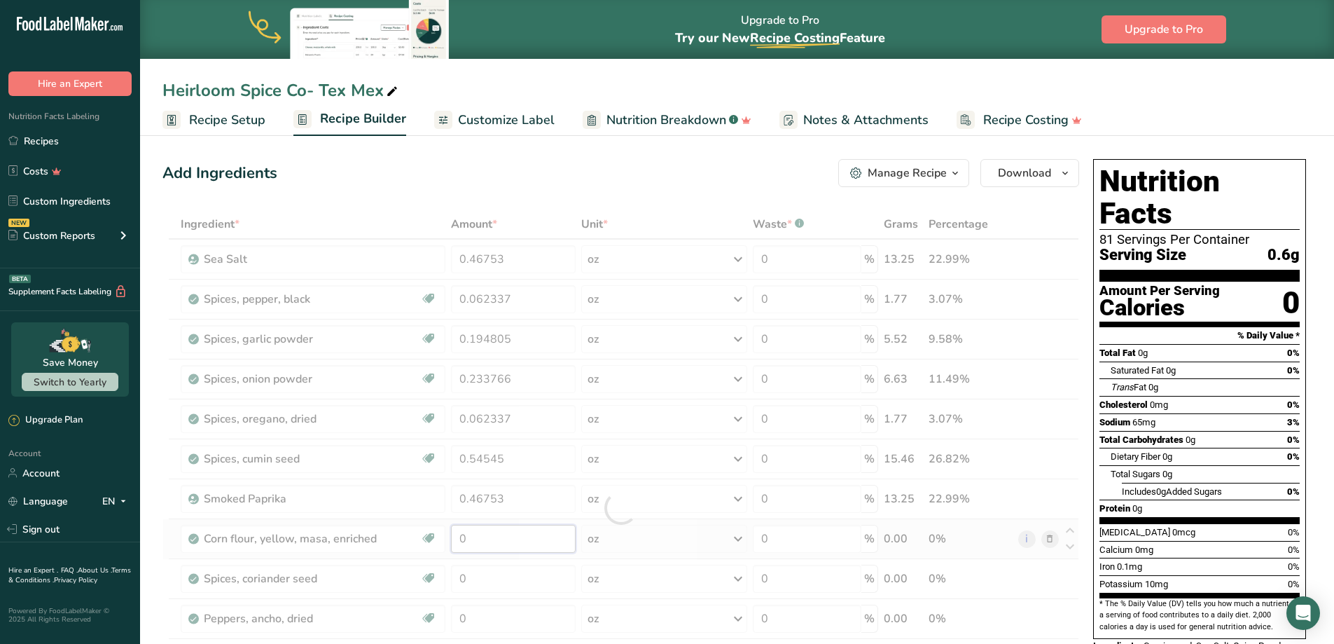
click at [489, 537] on div "Ingredient * Amount * Unit * Waste * .a-a{fill:#347362;}.b-a{fill:#fff;} Grams …" at bounding box center [621, 507] width 917 height 597
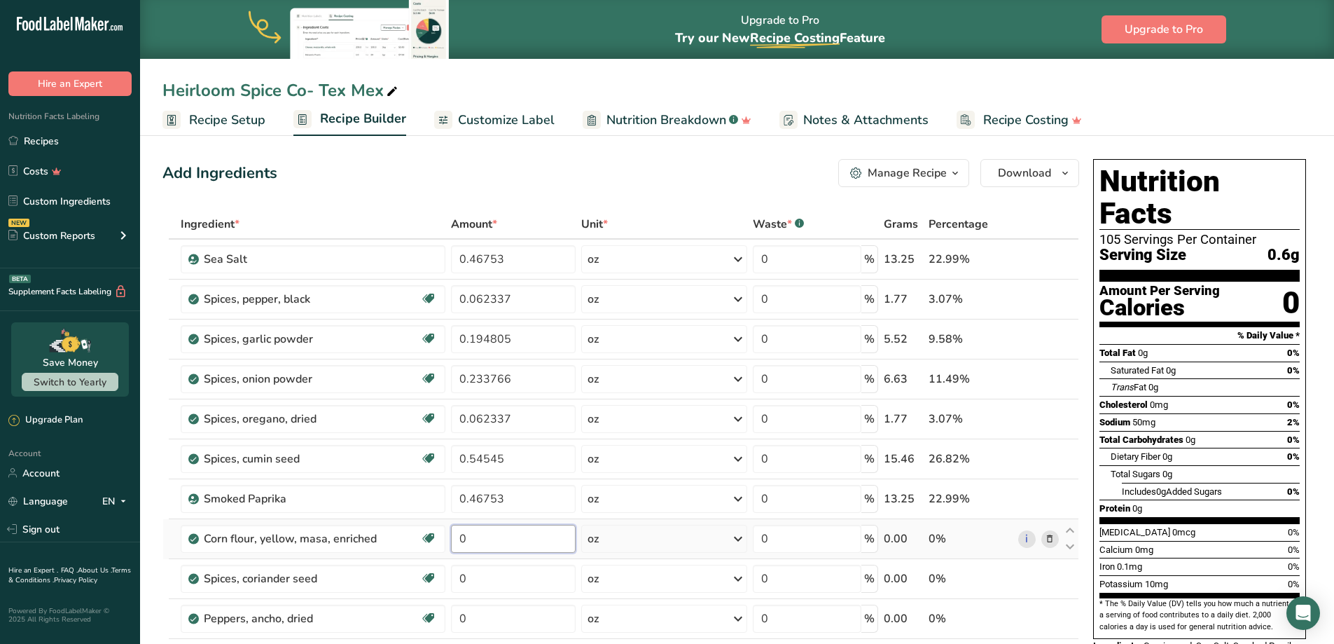
click at [511, 539] on input "0" at bounding box center [513, 539] width 125 height 28
type input "0.38961"
click at [515, 572] on div "Ingredient * Amount * Unit * Waste * .a-a{fill:#347362;}.b-a{fill:#fff;} Grams …" at bounding box center [621, 507] width 917 height 597
click at [509, 574] on input "0" at bounding box center [513, 579] width 125 height 28
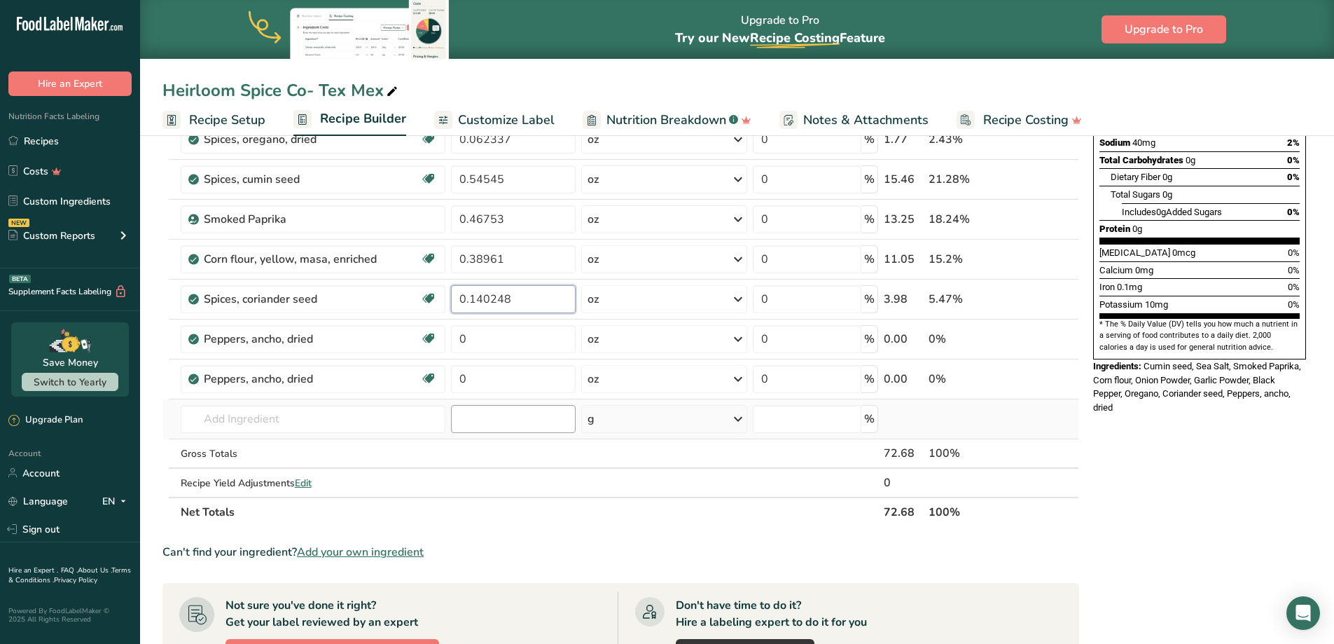
scroll to position [280, 0]
type input "0.140248"
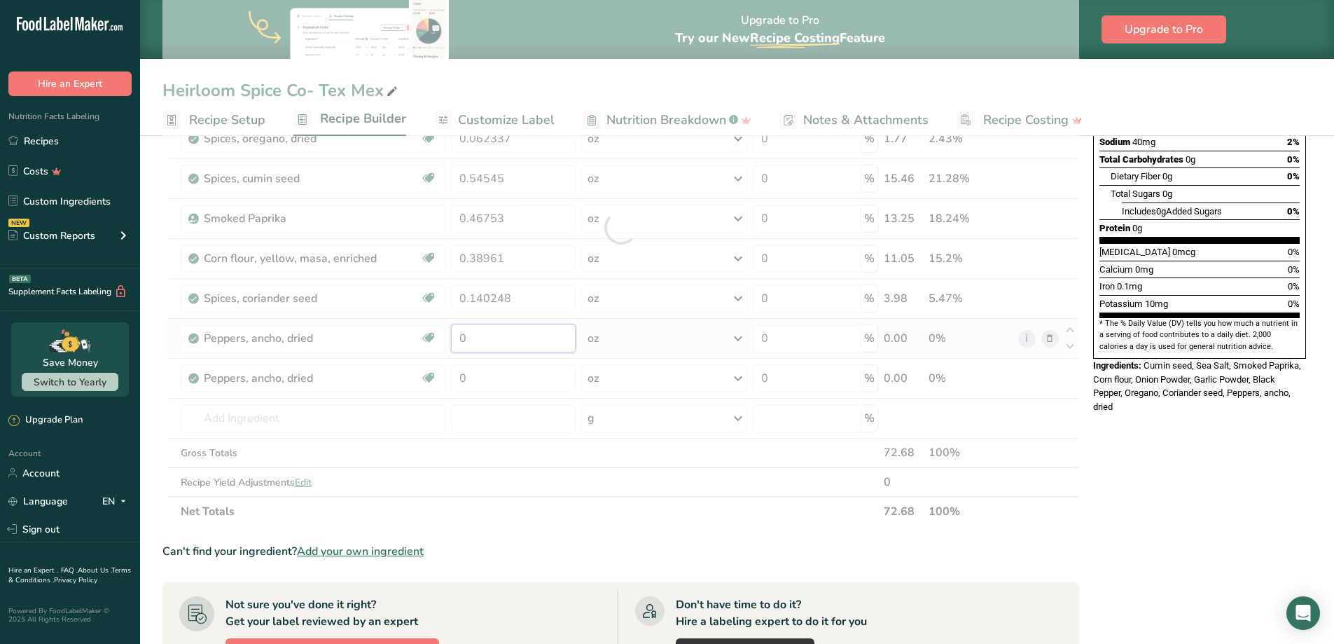
click at [483, 339] on div "Ingredient * Amount * Unit * Waste * .a-a{fill:#347362;}.b-a{fill:#fff;} Grams …" at bounding box center [621, 227] width 917 height 597
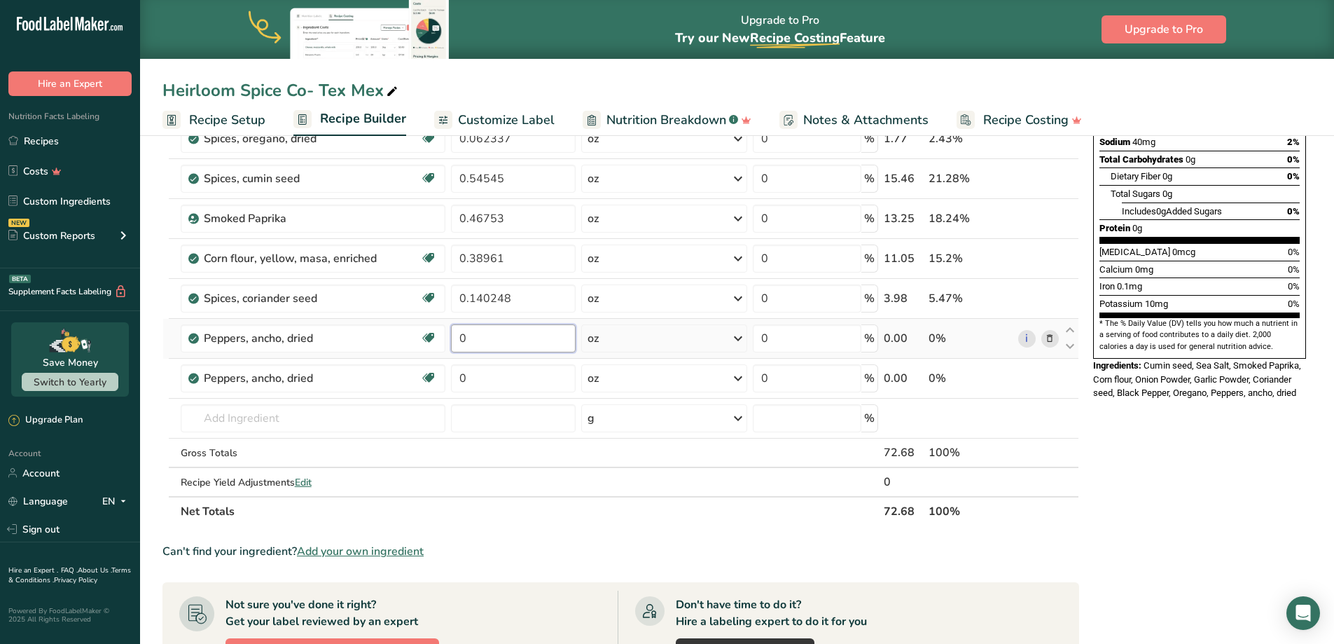
click at [482, 339] on input "0" at bounding box center [513, 338] width 125 height 28
type input "0.21818"
click at [530, 397] on div "Ingredient * Amount * Unit * Waste * .a-a{fill:#347362;}.b-a{fill:#fff;} Grams …" at bounding box center [621, 227] width 917 height 597
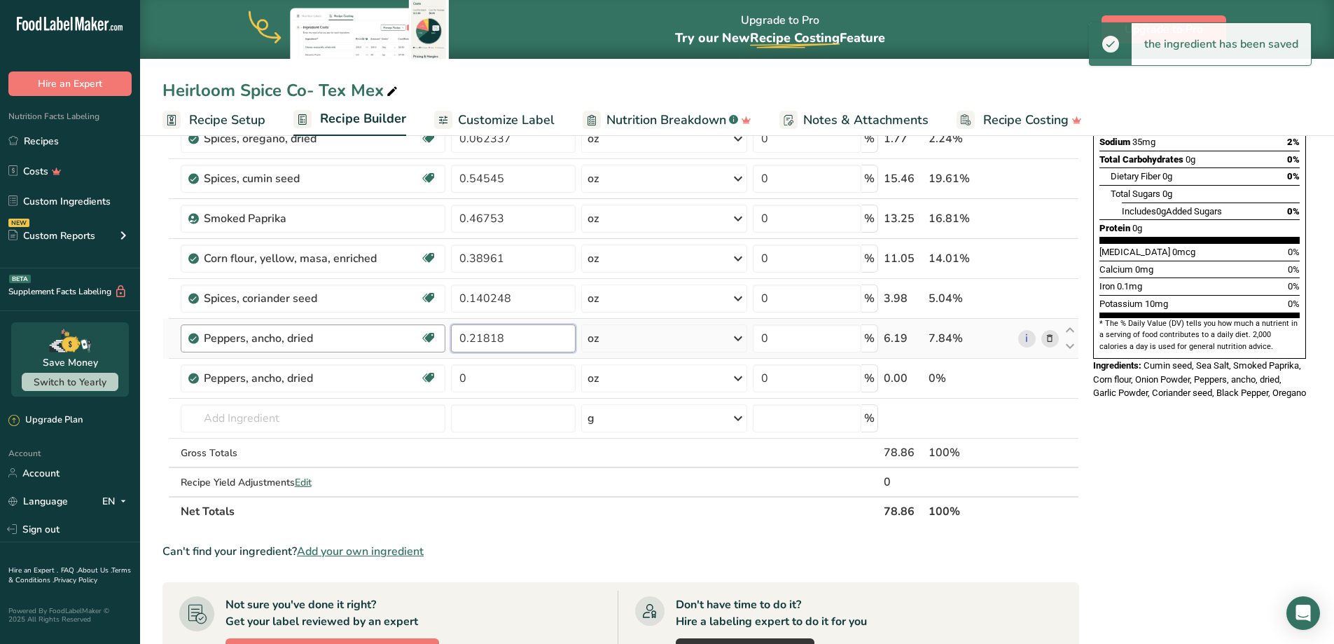
drag, startPoint x: 527, startPoint y: 343, endPoint x: 439, endPoint y: 337, distance: 87.7
click at [439, 337] on tr "Peppers, ancho, dried Dairy free Gluten free Vegan Vegetarian Soy free 0.21818 …" at bounding box center [621, 339] width 916 height 40
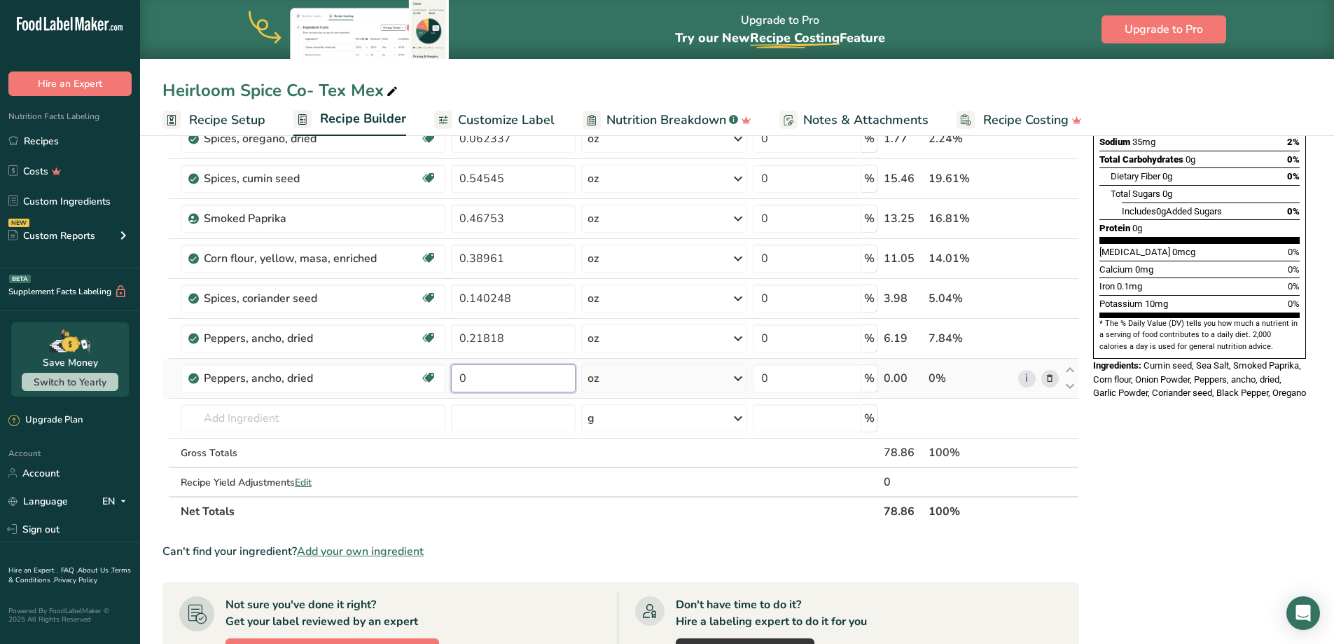
click at [487, 372] on div "Ingredient * Amount * Unit * Waste * .a-a{fill:#347362;}.b-a{fill:#fff;} Grams …" at bounding box center [621, 227] width 917 height 597
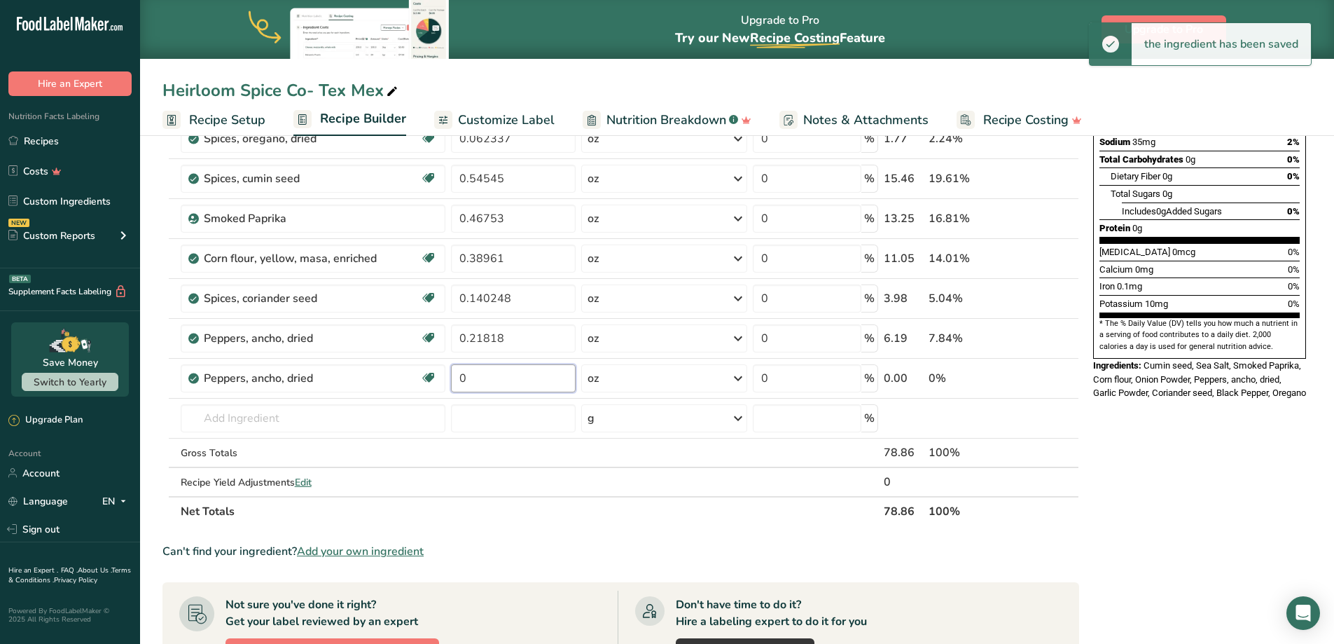
paste input ".21818"
type input "0.21818"
click at [824, 381] on div "Ingredient * Amount * Unit * Waste * .a-a{fill:#347362;}.b-a{fill:#fff;} Grams …" at bounding box center [621, 227] width 917 height 597
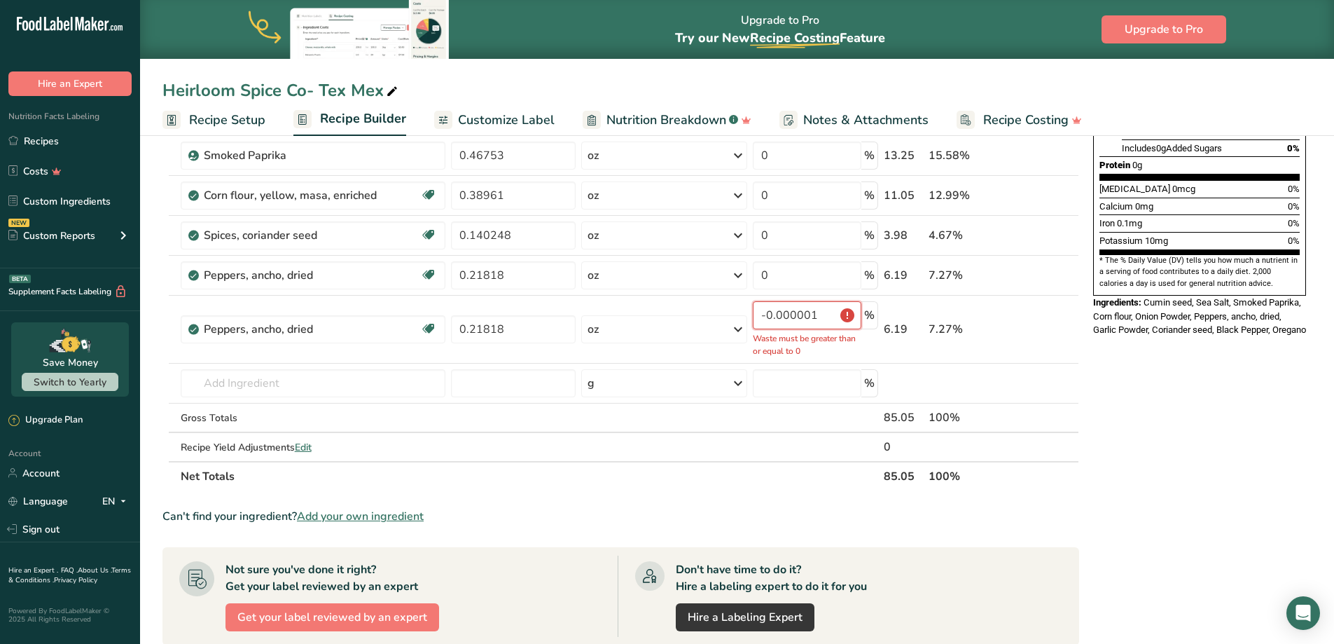
scroll to position [350, 0]
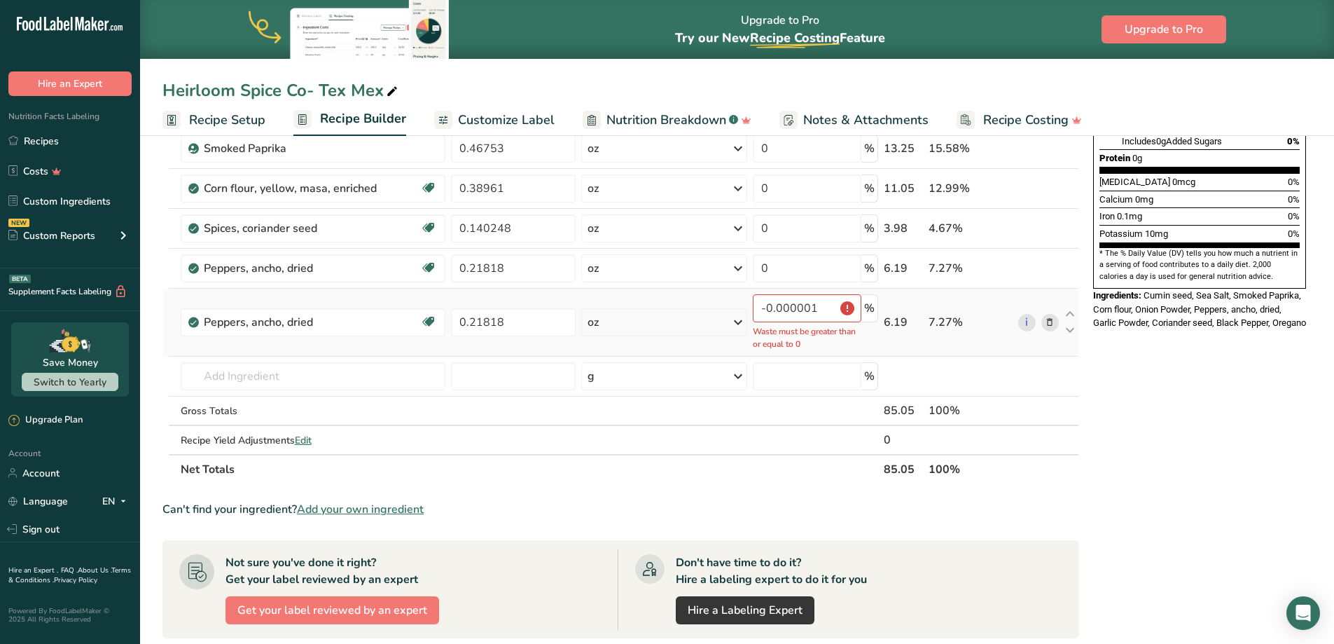
click at [700, 330] on div "oz" at bounding box center [664, 322] width 166 height 28
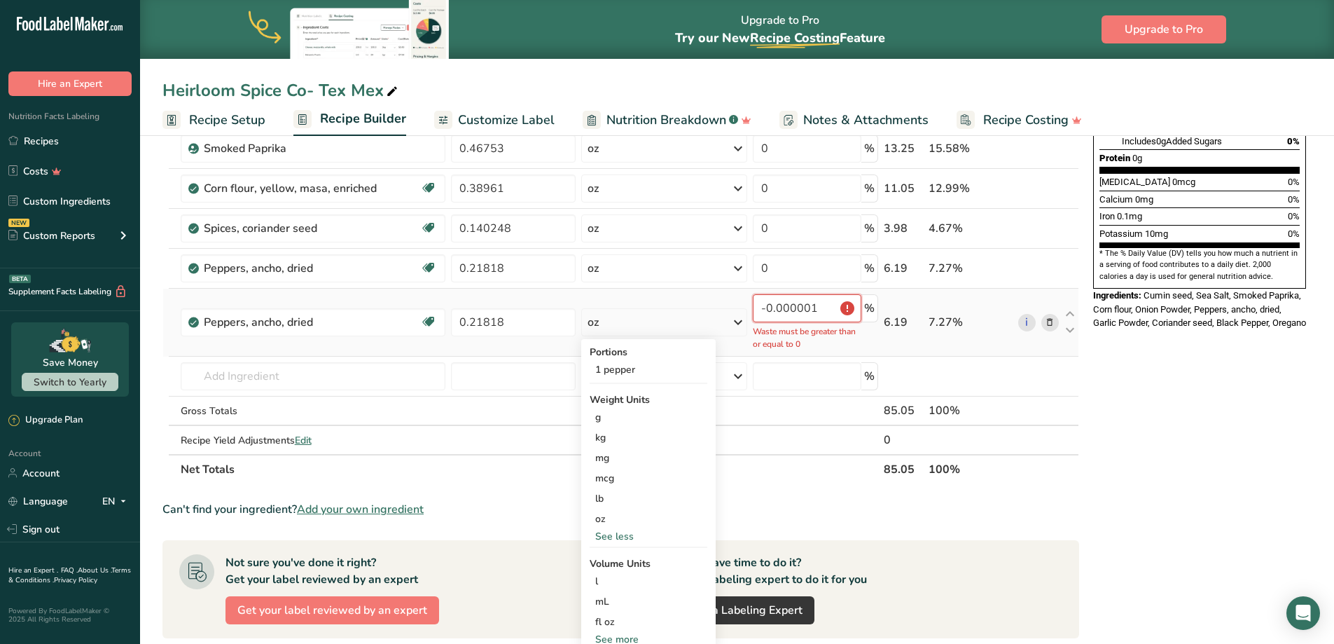
click at [830, 310] on input "-0.000001" at bounding box center [807, 308] width 109 height 28
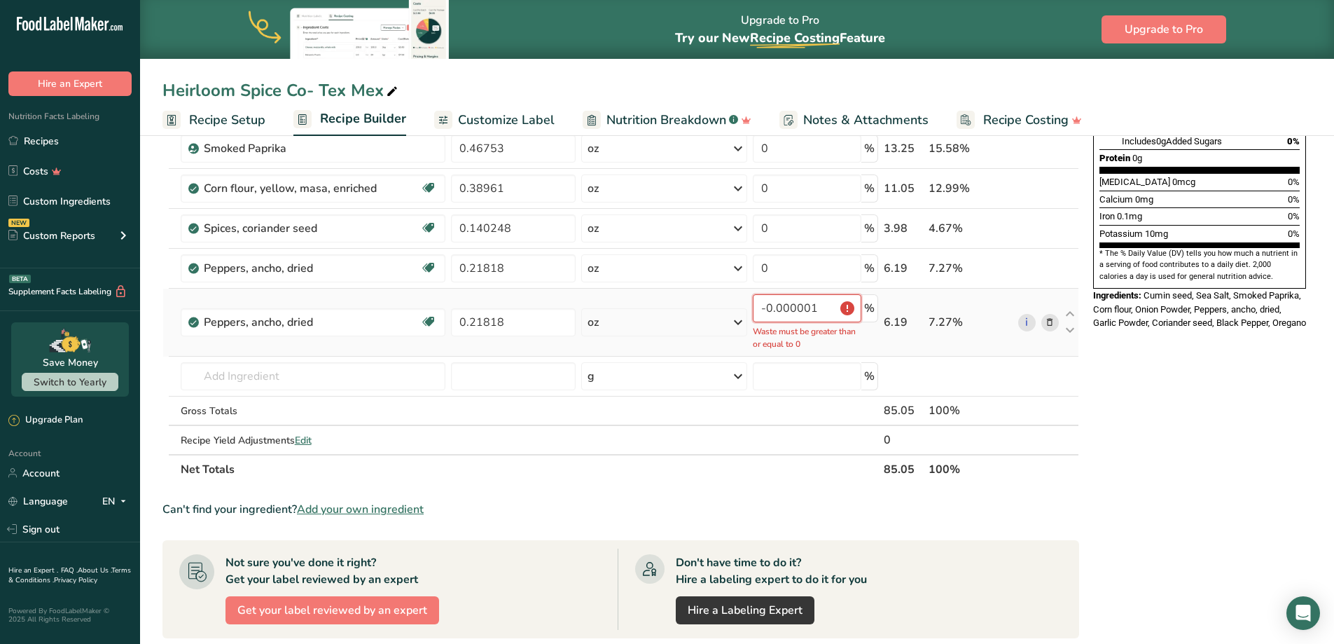
drag, startPoint x: 817, startPoint y: 308, endPoint x: 720, endPoint y: 308, distance: 97.4
click at [720, 308] on tr "Peppers, ancho, dried Dairy free Gluten free Vegan Vegetarian Soy free 0.21818 …" at bounding box center [621, 323] width 916 height 68
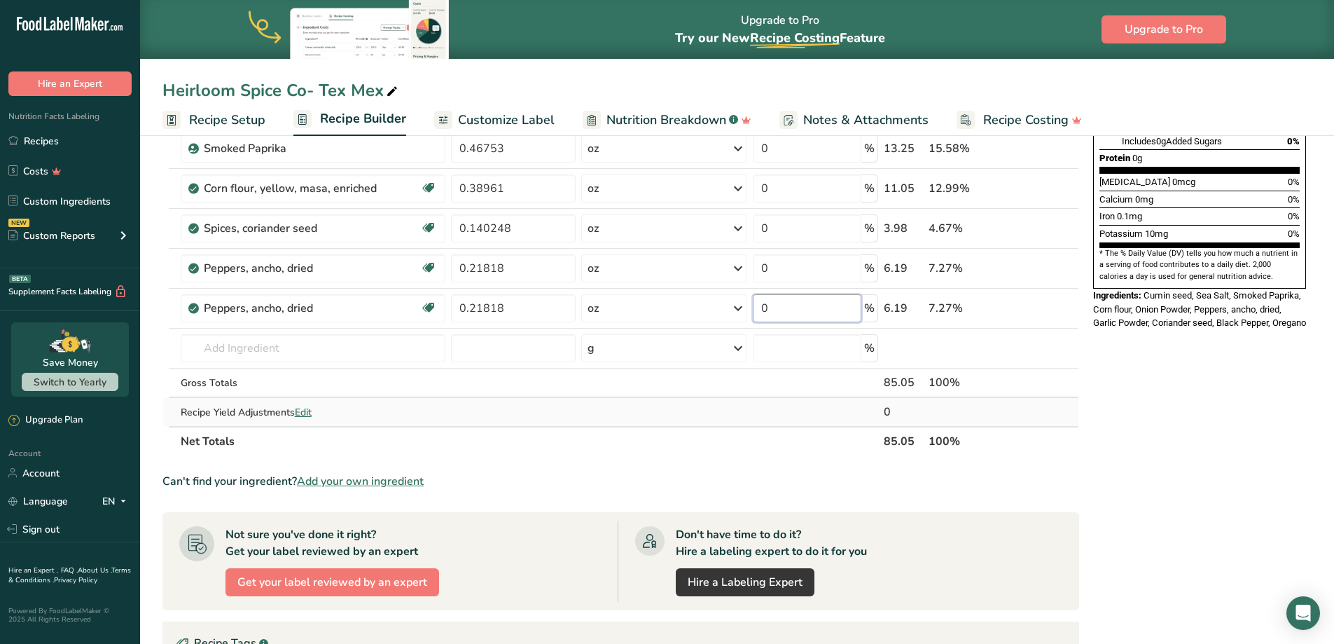
type input "0"
click at [778, 410] on div "Ingredient * Amount * Unit * Waste * .a-a{fill:#347362;}.b-a{fill:#fff;} Grams …" at bounding box center [621, 157] width 917 height 597
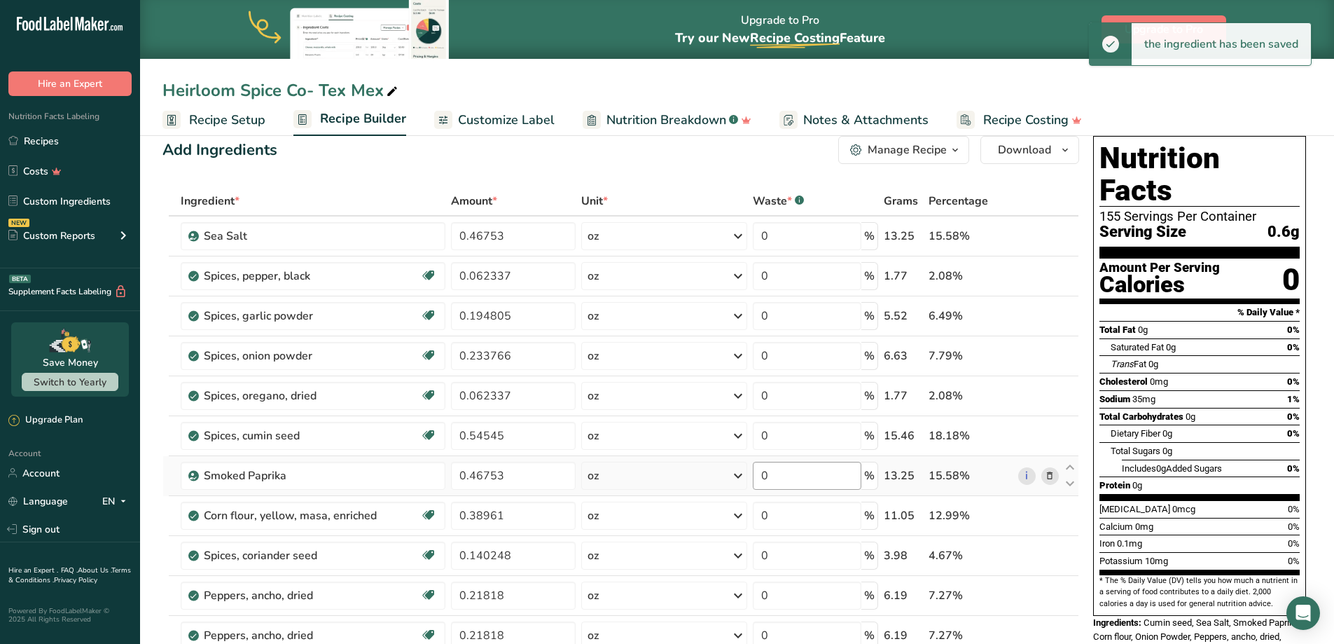
scroll to position [0, 0]
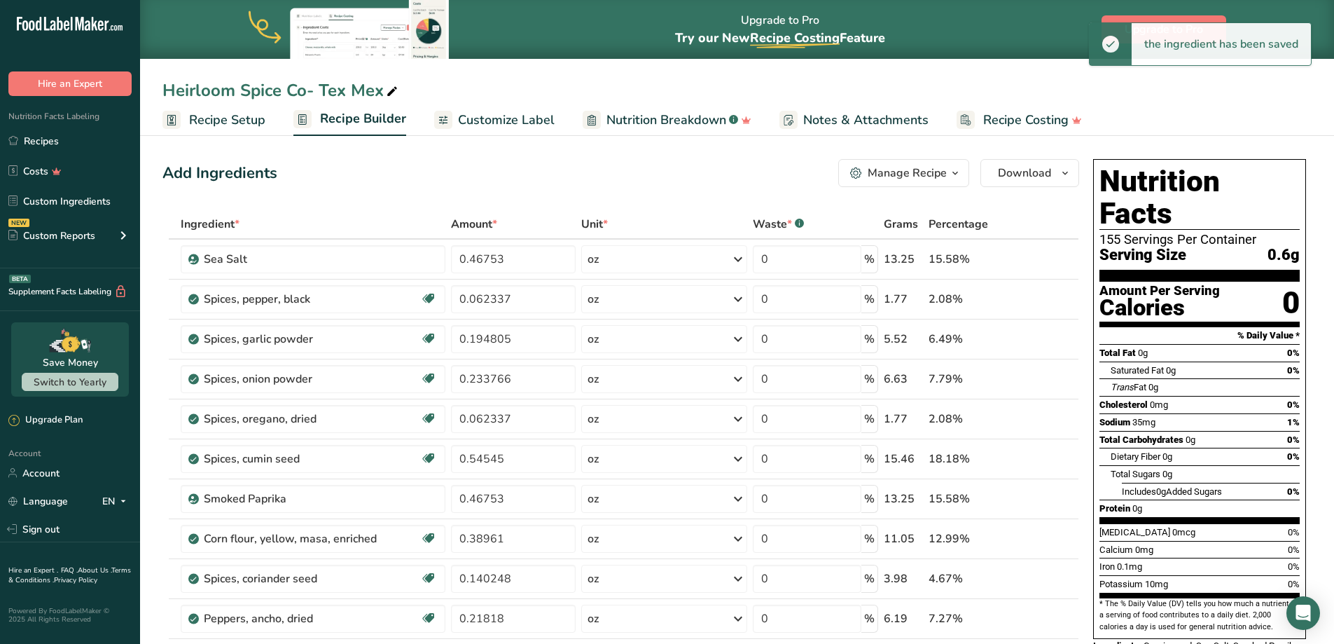
click at [502, 116] on span "Customize Label" at bounding box center [506, 120] width 97 height 19
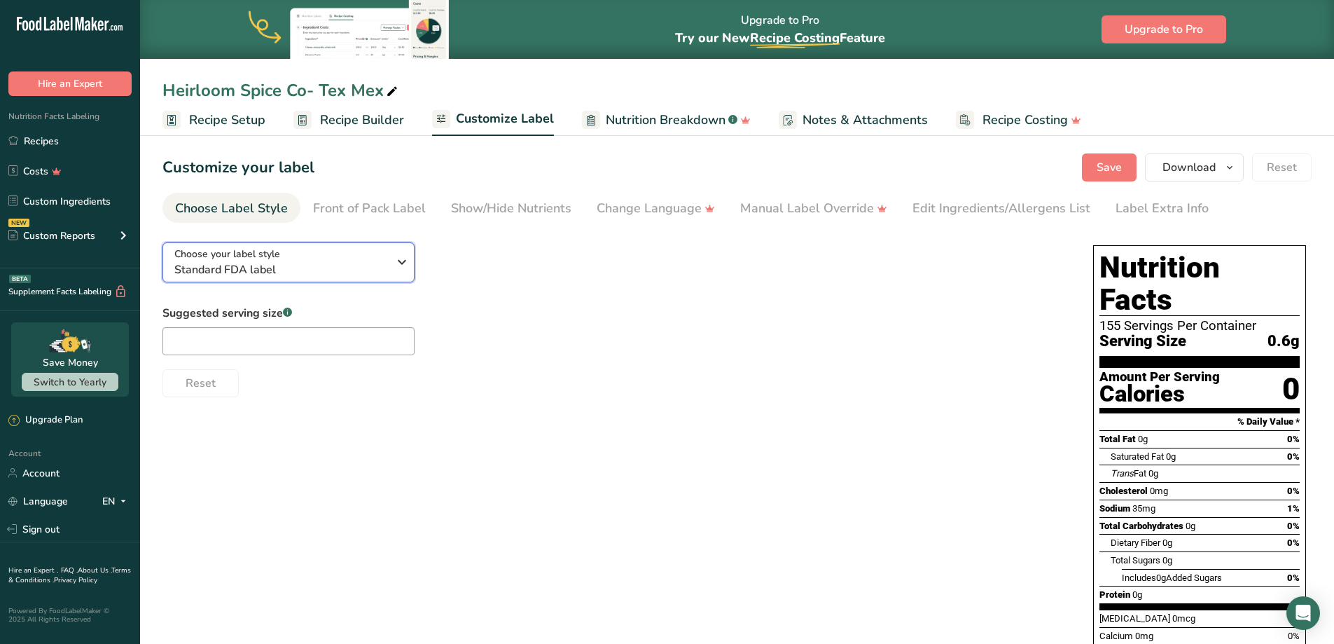
click at [347, 264] on span "Standard FDA label" at bounding box center [281, 269] width 214 height 17
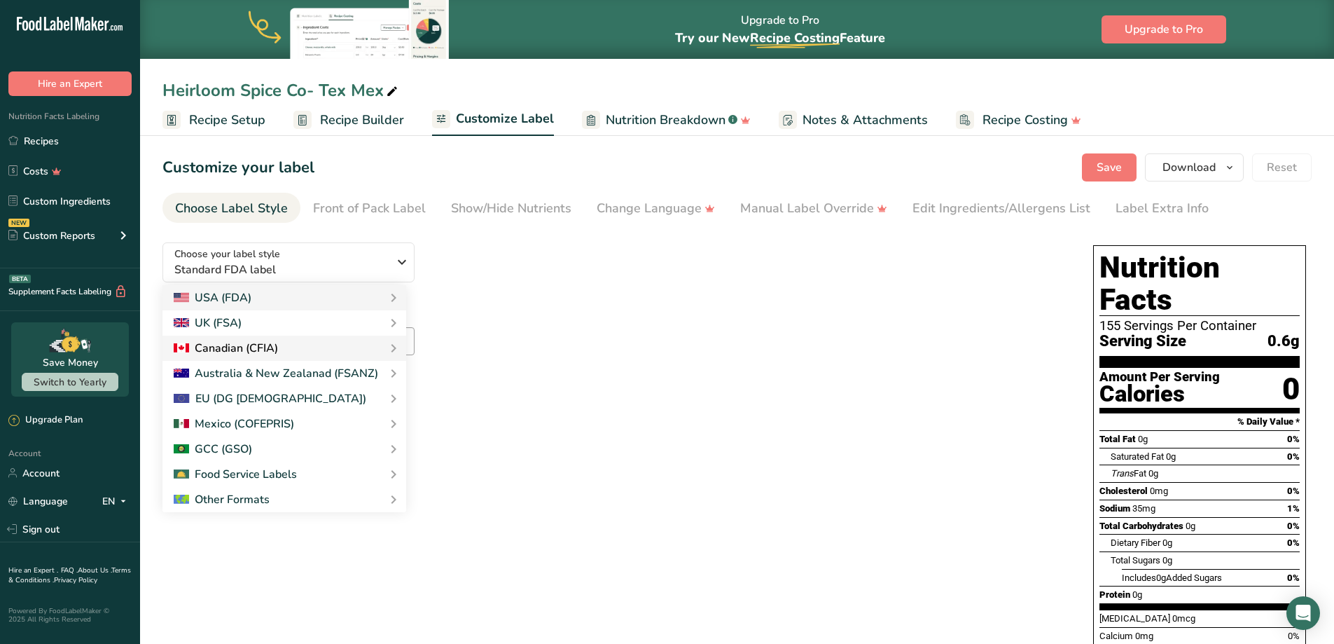
drag, startPoint x: 483, startPoint y: 347, endPoint x: 237, endPoint y: 349, distance: 245.2
click at [0, 0] on link "Linear FDA label" at bounding box center [0, 0] width 0 height 0
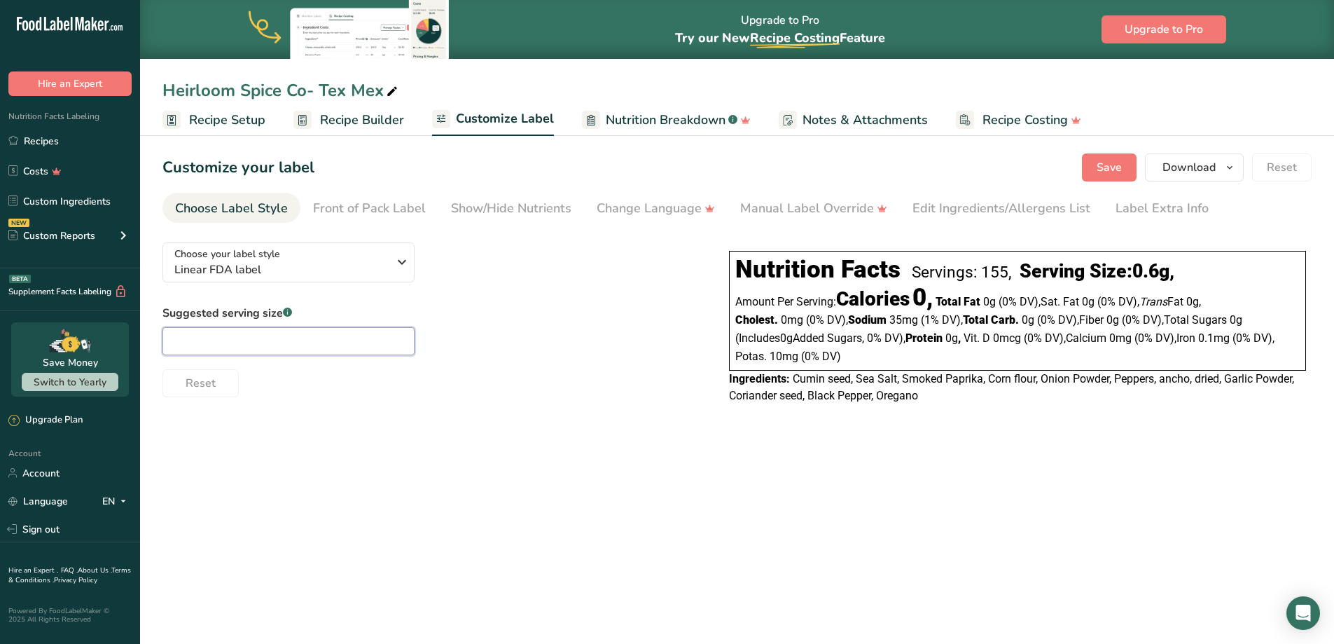
click at [238, 340] on input "text" at bounding box center [289, 341] width 252 height 28
type input "1/4 tsp"
